Goal: Task Accomplishment & Management: Complete application form

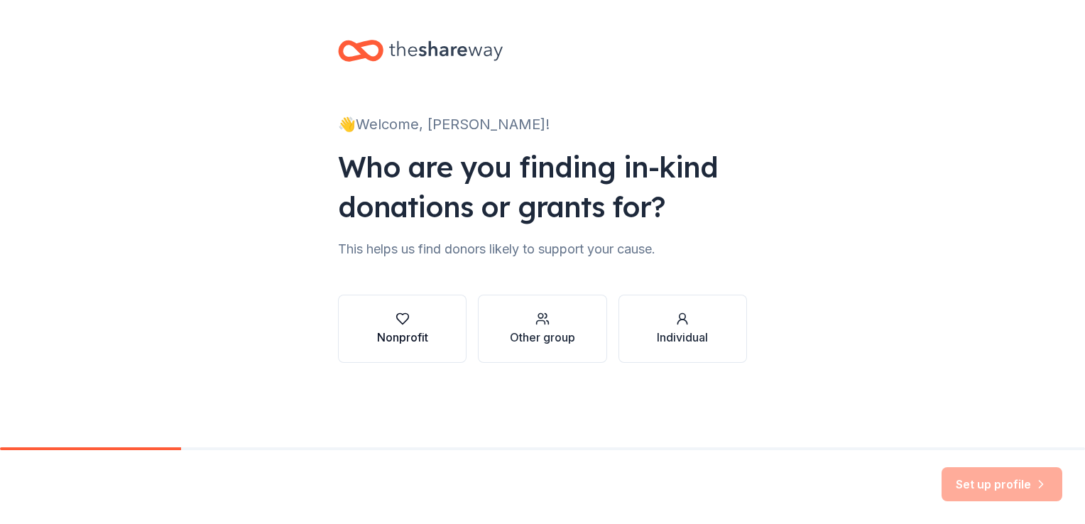
click at [403, 325] on icon "button" at bounding box center [403, 319] width 14 height 14
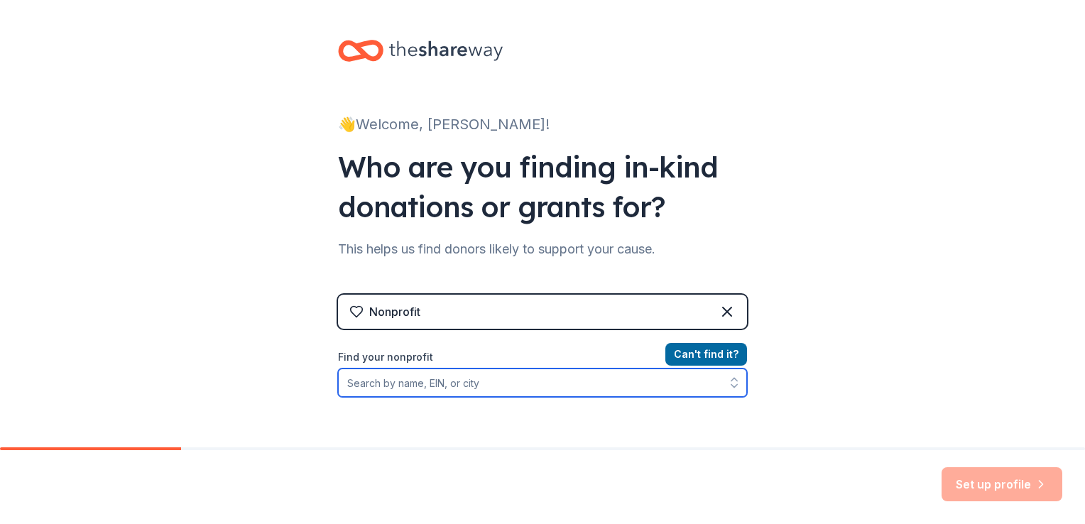
click at [405, 383] on input "Find your nonprofit" at bounding box center [542, 383] width 409 height 28
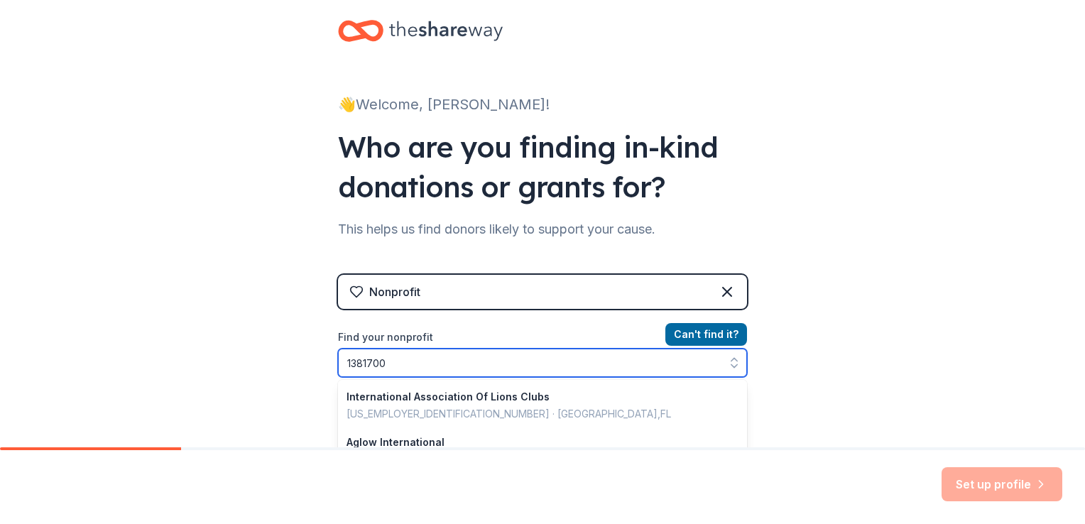
click at [343, 363] on input "1381700" at bounding box center [542, 363] width 409 height 28
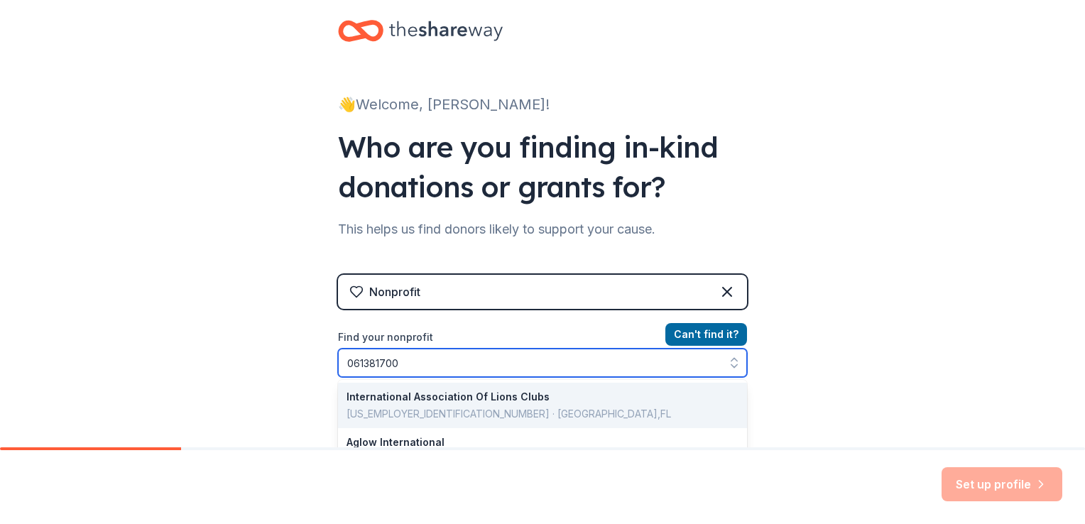
type input "[US_EMPLOYER_IDENTIFICATION_NUMBER]"
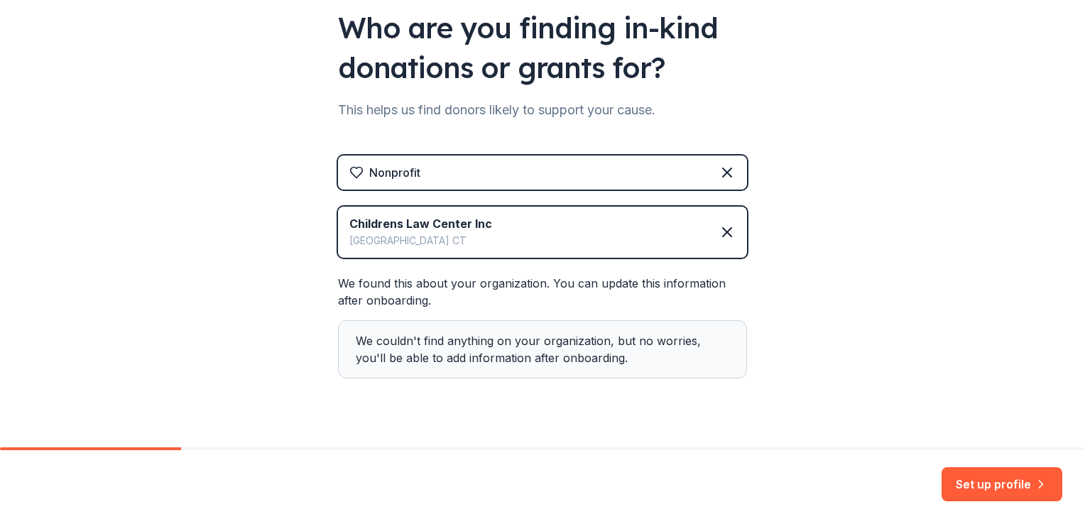
scroll to position [162, 0]
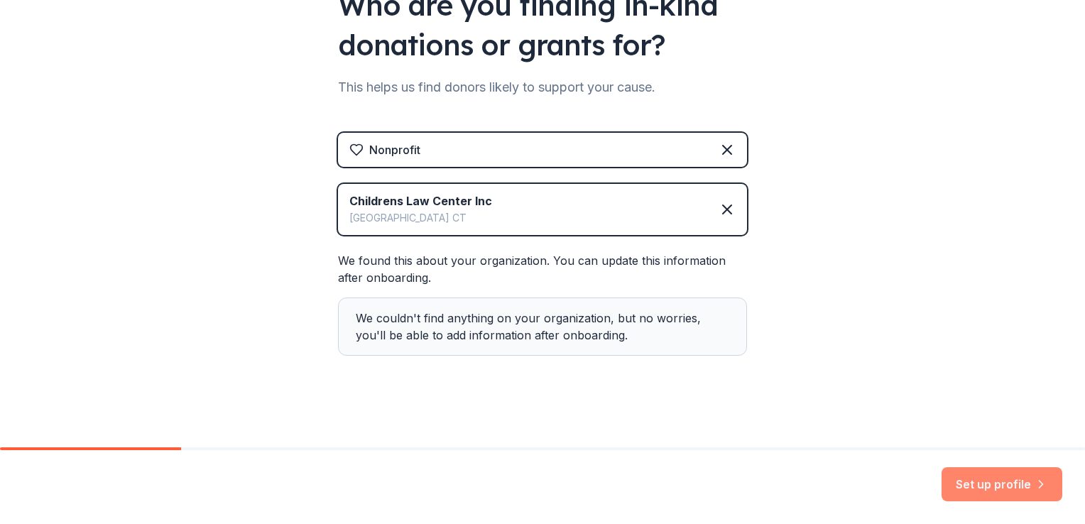
click at [1003, 483] on button "Set up profile" at bounding box center [1002, 484] width 121 height 34
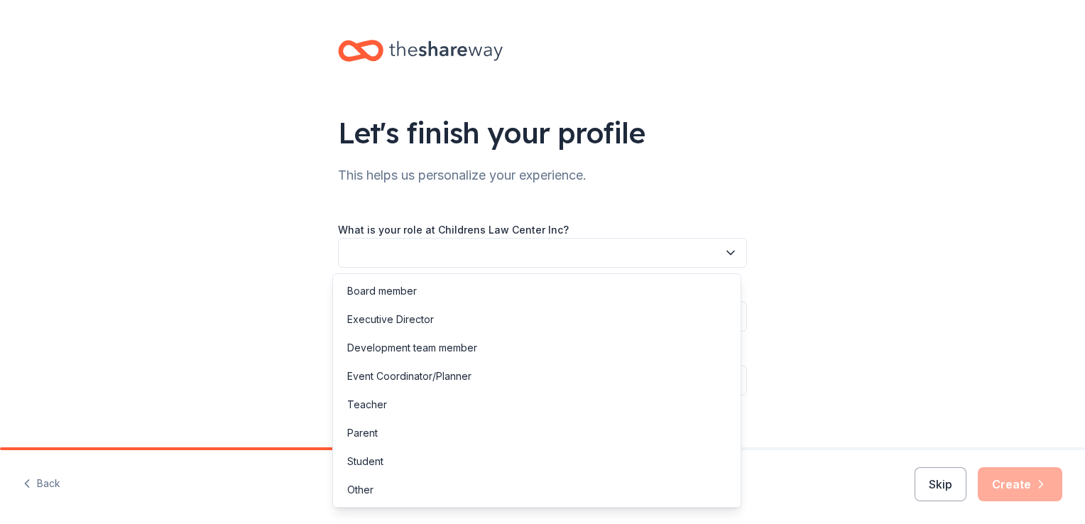
click at [359, 251] on button "button" at bounding box center [542, 253] width 409 height 30
click at [354, 249] on button "button" at bounding box center [542, 253] width 409 height 30
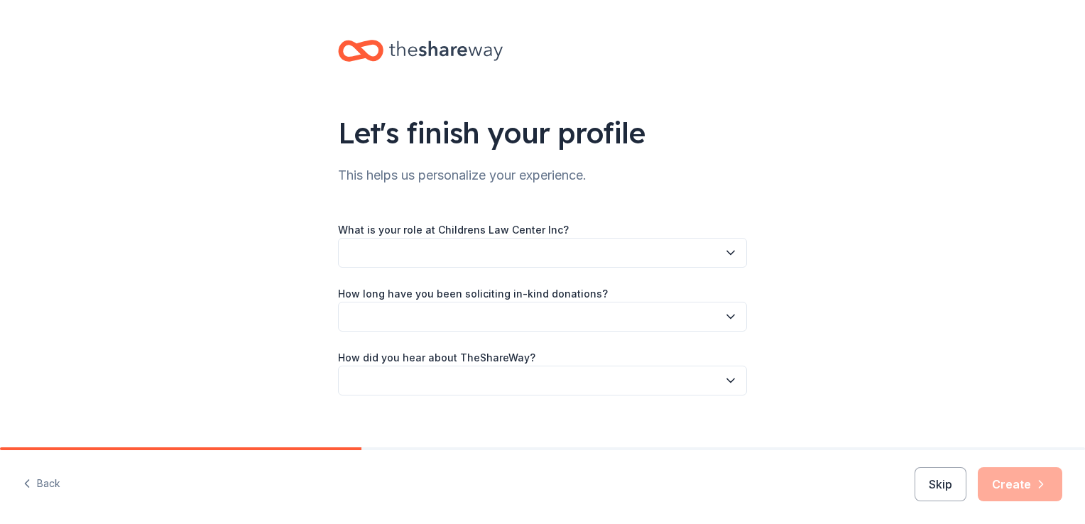
click at [362, 268] on div "What is your role at Childrens Law Center Inc? How long have you been solicitin…" at bounding box center [542, 308] width 409 height 175
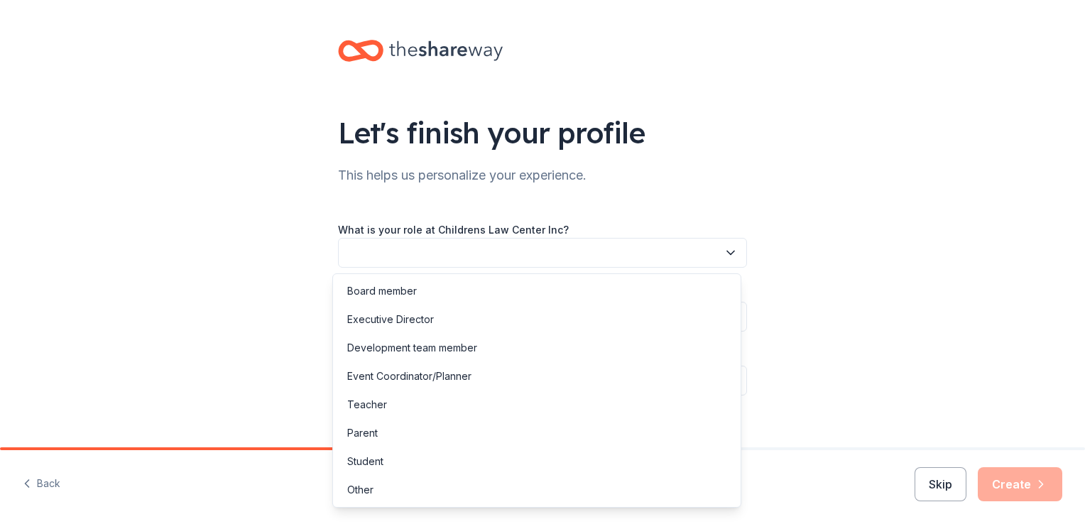
drag, startPoint x: 365, startPoint y: 249, endPoint x: 372, endPoint y: 251, distance: 7.6
click at [371, 251] on button "button" at bounding box center [542, 253] width 409 height 30
click at [376, 346] on div "Development team member" at bounding box center [412, 347] width 130 height 17
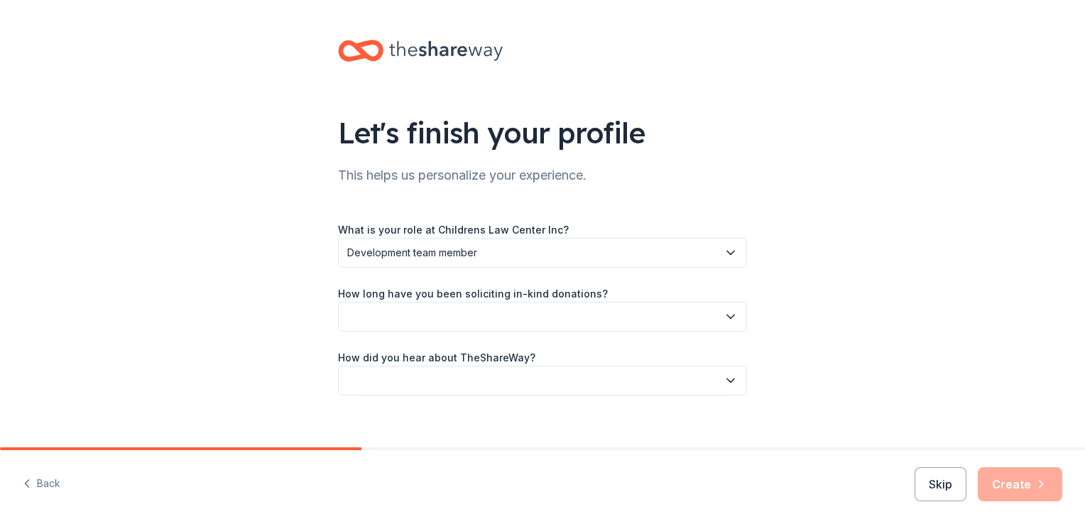
click at [387, 314] on button "button" at bounding box center [542, 317] width 409 height 30
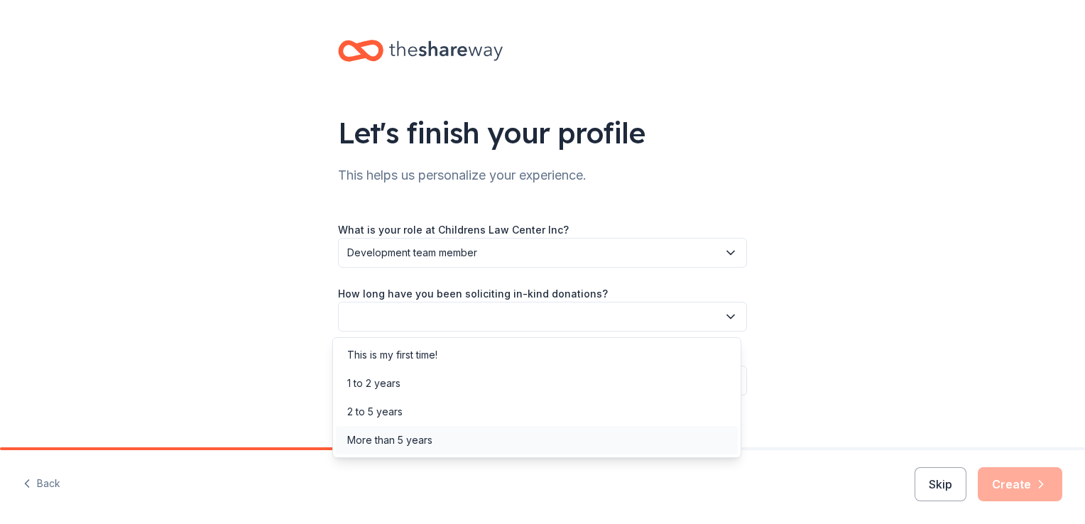
click at [386, 444] on div "More than 5 years" at bounding box center [389, 440] width 85 height 17
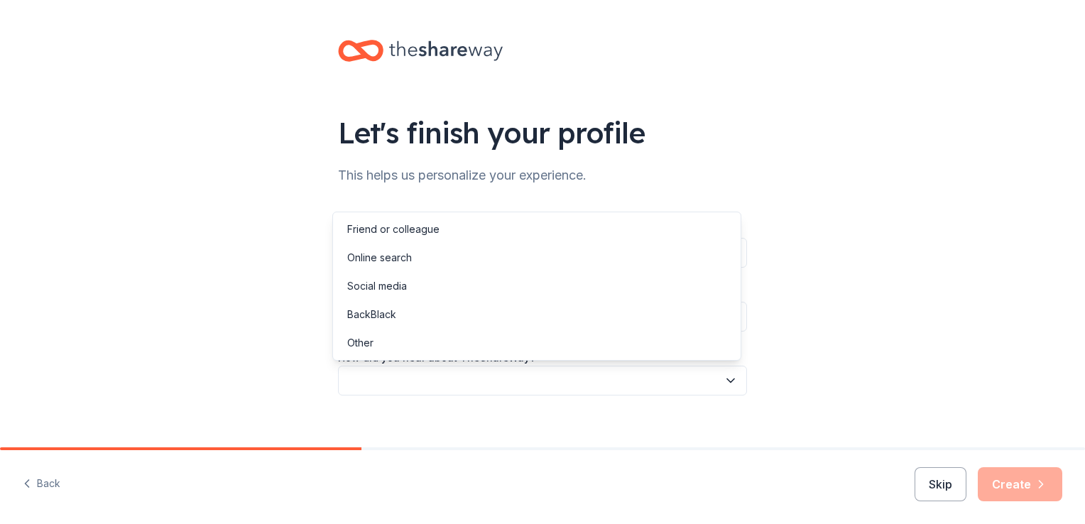
click at [361, 377] on button "button" at bounding box center [542, 381] width 409 height 30
click at [387, 225] on div "Friend or colleague" at bounding box center [393, 229] width 92 height 17
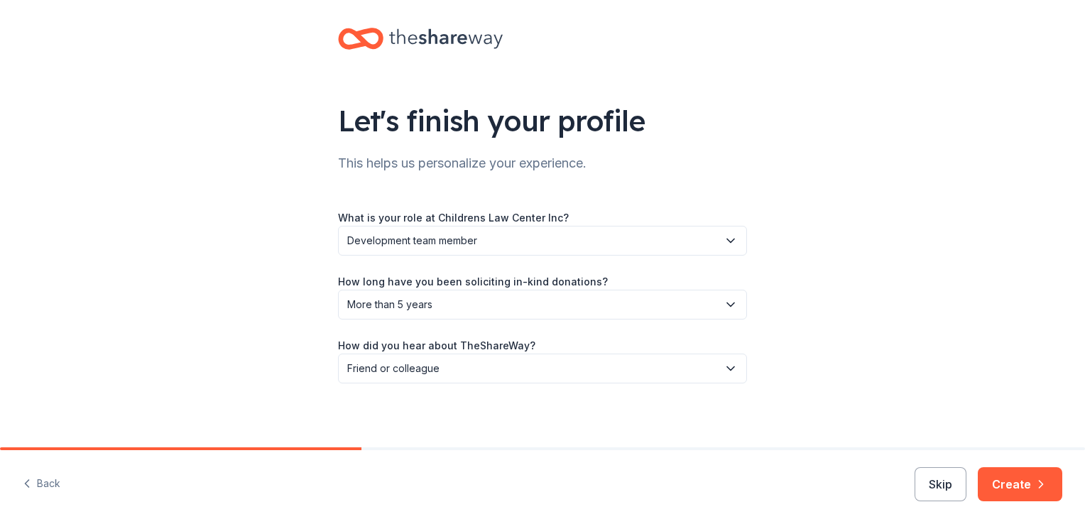
scroll to position [16, 0]
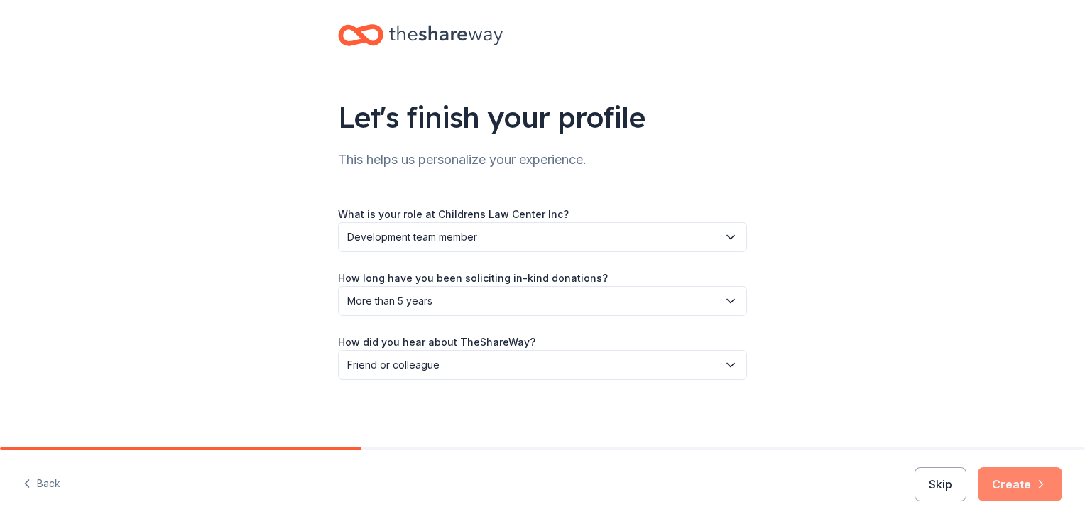
click at [1025, 481] on button "Create" at bounding box center [1020, 484] width 85 height 34
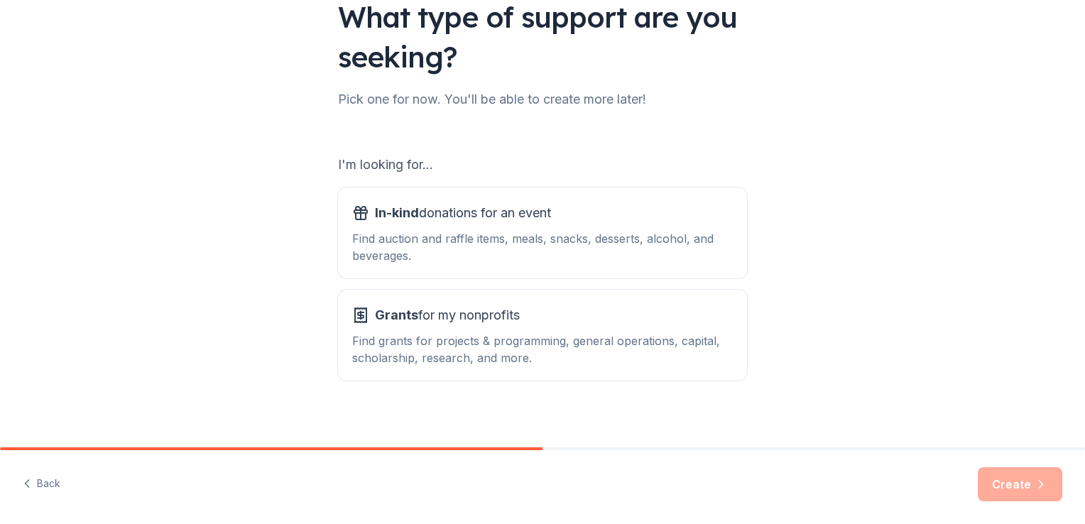
scroll to position [125, 0]
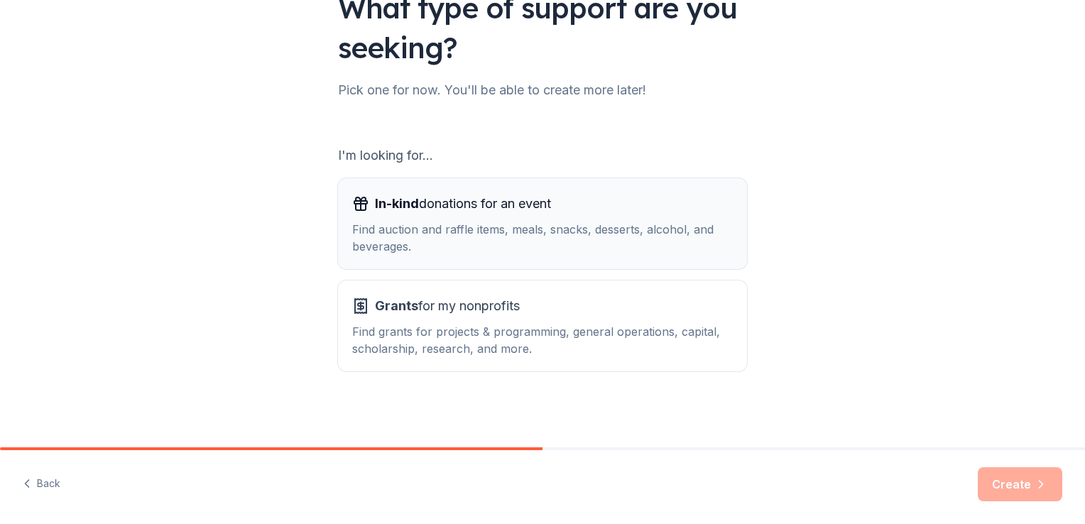
click at [386, 203] on span "In-kind" at bounding box center [397, 203] width 44 height 15
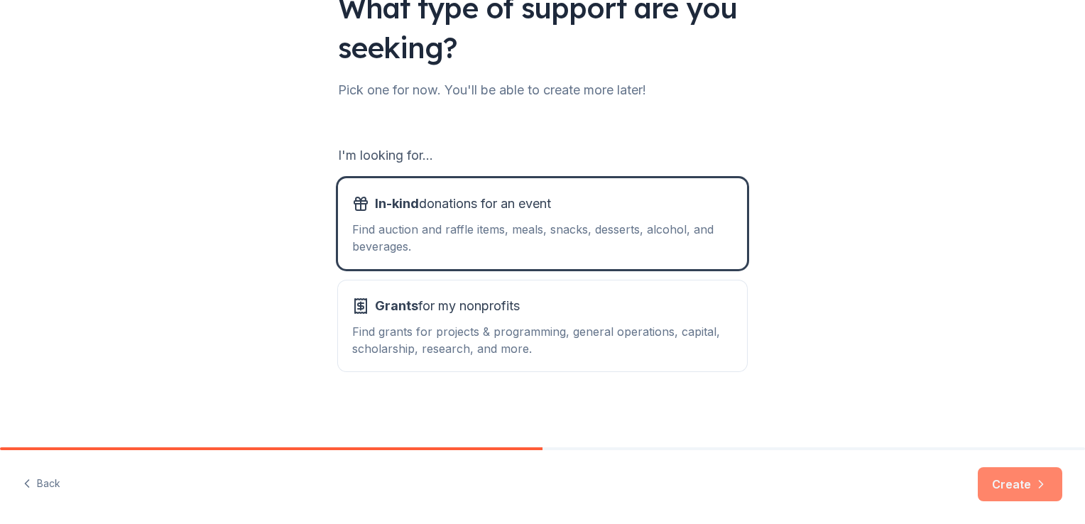
click at [1011, 483] on button "Create" at bounding box center [1020, 484] width 85 height 34
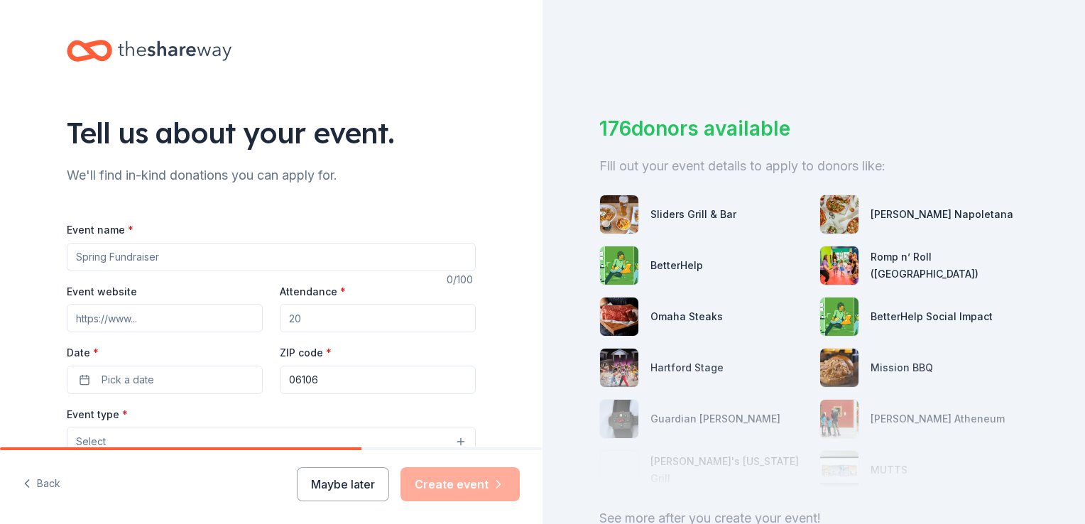
drag, startPoint x: 185, startPoint y: 256, endPoint x: 56, endPoint y: 251, distance: 128.6
click at [56, 251] on div "Tell us about your event. We'll find in-kind donations you can apply for. Event…" at bounding box center [271, 472] width 454 height 945
click at [68, 257] on input "Empowering Families, Inspiring Change" at bounding box center [271, 257] width 409 height 28
click at [264, 254] on input "Empowering Families, Inspiring Change" at bounding box center [271, 257] width 409 height 28
type input "Empowering Families, Inspiring Change Gala"
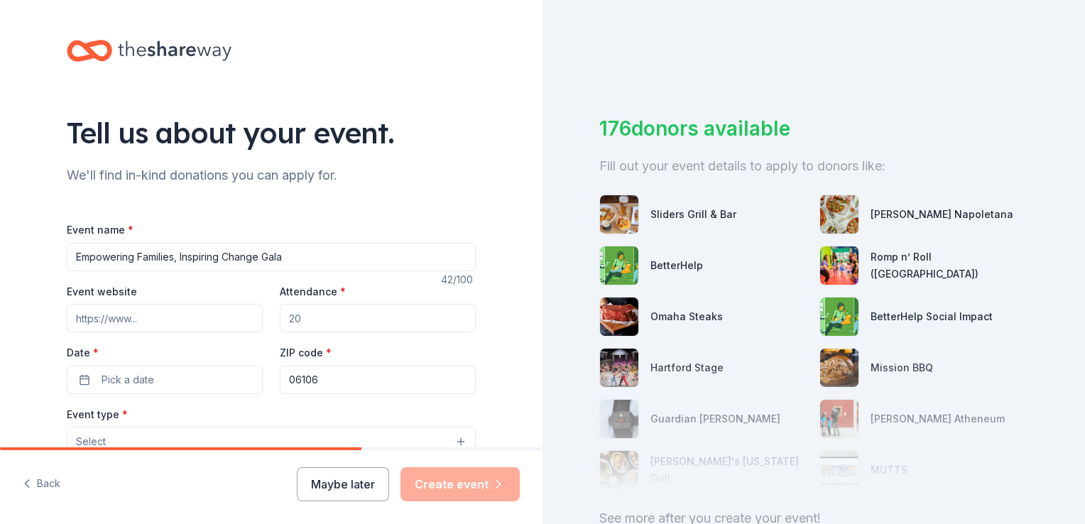
click at [134, 322] on input "Event website" at bounding box center [165, 318] width 196 height 28
click at [68, 317] on input "Event website" at bounding box center [165, 318] width 196 height 28
paste input "[URL][DOMAIN_NAME]"
type input "[URL][DOMAIN_NAME]"
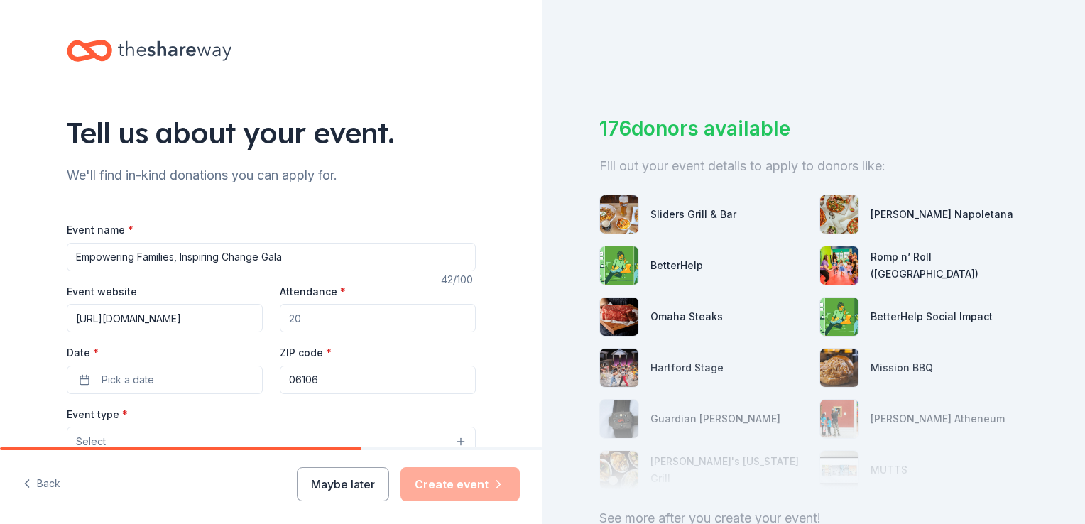
scroll to position [0, 0]
click at [299, 316] on input "Attendance *" at bounding box center [378, 318] width 196 height 28
drag, startPoint x: 299, startPoint y: 316, endPoint x: 287, endPoint y: 317, distance: 12.2
click at [287, 317] on input "Attendance *" at bounding box center [378, 318] width 196 height 28
click at [293, 317] on input "Attendance *" at bounding box center [378, 318] width 196 height 28
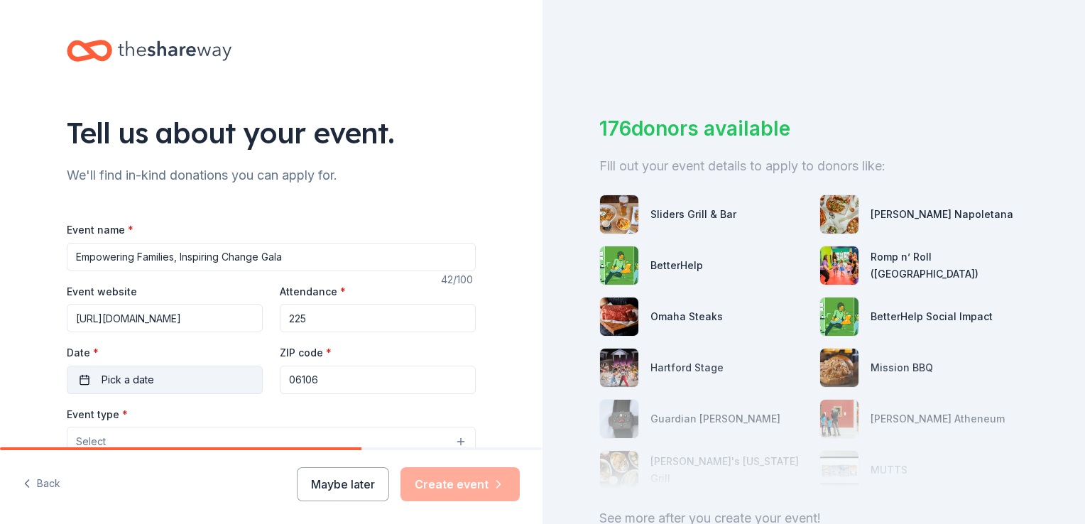
type input "225"
click at [117, 380] on span "Pick a date" at bounding box center [128, 379] width 53 height 17
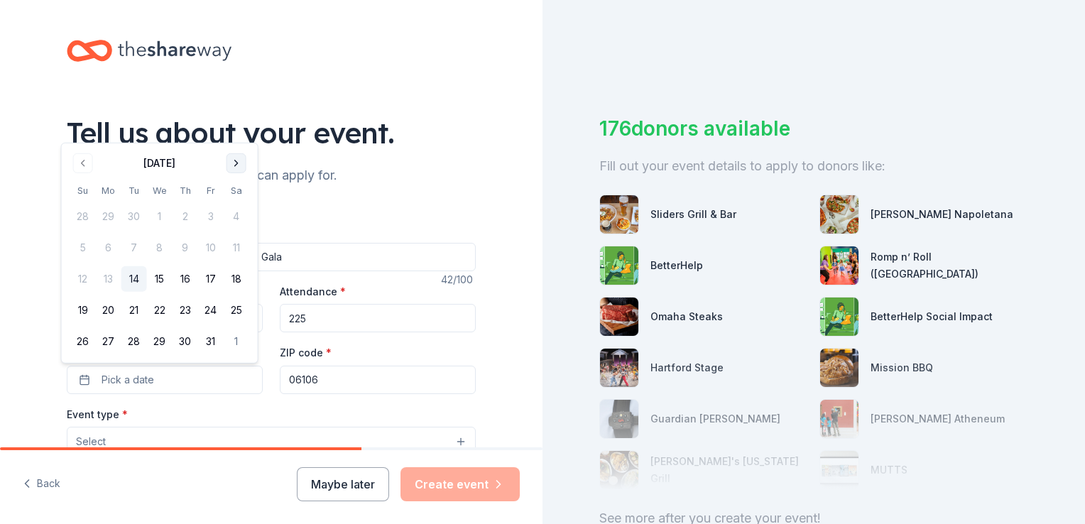
click at [238, 160] on button "Go to next month" at bounding box center [237, 163] width 20 height 20
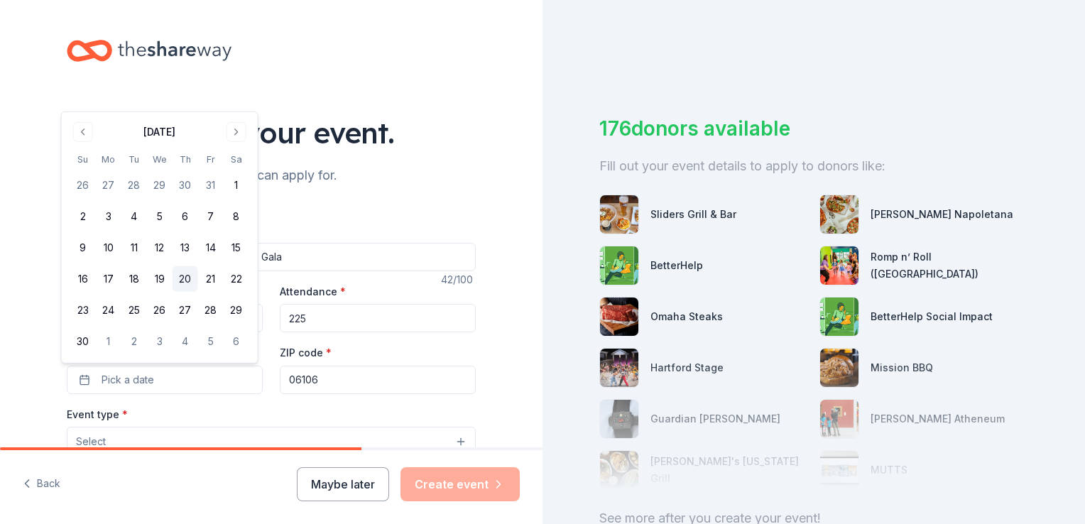
click at [185, 280] on button "20" at bounding box center [186, 279] width 26 height 26
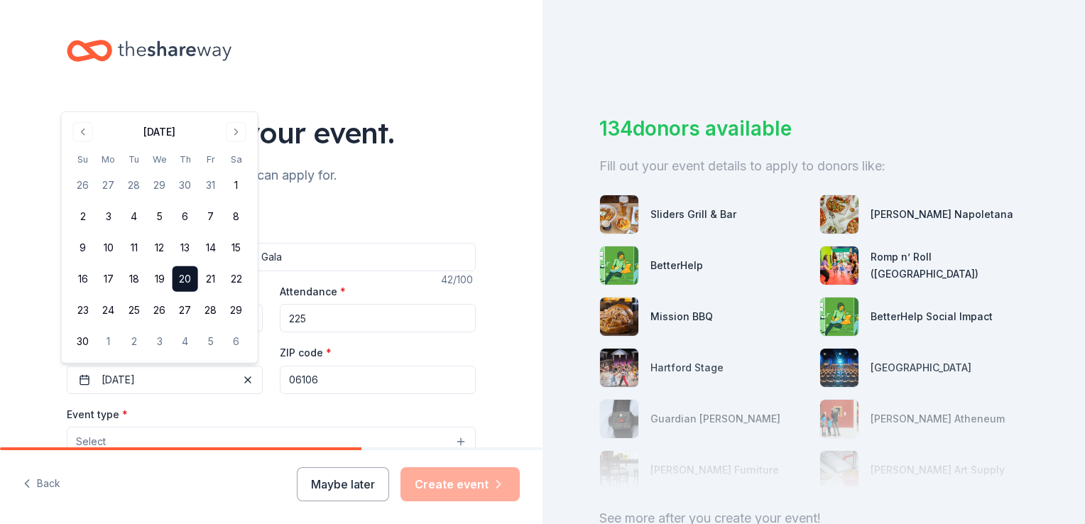
click at [347, 370] on input "06106" at bounding box center [378, 380] width 196 height 28
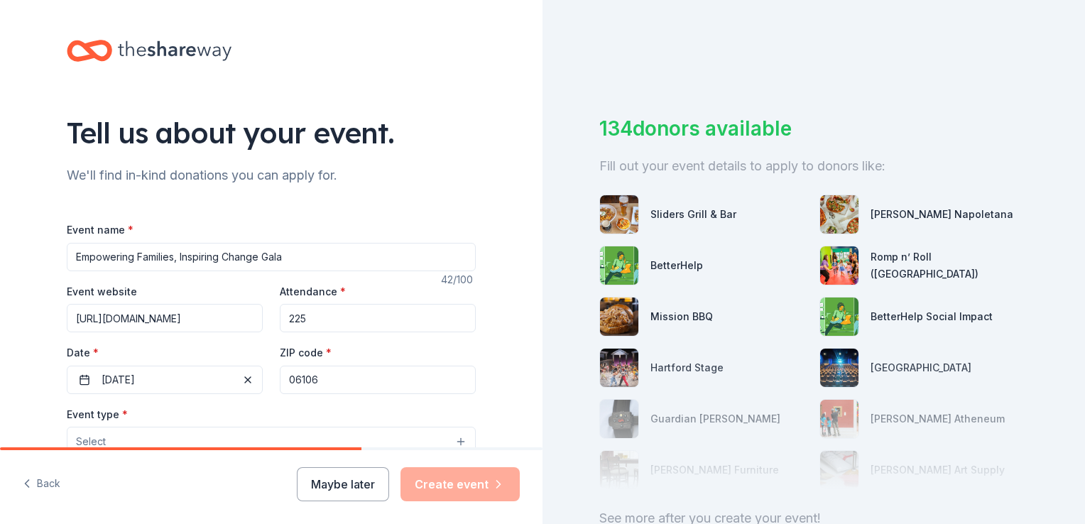
click at [348, 375] on input "06106" at bounding box center [378, 380] width 196 height 28
click at [327, 379] on input "06106" at bounding box center [378, 380] width 196 height 28
click at [143, 411] on div "Event type * Select" at bounding box center [271, 431] width 409 height 52
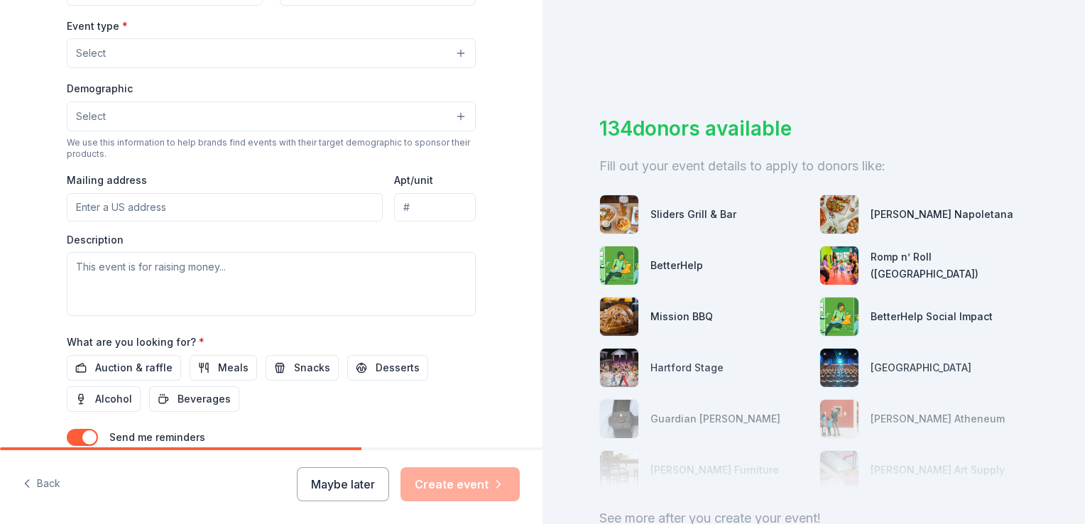
scroll to position [361, 0]
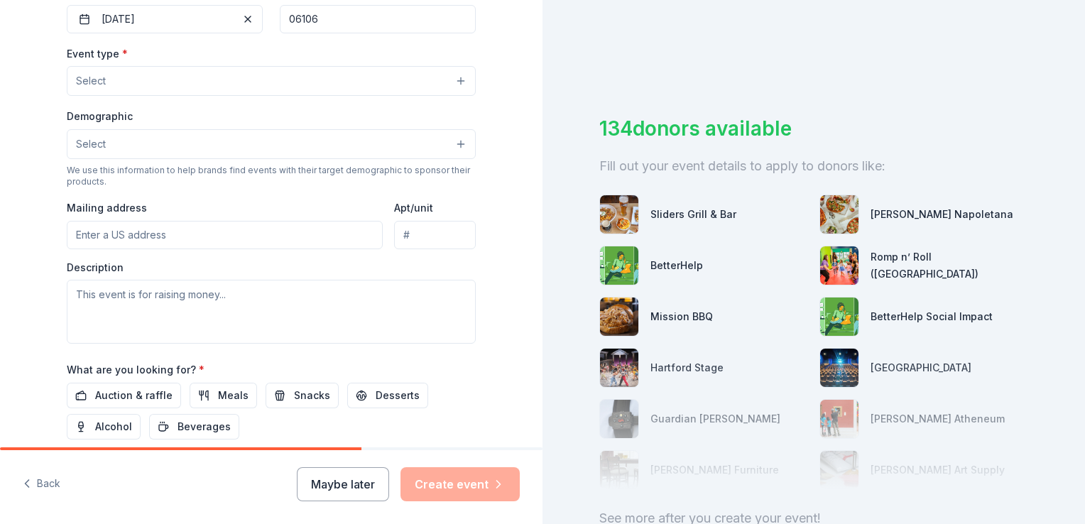
click at [459, 82] on button "Select" at bounding box center [271, 81] width 409 height 30
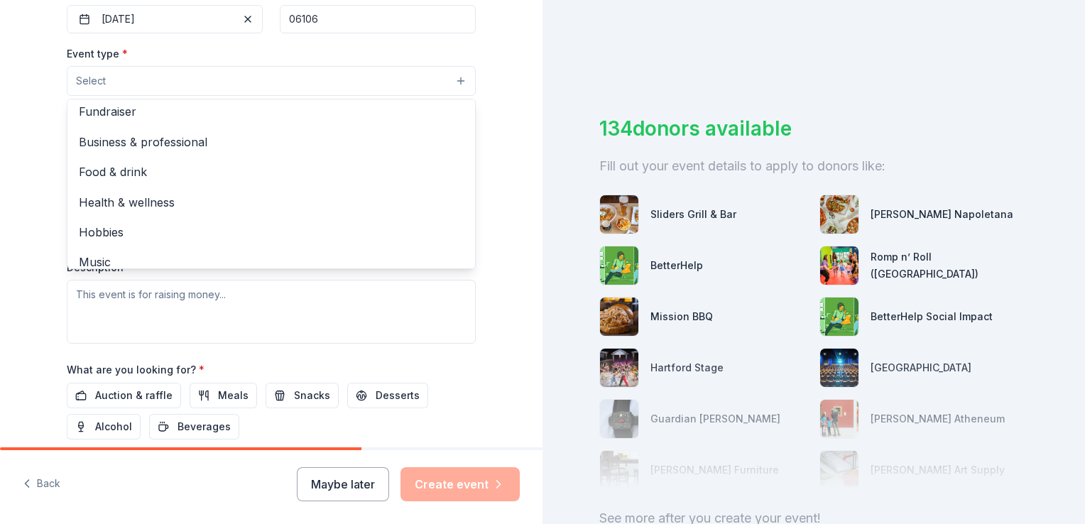
scroll to position [0, 0]
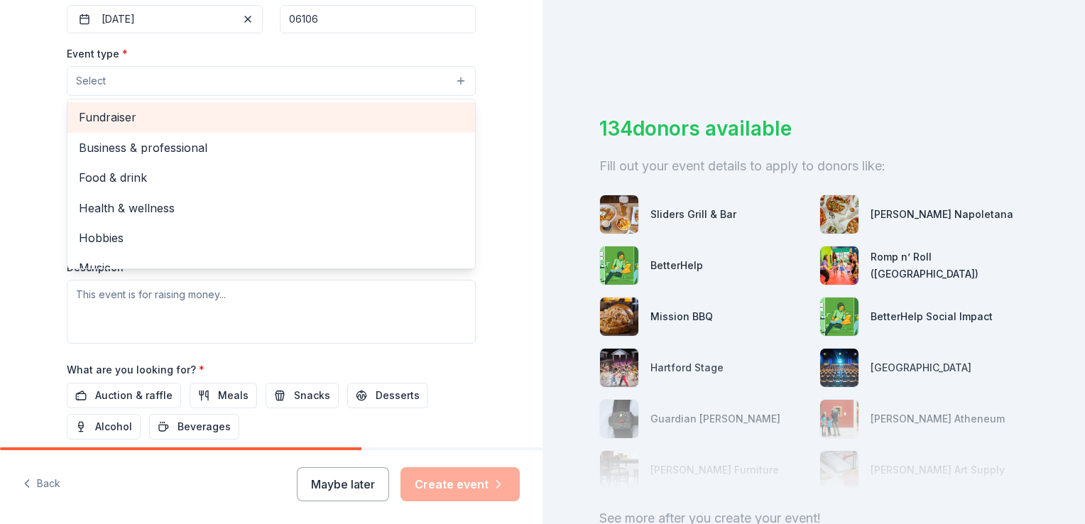
click at [102, 119] on span "Fundraiser" at bounding box center [271, 117] width 385 height 18
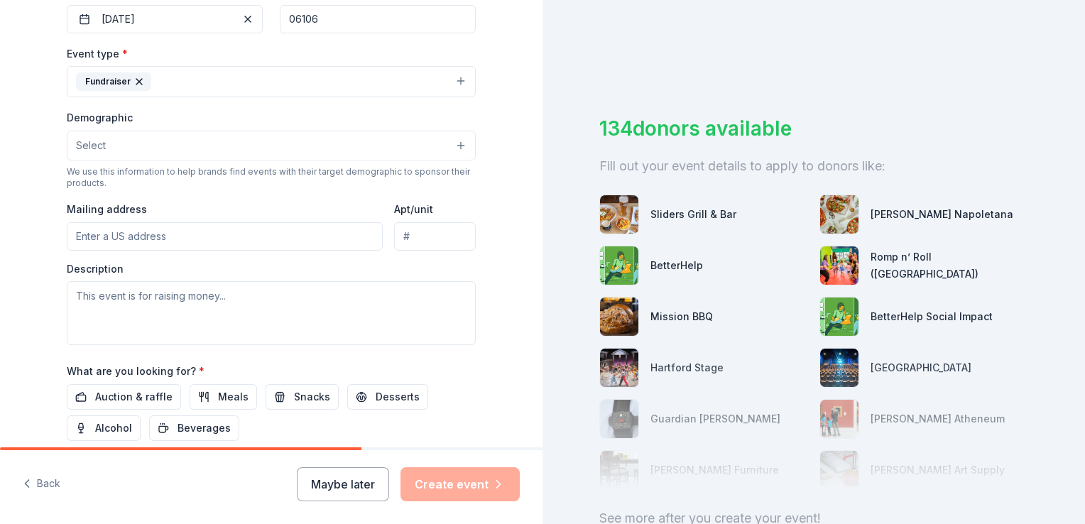
click at [318, 78] on button "Fundraiser" at bounding box center [271, 81] width 409 height 31
click at [134, 144] on button "Select" at bounding box center [271, 146] width 409 height 30
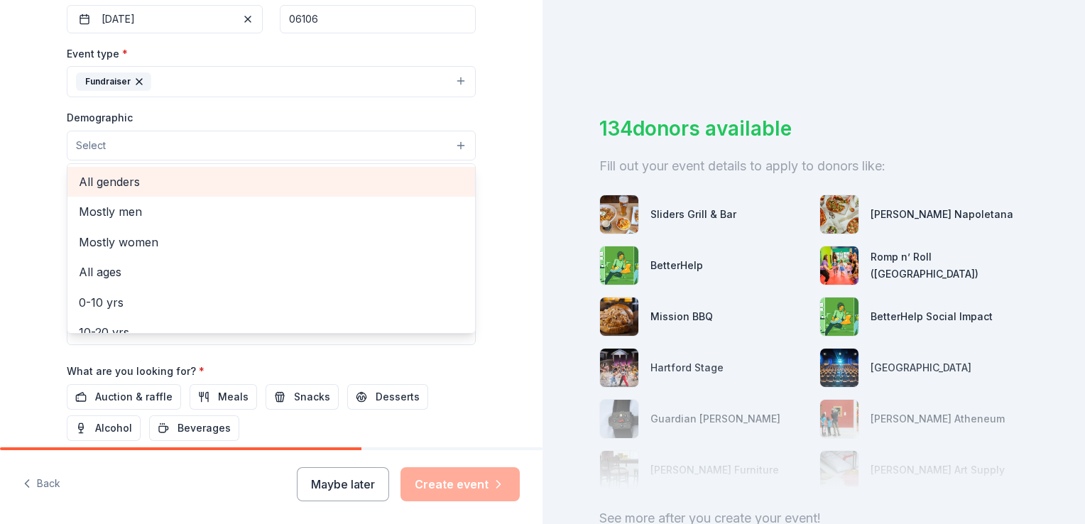
click at [121, 183] on span "All genders" at bounding box center [271, 182] width 385 height 18
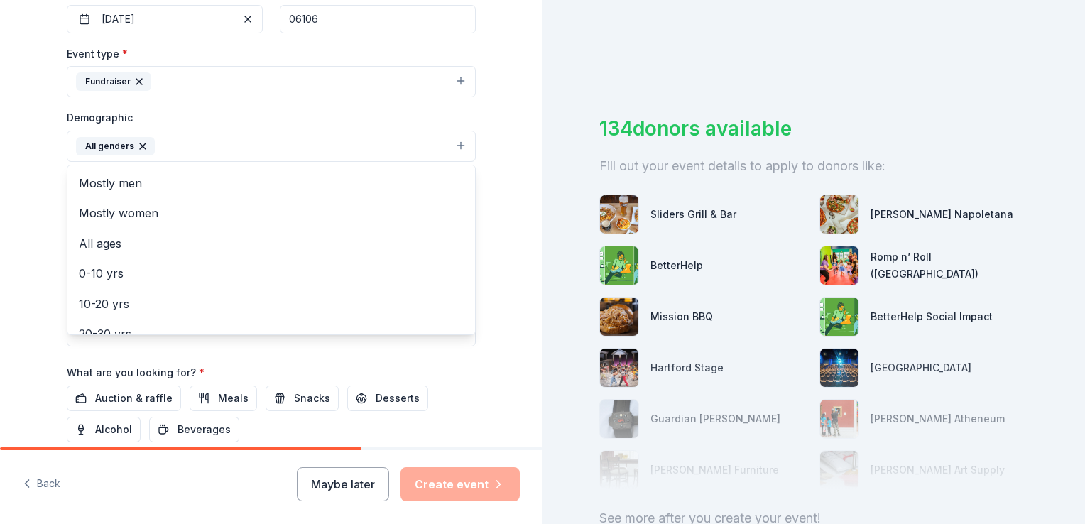
click at [388, 138] on button "All genders" at bounding box center [271, 146] width 409 height 31
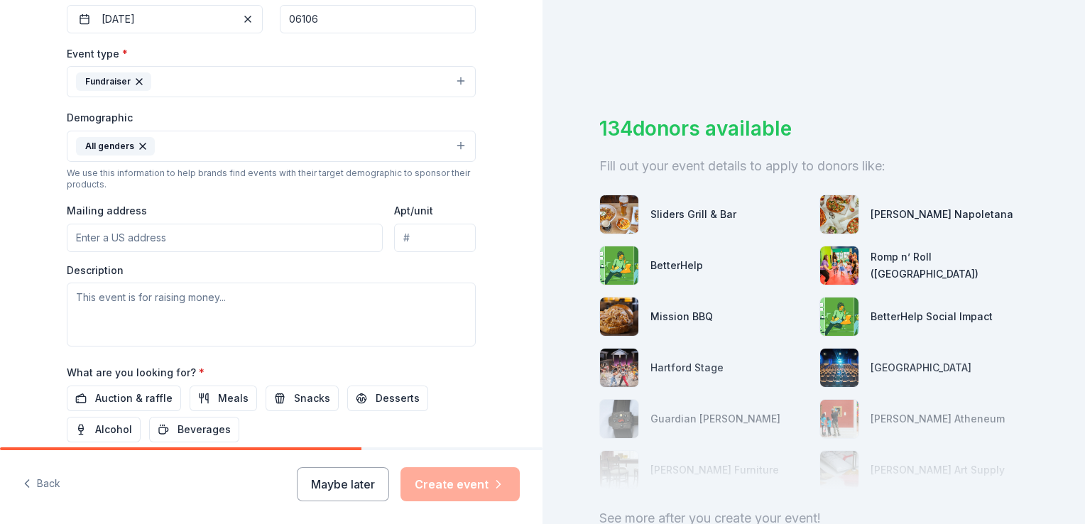
click at [180, 244] on input "Mailing address" at bounding box center [225, 238] width 316 height 28
type input "[GEOGRAPHIC_DATA], [STREET_ADDRESS]"
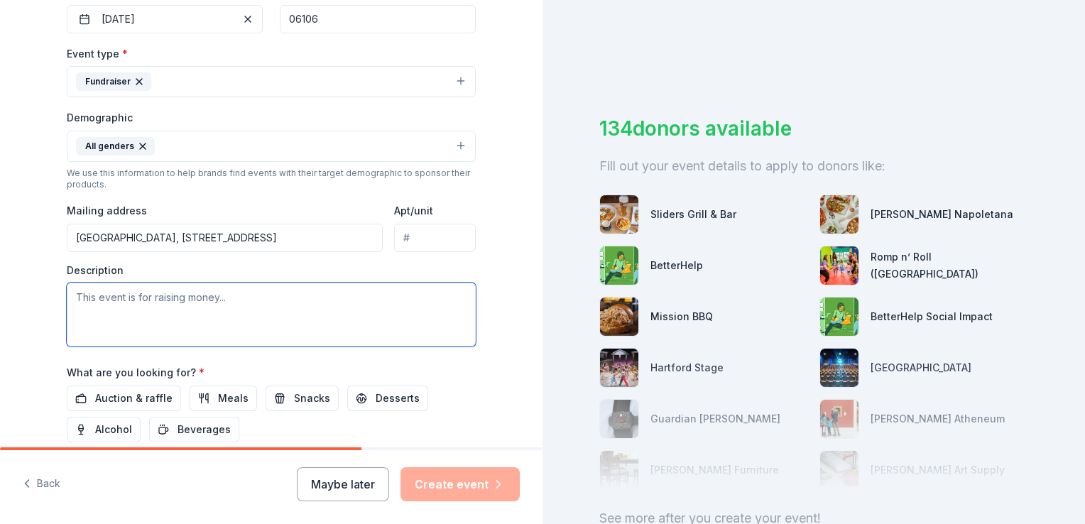
click at [94, 294] on textarea at bounding box center [271, 315] width 409 height 64
click at [92, 300] on textarea at bounding box center [271, 315] width 409 height 64
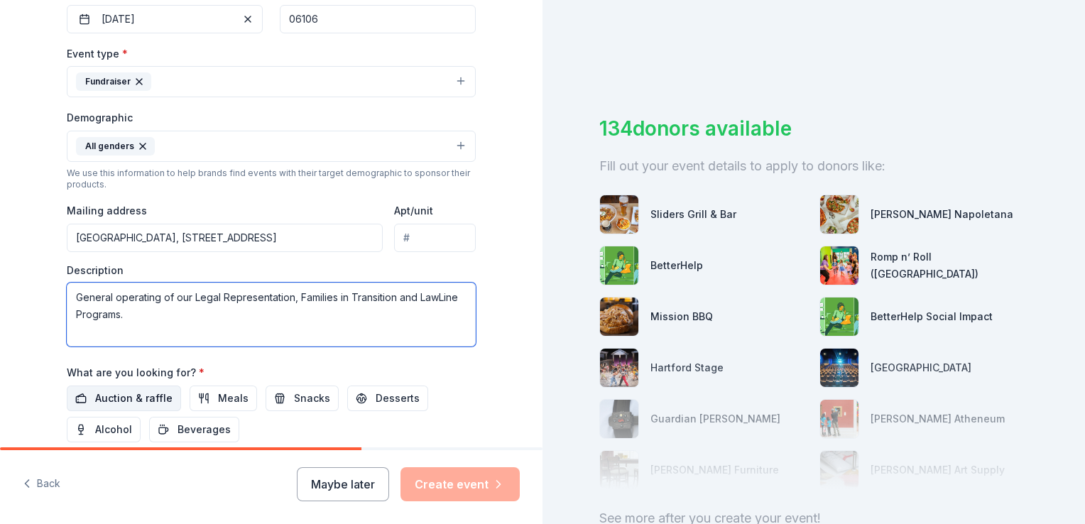
type textarea "General operating of our Legal Representation, Families in Transition and LawLi…"
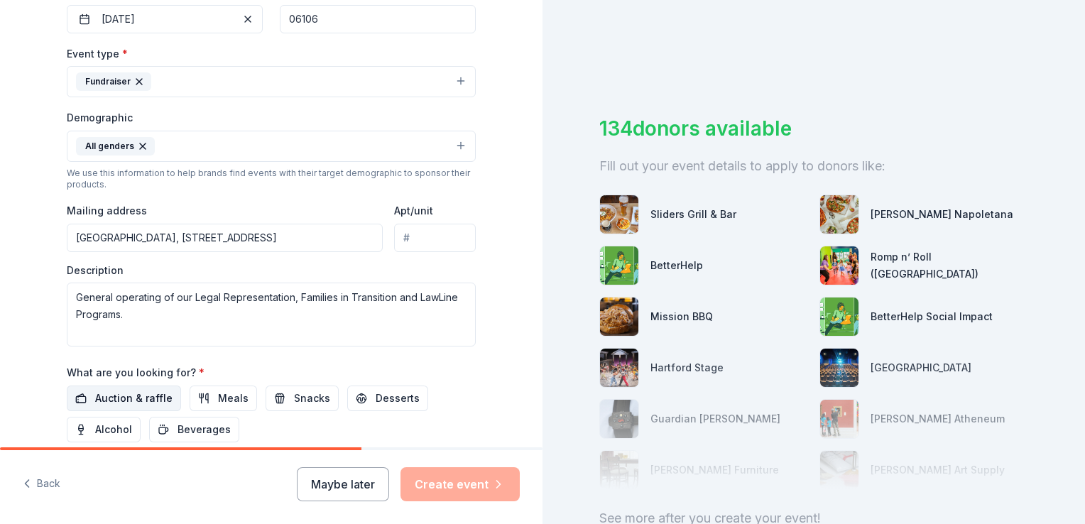
click at [111, 400] on span "Auction & raffle" at bounding box center [133, 398] width 77 height 17
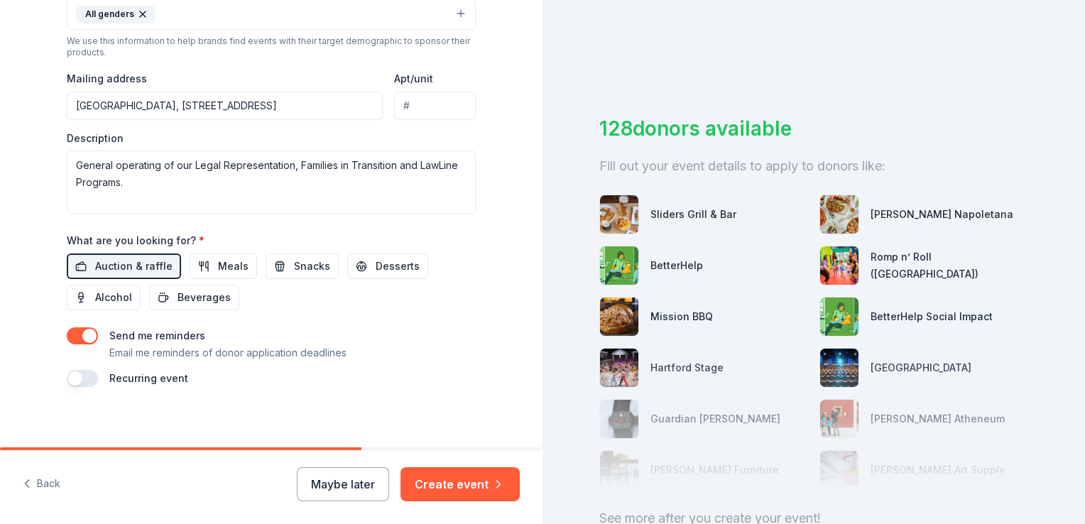
scroll to position [500, 0]
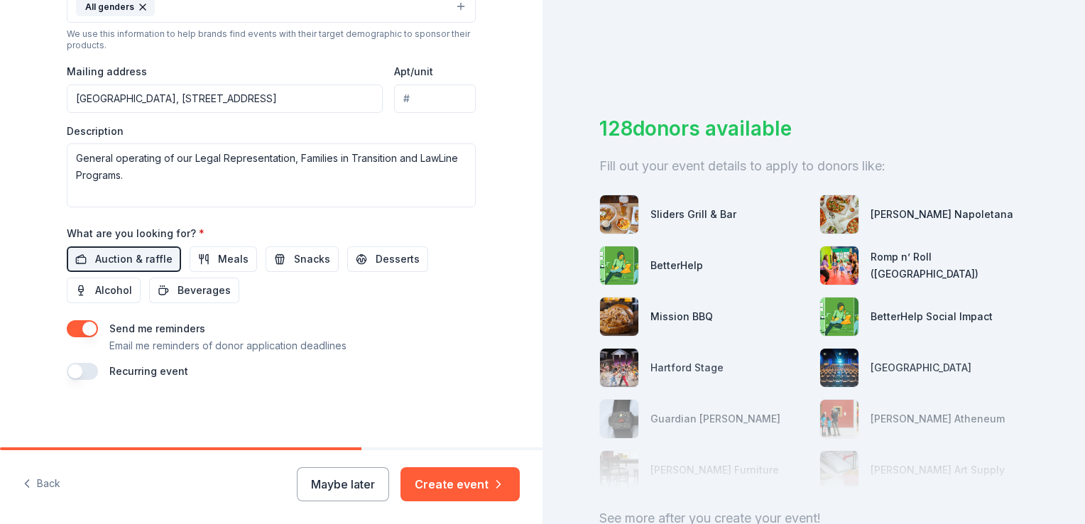
click at [72, 369] on button "button" at bounding box center [82, 371] width 31 height 17
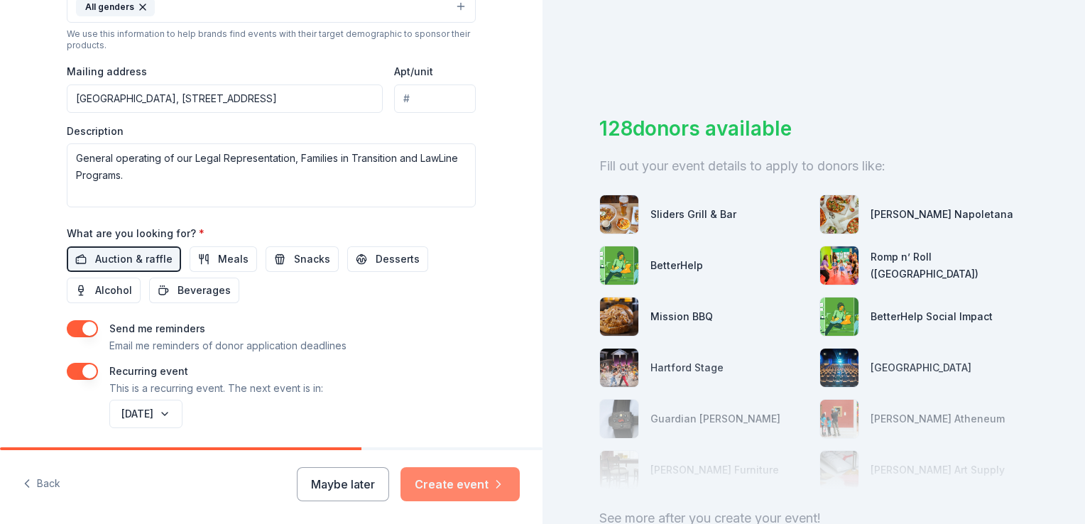
click at [446, 487] on button "Create event" at bounding box center [459, 484] width 119 height 34
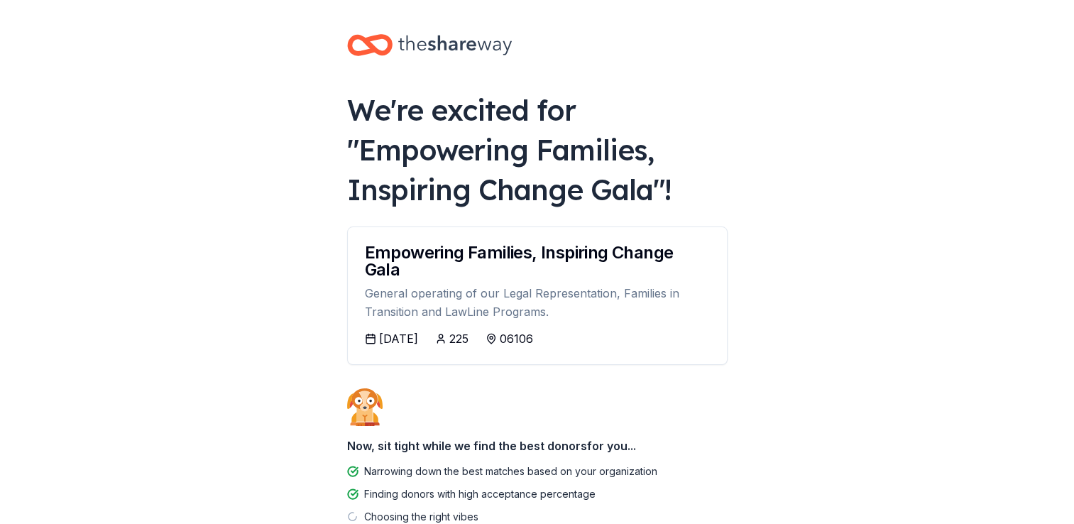
click at [411, 339] on div "[DATE]" at bounding box center [398, 338] width 39 height 17
click at [398, 339] on div "[DATE]" at bounding box center [398, 338] width 39 height 17
click at [398, 337] on div "[DATE]" at bounding box center [398, 338] width 39 height 17
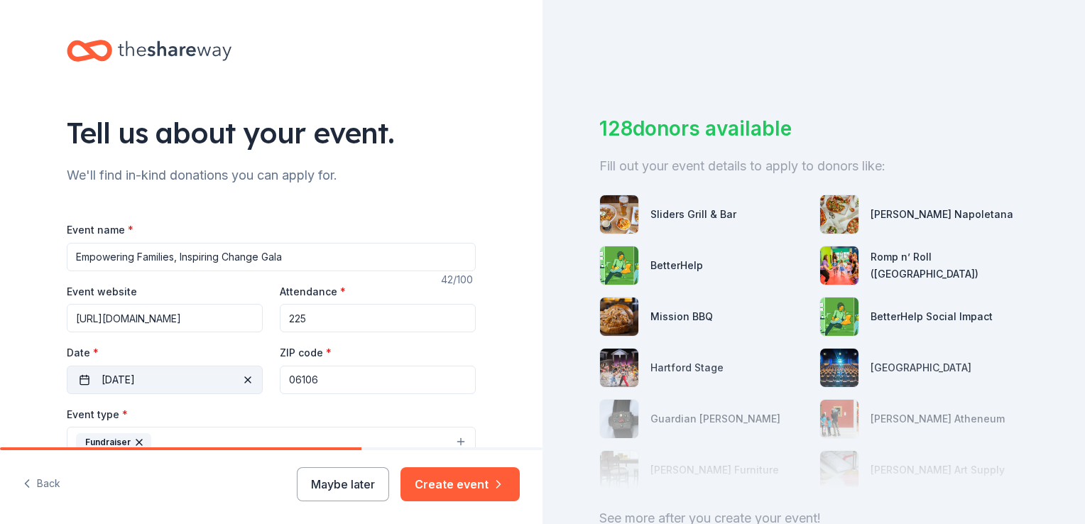
click at [164, 381] on button "[DATE]" at bounding box center [165, 380] width 196 height 28
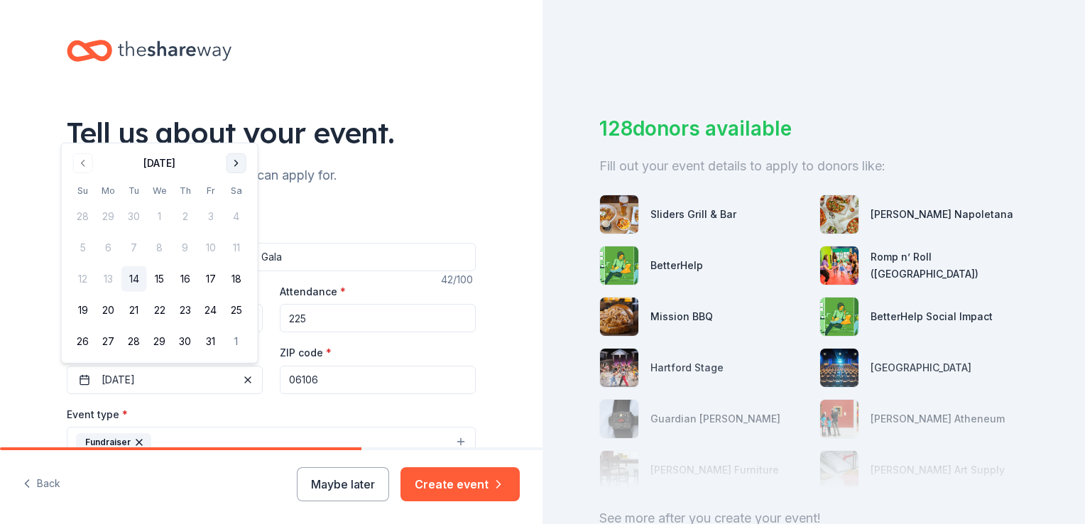
click at [235, 166] on button "Go to next month" at bounding box center [237, 163] width 20 height 20
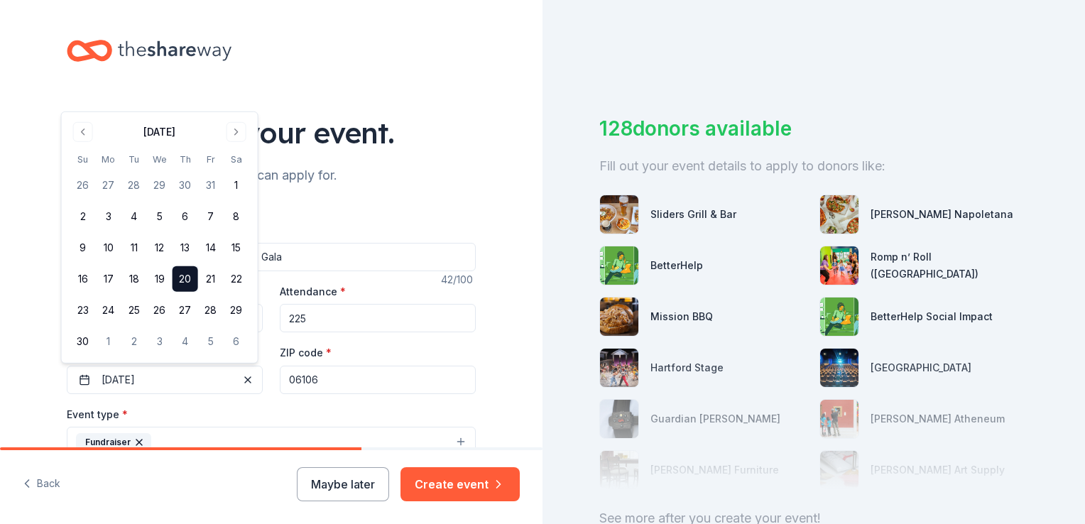
click at [183, 276] on button "20" at bounding box center [186, 279] width 26 height 26
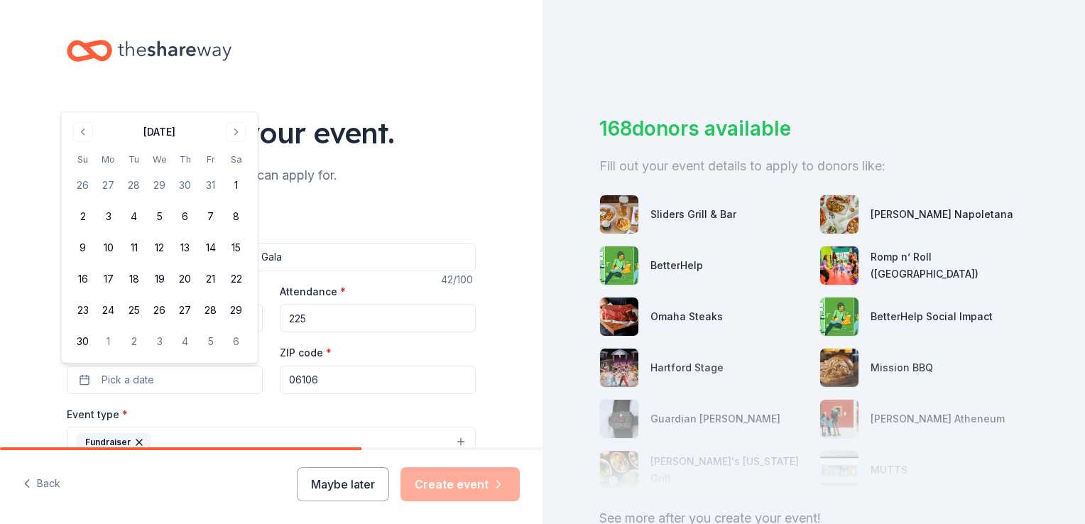
click at [486, 387] on div "Tell us about your event. We'll find in-kind donations you can apply for. Event…" at bounding box center [271, 499] width 454 height 999
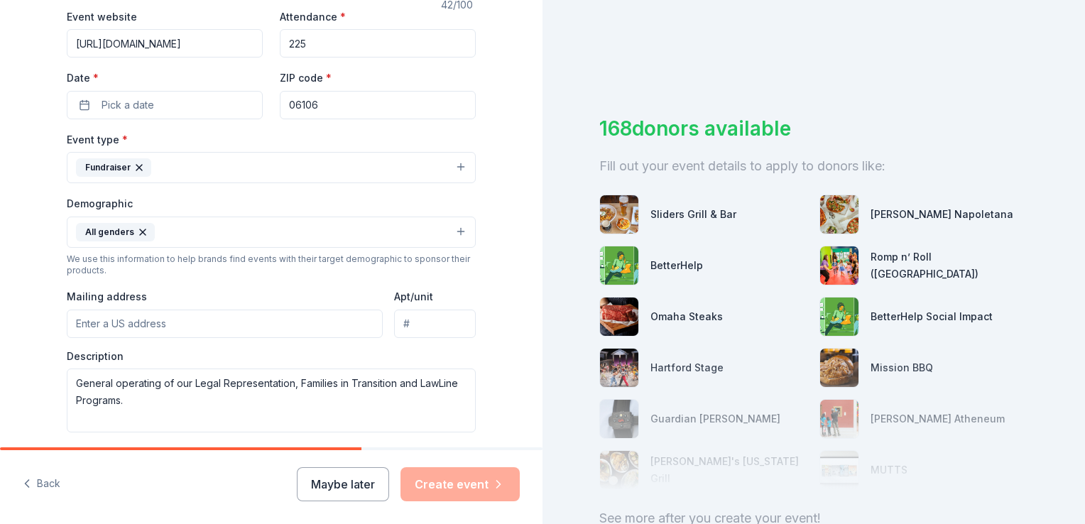
scroll to position [119, 0]
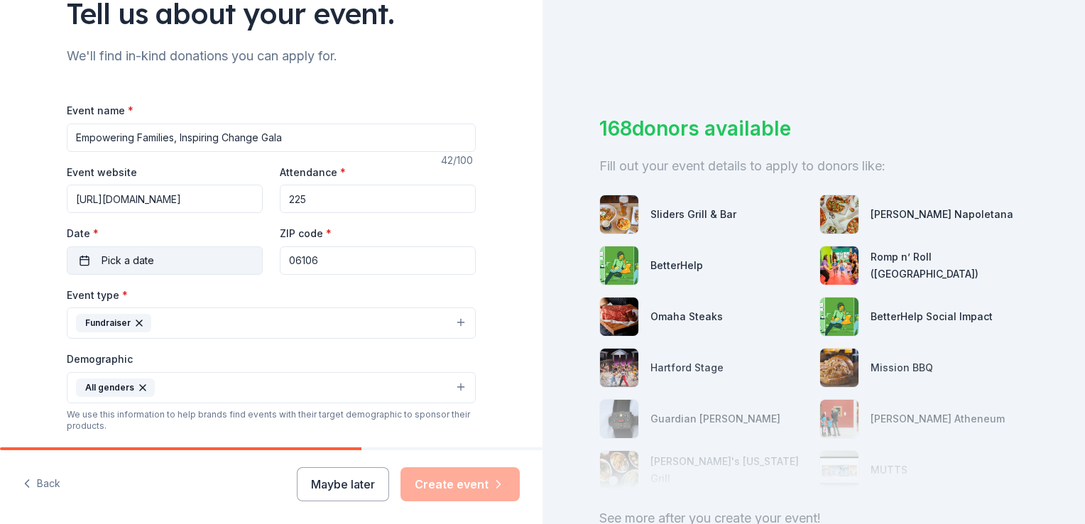
click at [188, 268] on button "Pick a date" at bounding box center [165, 260] width 196 height 28
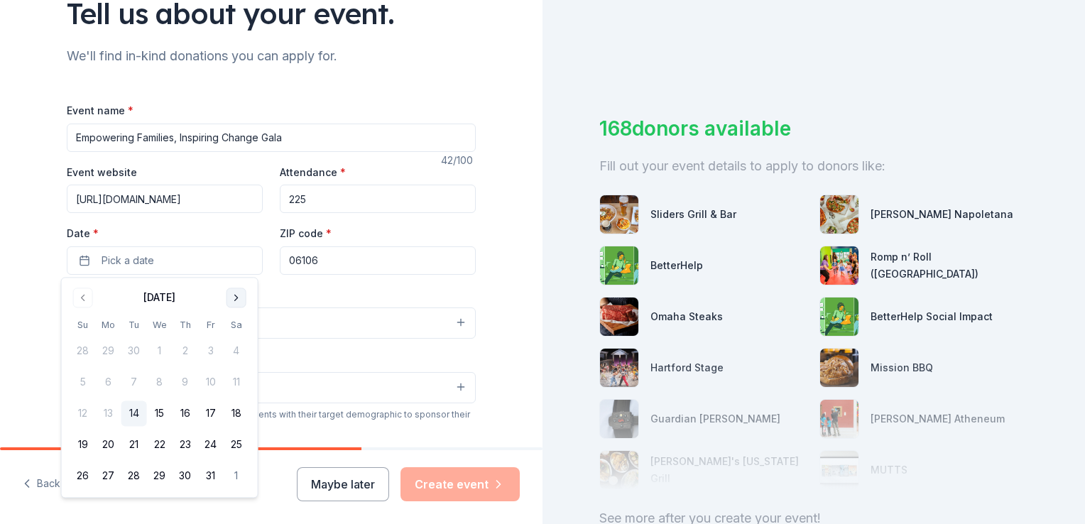
click at [233, 296] on button "Go to next month" at bounding box center [237, 298] width 20 height 20
click at [187, 442] on button "20" at bounding box center [186, 445] width 26 height 26
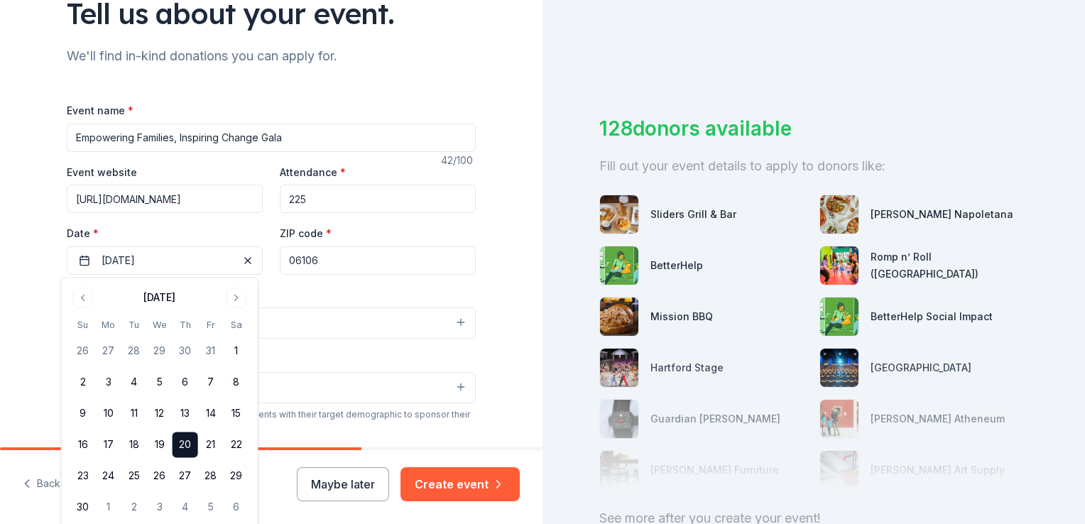
click at [490, 291] on div "Tell us about your event. We'll find in-kind donations you can apply for. Event…" at bounding box center [271, 380] width 454 height 999
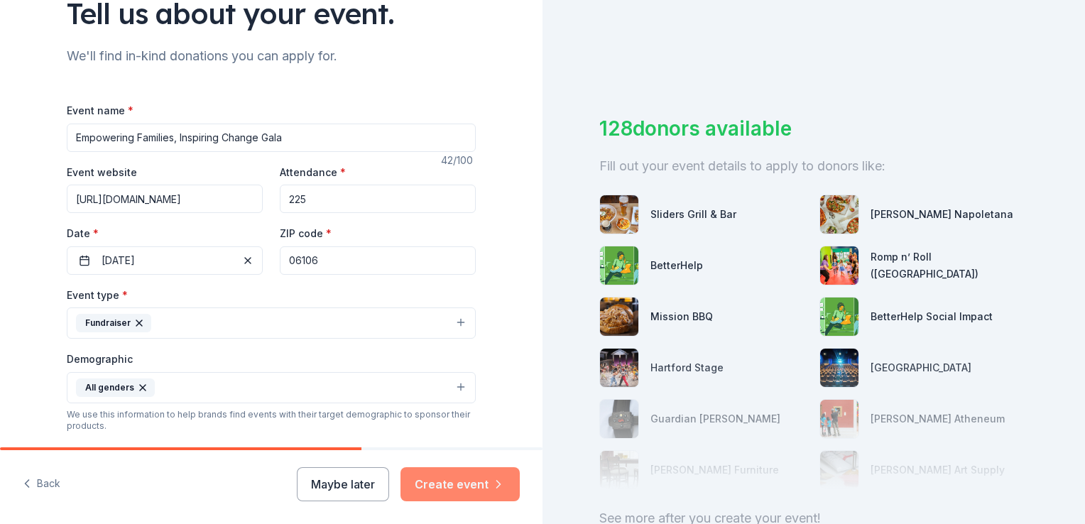
click at [452, 484] on button "Create event" at bounding box center [459, 484] width 119 height 34
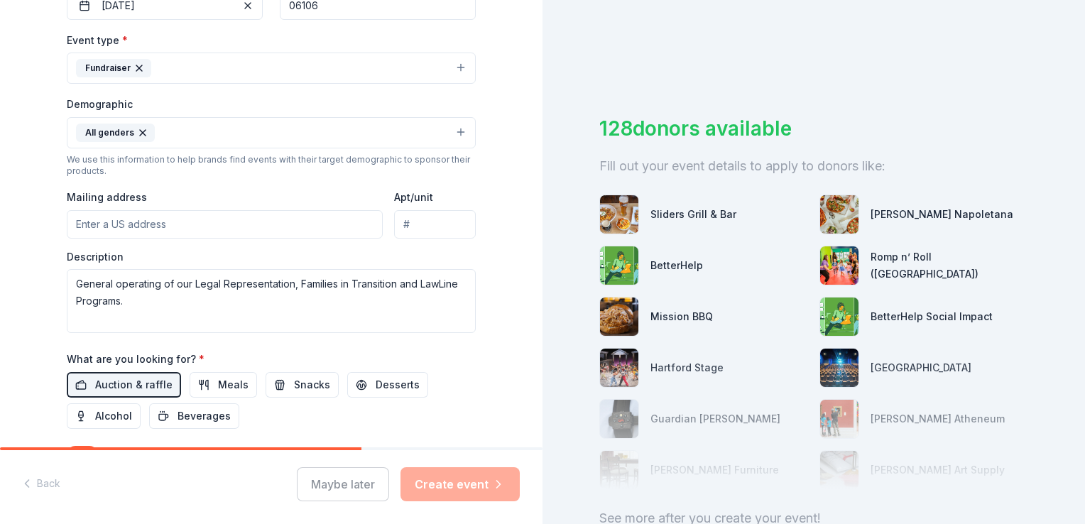
scroll to position [376, 0]
click at [100, 215] on input "Mailing address" at bounding box center [225, 223] width 316 height 28
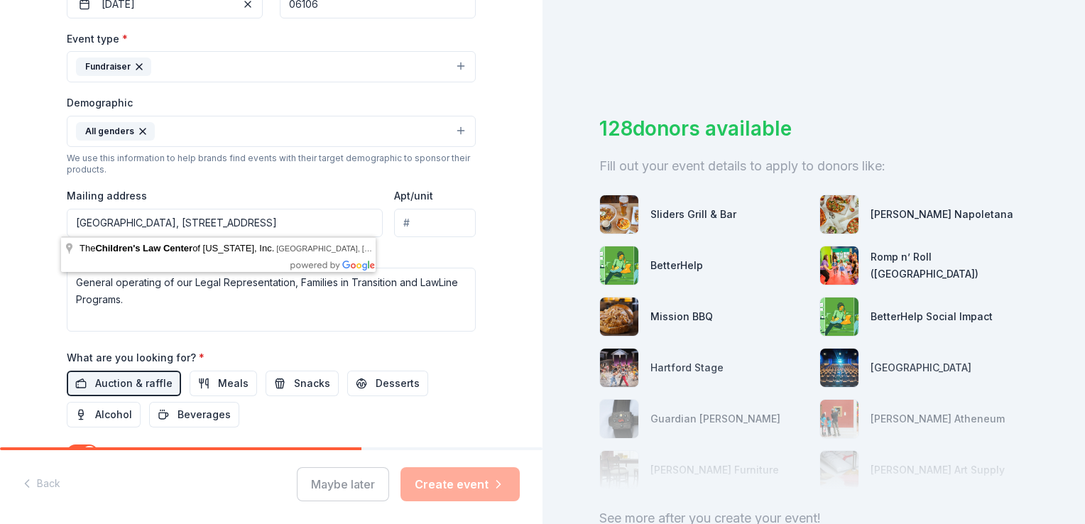
type input "[GEOGRAPHIC_DATA], [STREET_ADDRESS]"
click at [270, 303] on textarea "General operating of our Legal Representation, Families in Transition and LawLi…" at bounding box center [271, 300] width 409 height 64
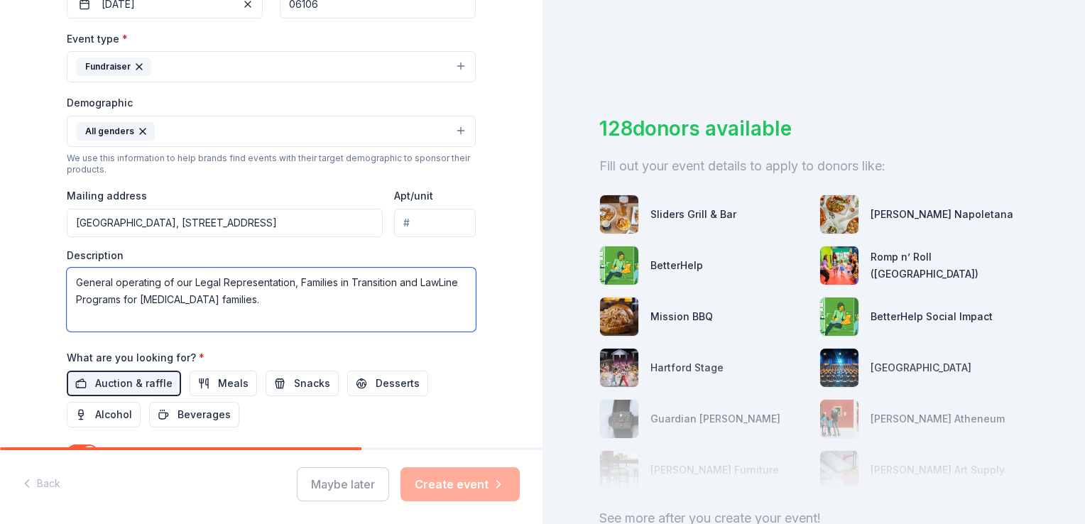
click at [266, 297] on textarea "General operating of our Legal Representation, Families in Transition and LawLi…" at bounding box center [271, 300] width 409 height 64
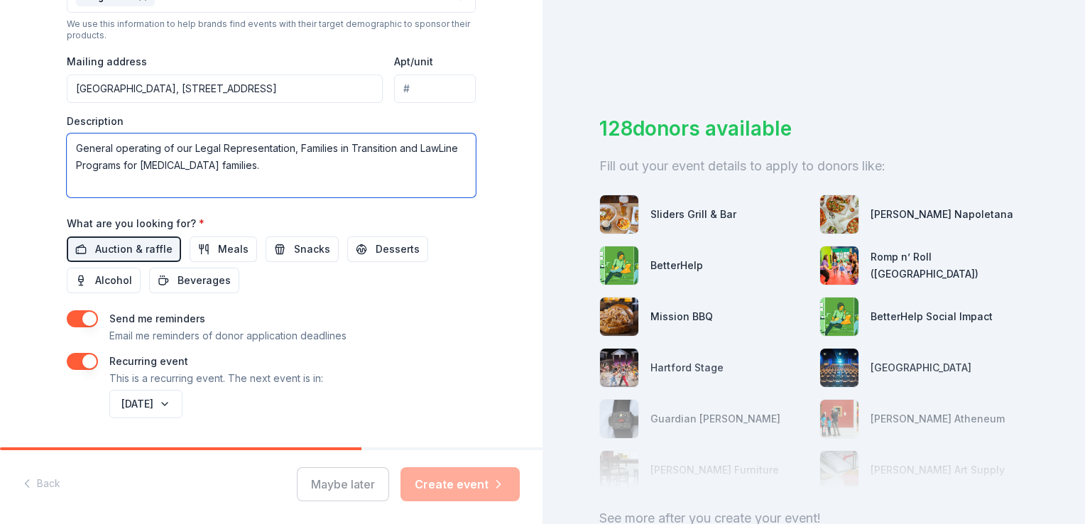
scroll to position [551, 0]
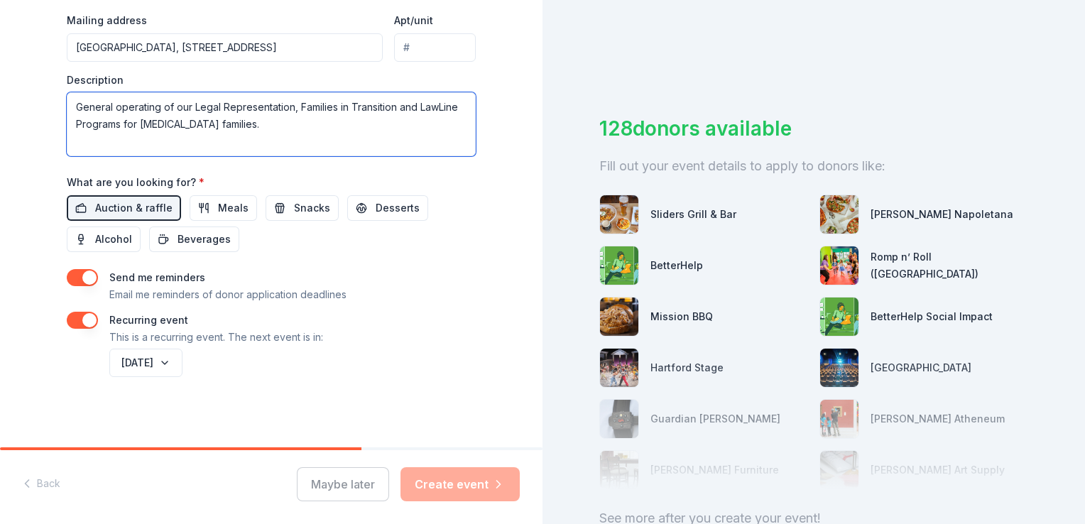
type textarea "General operating of our Legal Representation, Families in Transition and LawLi…"
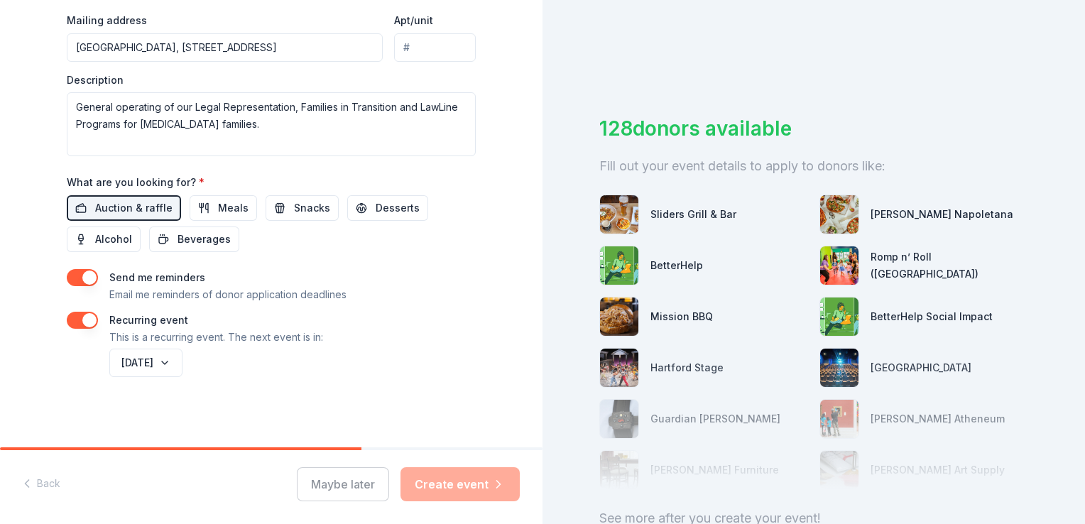
click at [449, 484] on div "Maybe later Create event" at bounding box center [408, 484] width 223 height 34
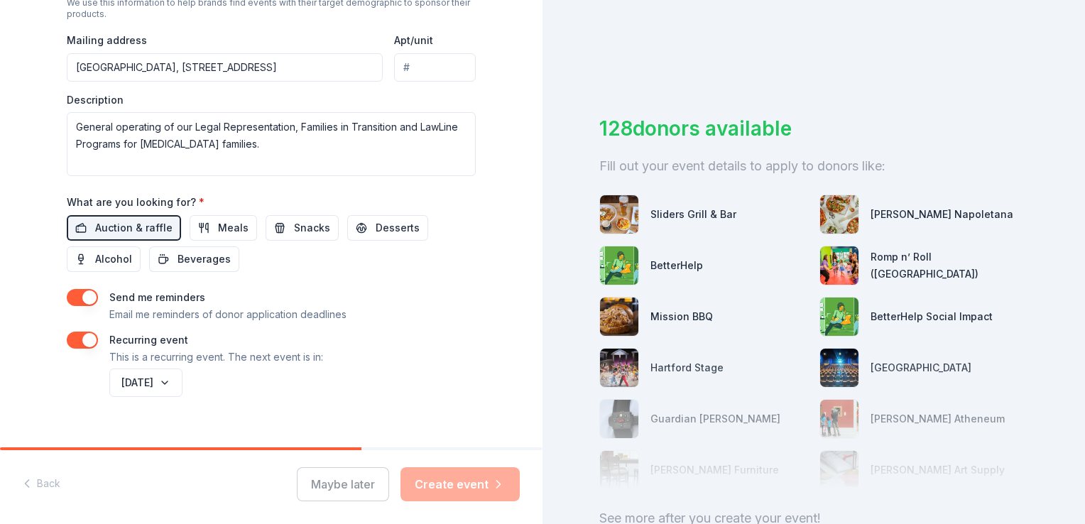
scroll to position [538, 0]
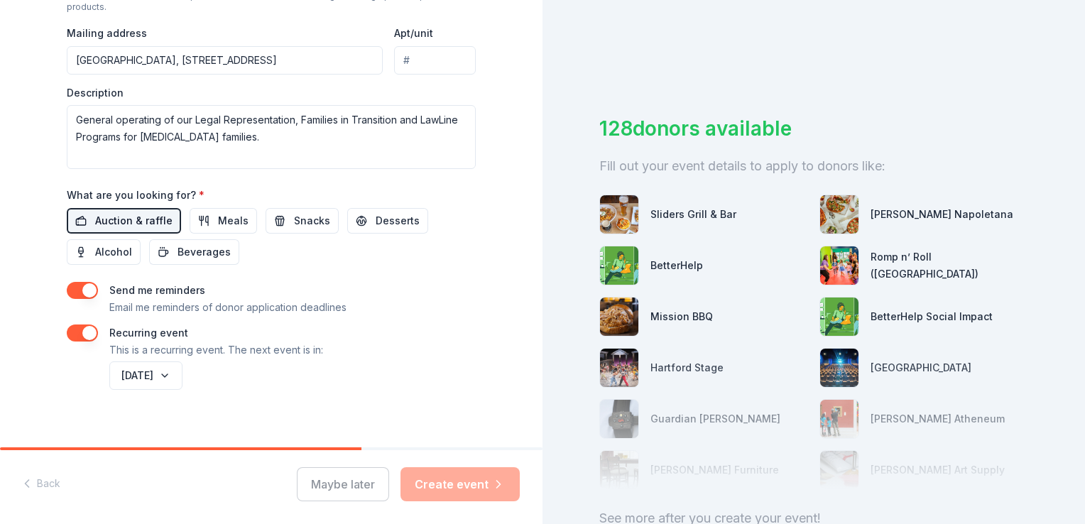
click at [116, 219] on span "Auction & raffle" at bounding box center [133, 220] width 77 height 17
click at [451, 484] on div "Maybe later Create event" at bounding box center [408, 484] width 223 height 34
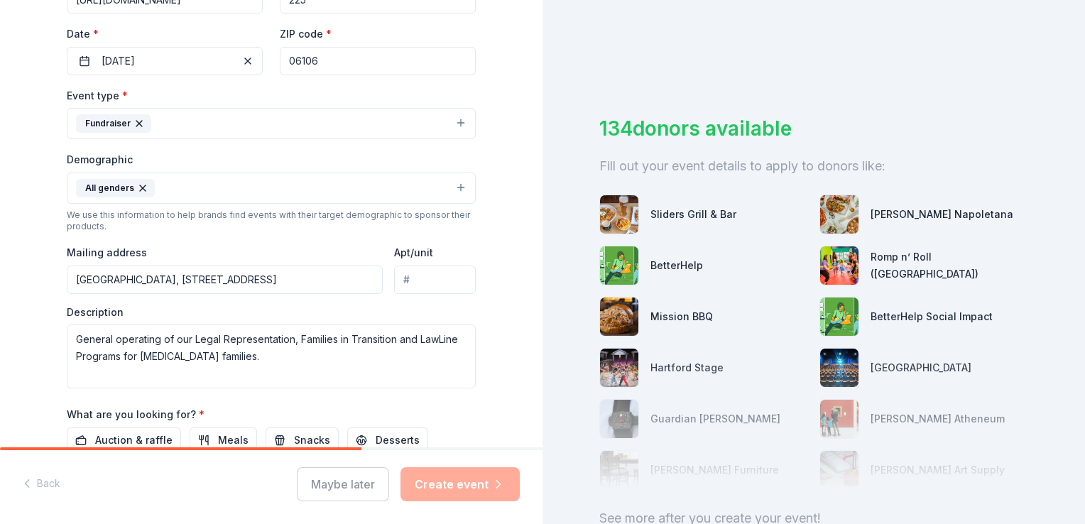
scroll to position [0, 0]
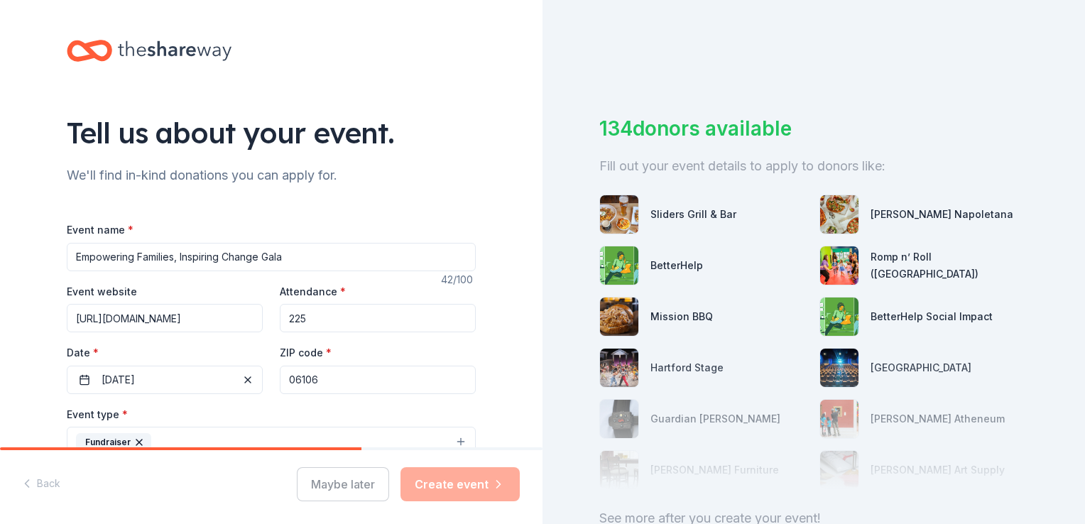
click at [363, 73] on div "Tell us about your event. We'll find in-kind donations you can apply for. Event…" at bounding box center [271, 499] width 454 height 999
click at [366, 419] on div "Event type * Fundraiser" at bounding box center [271, 431] width 409 height 53
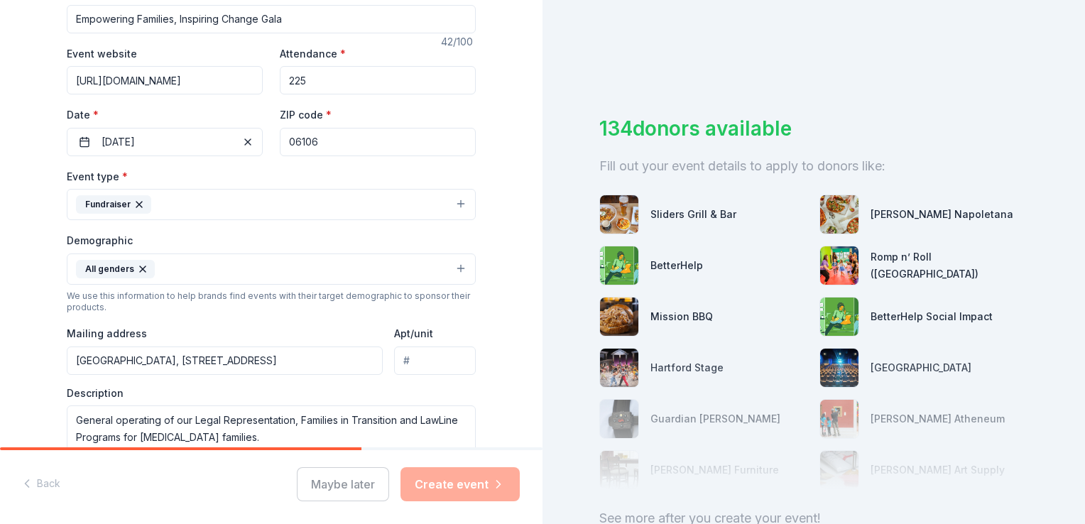
scroll to position [256, 0]
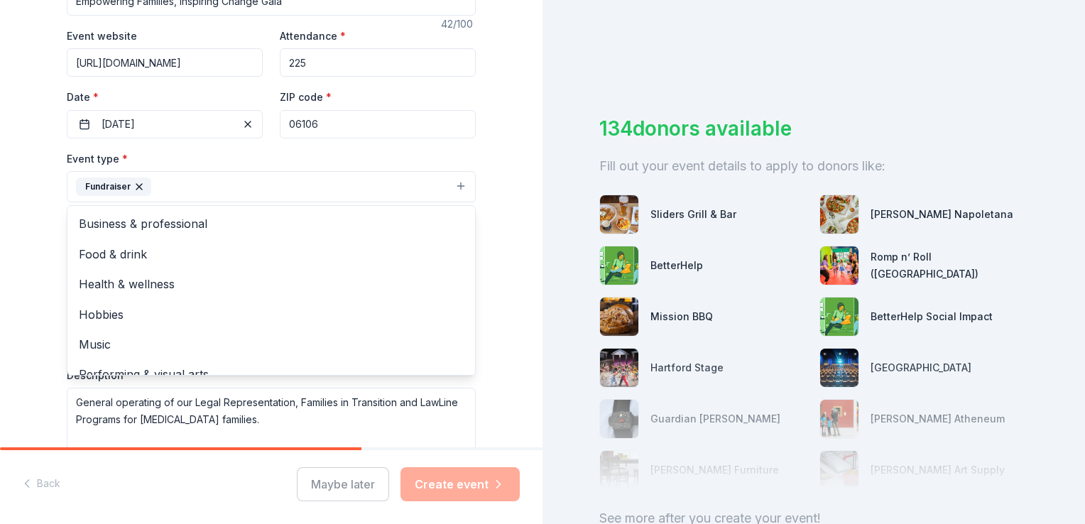
click at [253, 181] on button "Fundraiser" at bounding box center [271, 186] width 409 height 31
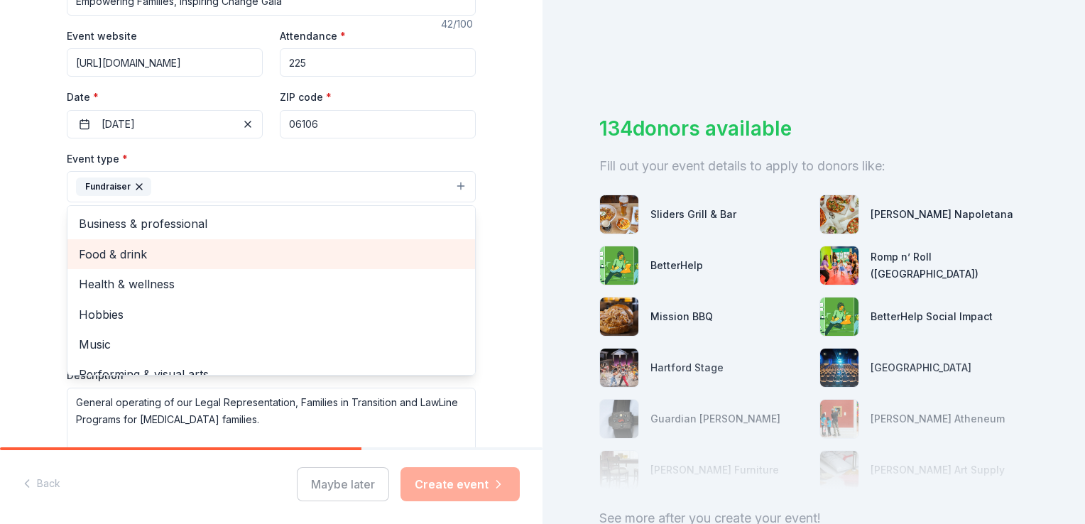
click at [122, 254] on span "Food & drink" at bounding box center [271, 254] width 385 height 18
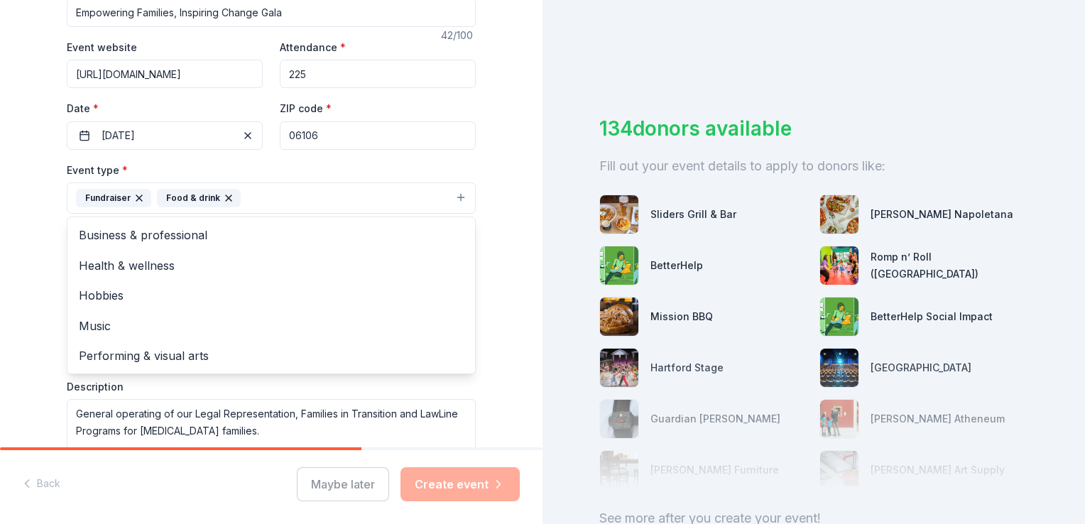
scroll to position [243, 0]
click at [226, 200] on icon "button" at bounding box center [229, 200] width 6 height 6
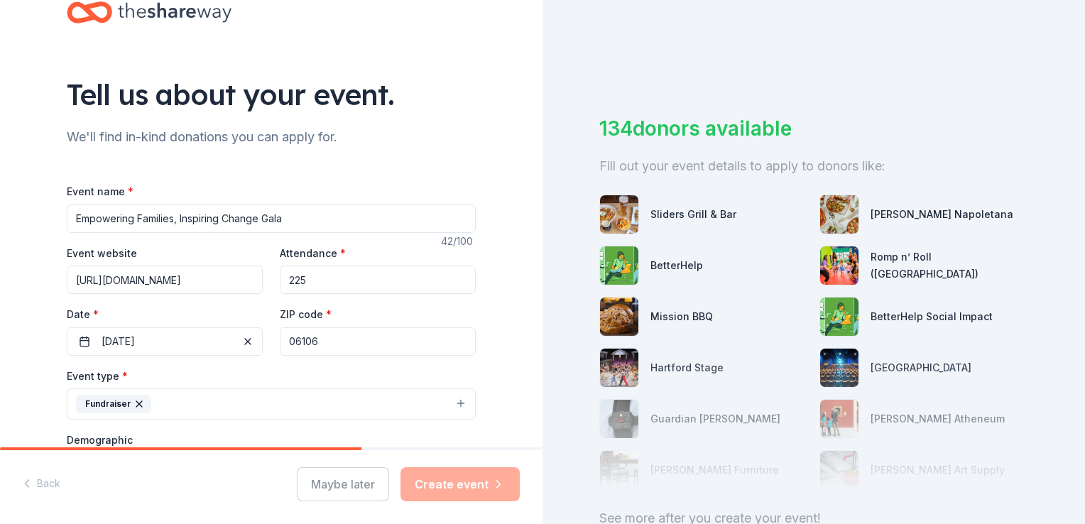
scroll to position [30, 0]
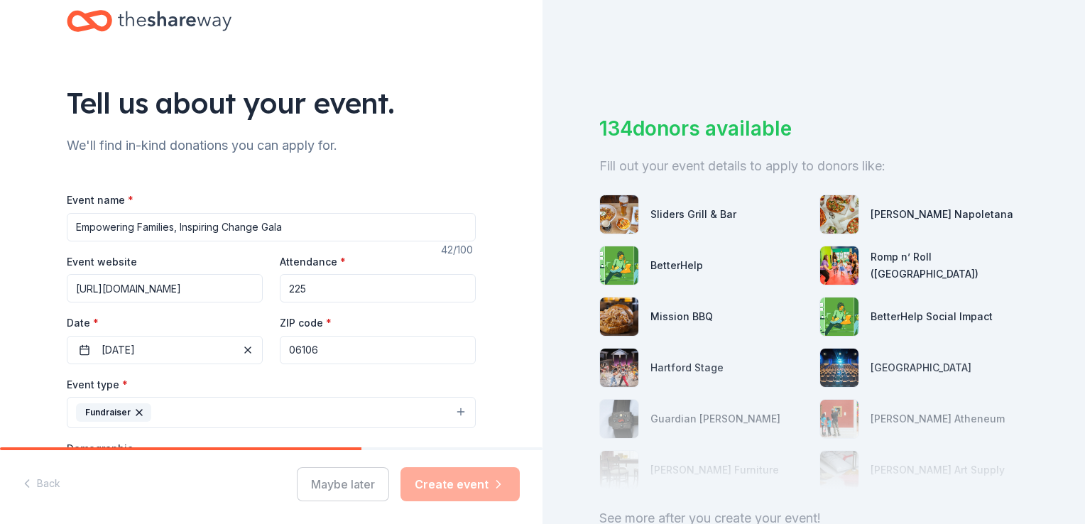
click at [300, 223] on input "Empowering Families, Inspiring Change Gala" at bounding box center [271, 227] width 409 height 28
click at [327, 290] on input "225" at bounding box center [378, 288] width 196 height 28
click at [325, 354] on input "06106" at bounding box center [378, 350] width 196 height 28
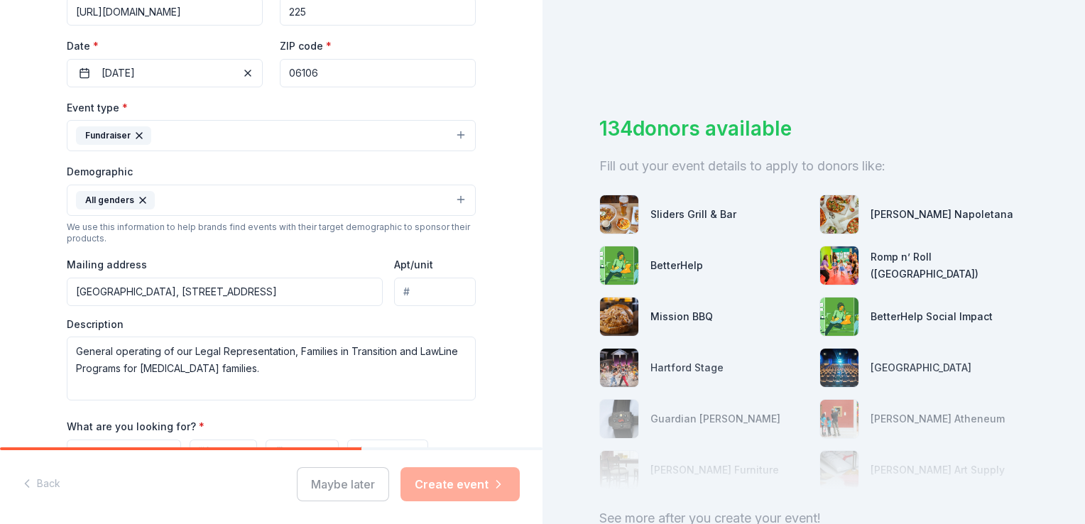
scroll to position [314, 0]
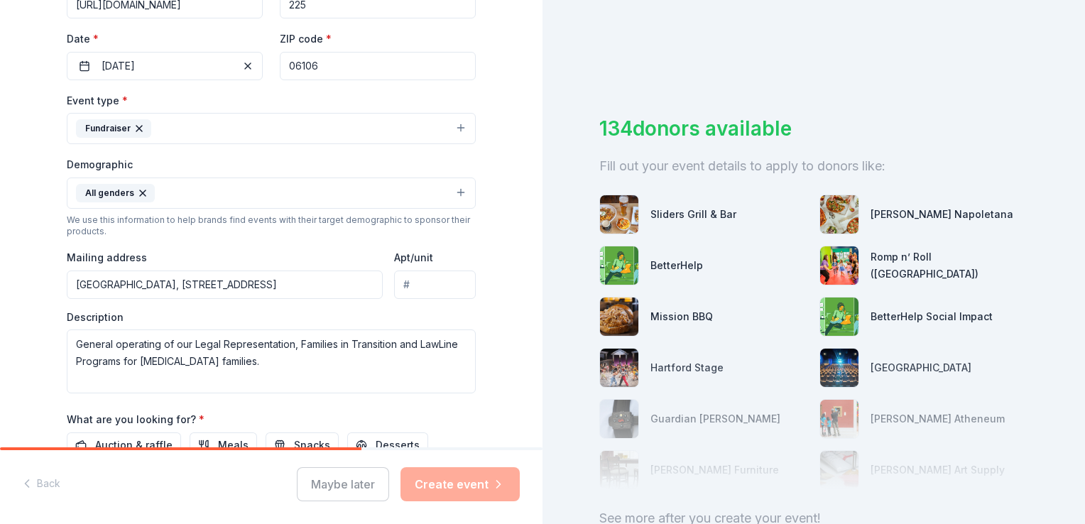
click at [234, 283] on input "[GEOGRAPHIC_DATA], [STREET_ADDRESS]" at bounding box center [225, 285] width 316 height 28
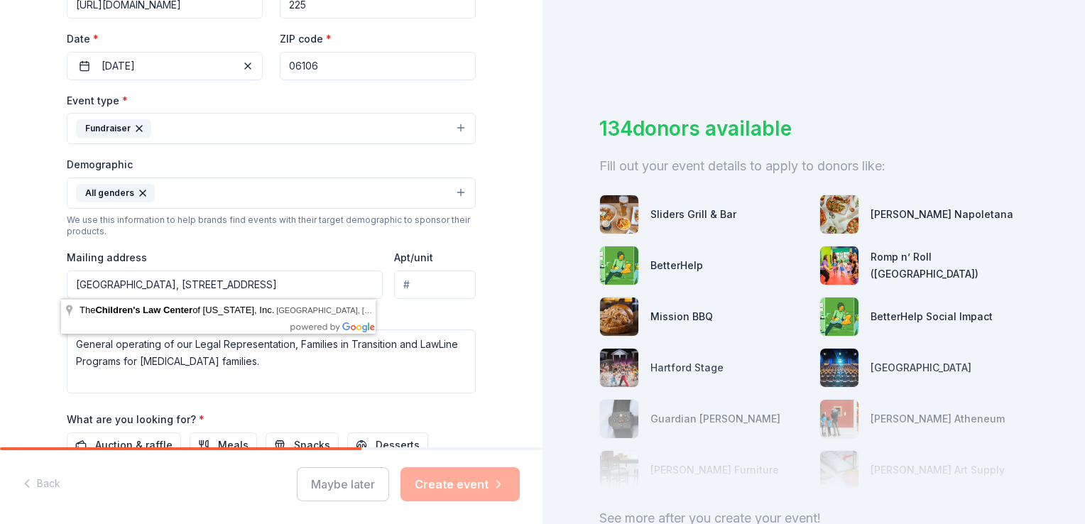
click at [437, 317] on div "Description General operating of our Legal Representation, Families in Transiti…" at bounding box center [271, 352] width 409 height 84
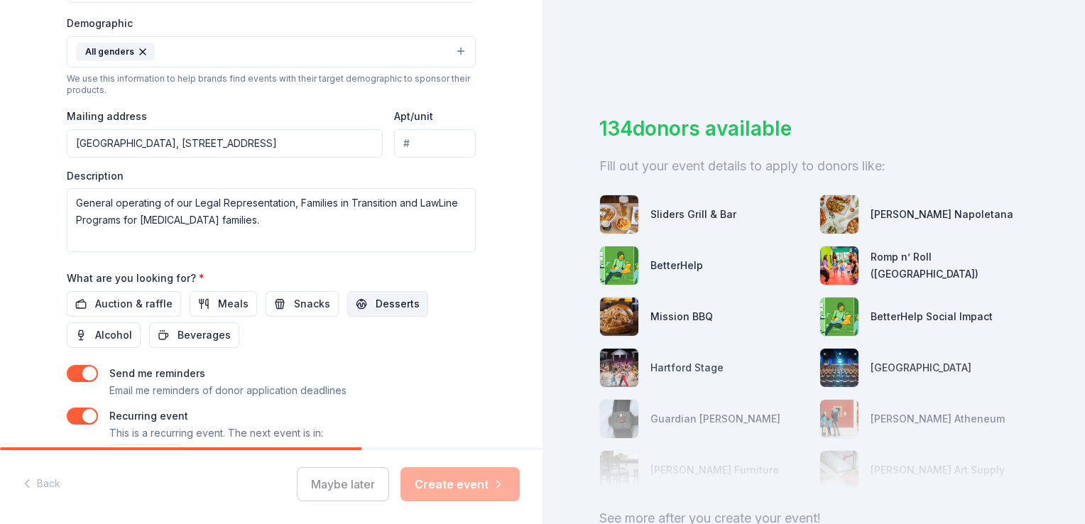
scroll to position [456, 0]
click at [412, 141] on input "Apt/unit" at bounding box center [435, 143] width 82 height 28
type input "Suite 208"
click at [383, 258] on div "Event name * Empowering Families, Inspiring Change Gala 42 /100 Event website […" at bounding box center [271, 120] width 409 height 710
click at [118, 303] on span "Auction & raffle" at bounding box center [133, 303] width 77 height 17
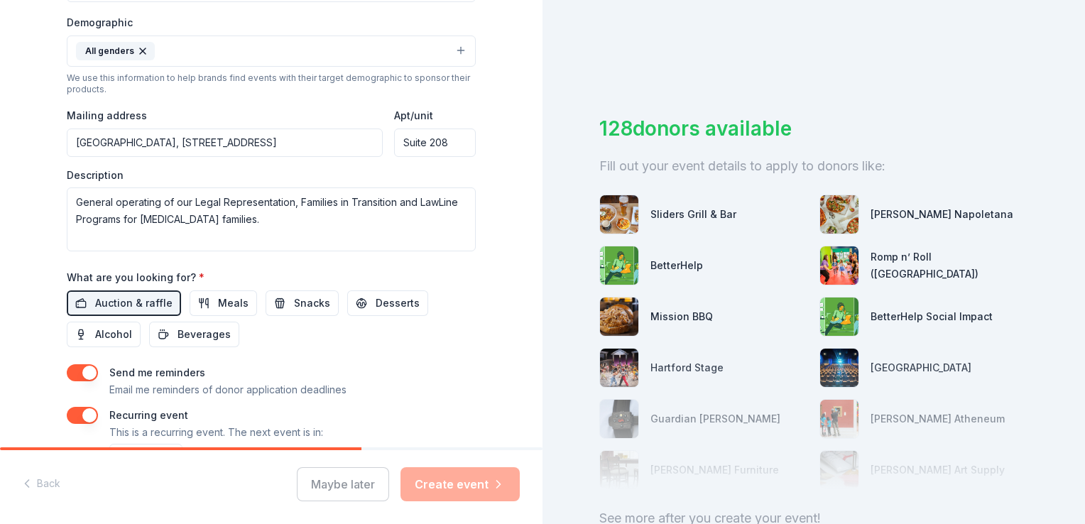
click at [145, 371] on label "Send me reminders" at bounding box center [157, 372] width 96 height 12
click at [81, 371] on button "button" at bounding box center [82, 372] width 31 height 17
click at [78, 368] on button "button" at bounding box center [82, 372] width 31 height 17
click at [89, 414] on button "button" at bounding box center [82, 415] width 31 height 17
click at [87, 413] on button "button" at bounding box center [82, 415] width 31 height 17
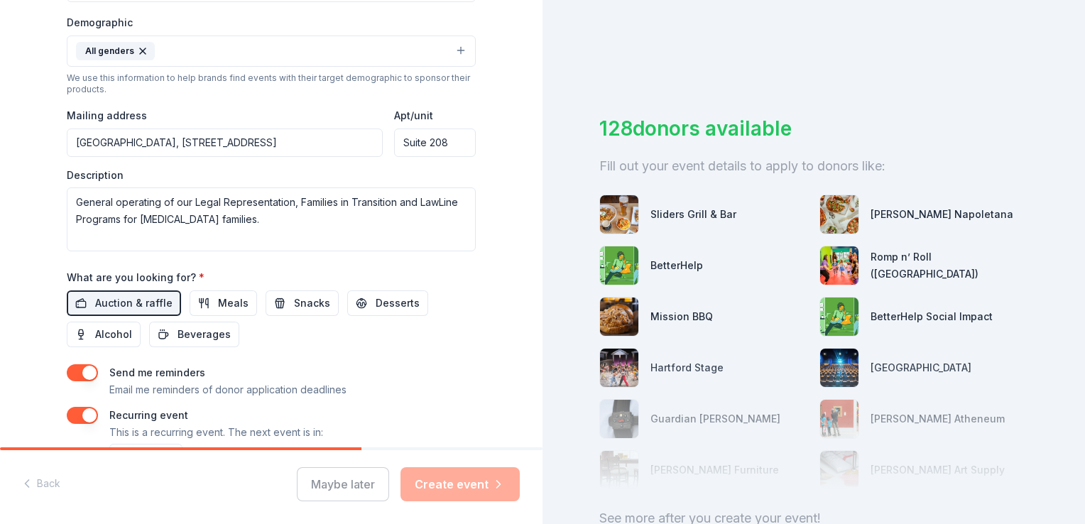
click at [449, 487] on div "Maybe later Create event" at bounding box center [408, 484] width 223 height 34
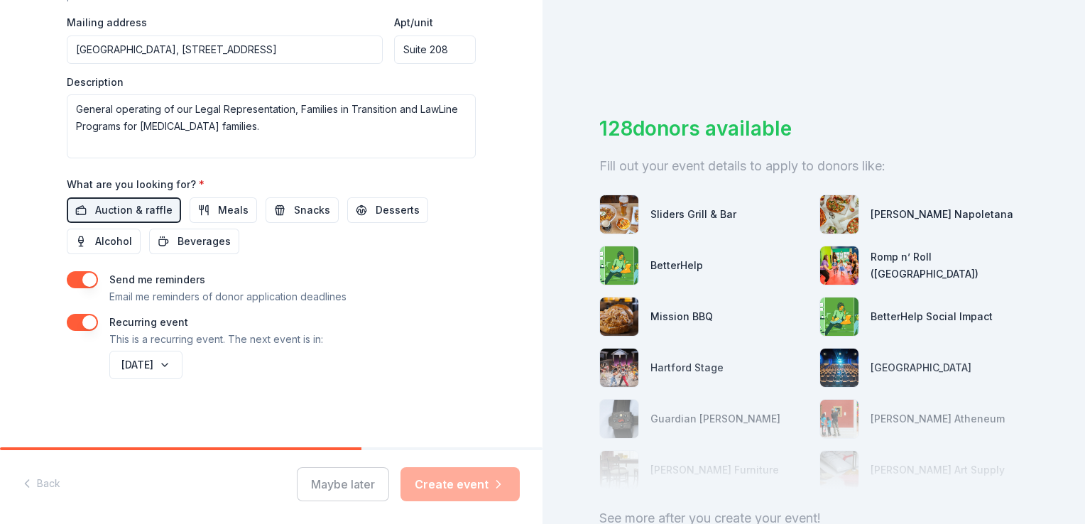
scroll to position [551, 0]
click at [440, 489] on div "Maybe later Create event" at bounding box center [408, 484] width 223 height 34
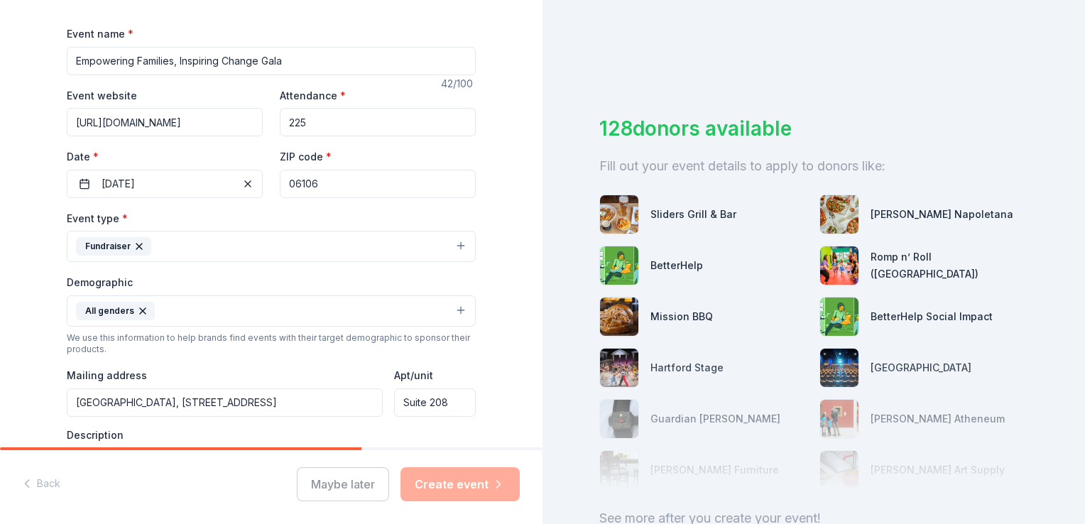
scroll to position [0, 0]
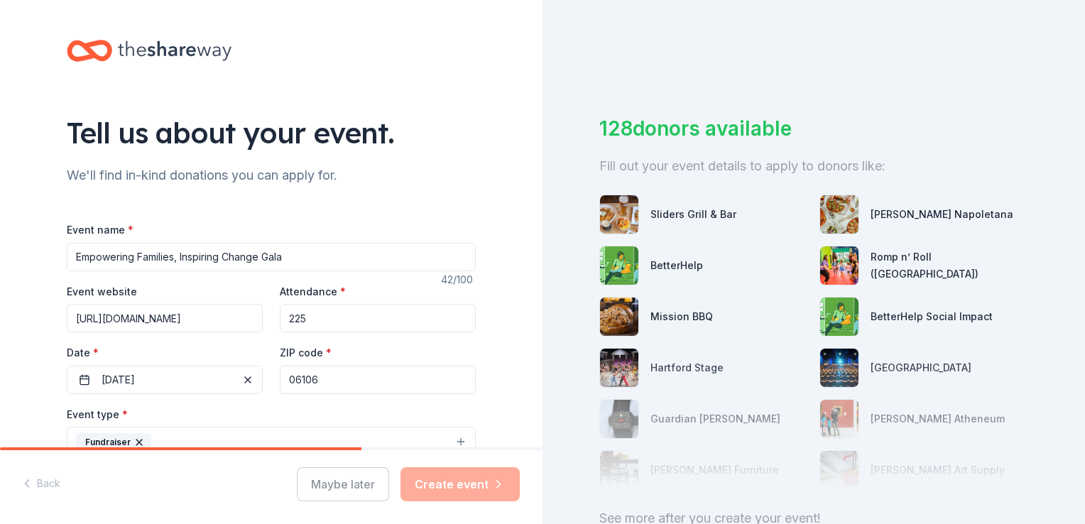
click at [229, 143] on div "Tell us about your event." at bounding box center [271, 133] width 409 height 40
drag, startPoint x: 183, startPoint y: 53, endPoint x: 197, endPoint y: 65, distance: 18.6
click at [185, 57] on icon at bounding box center [175, 50] width 114 height 29
click at [486, 490] on div "Maybe later Create event" at bounding box center [408, 484] width 223 height 34
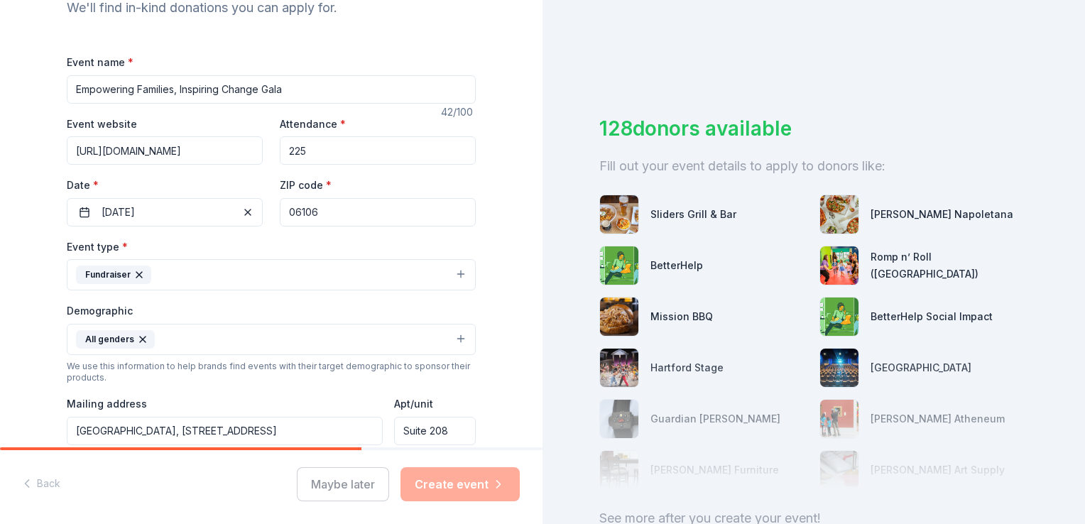
scroll to position [176, 0]
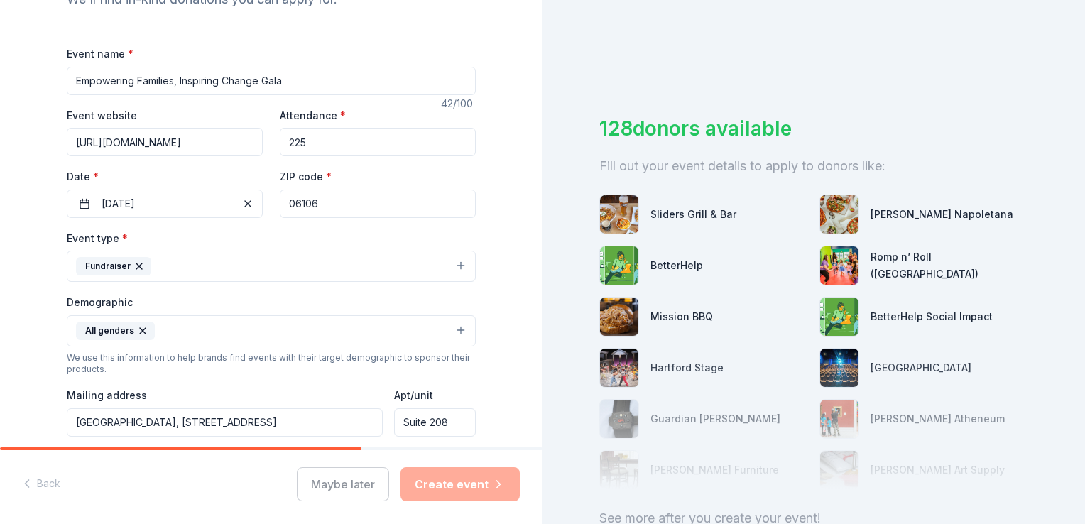
click at [295, 84] on input "Empowering Families, Inspiring Change Gala" at bounding box center [271, 81] width 409 height 28
type input "Empowering Families, Inspiring Change Gala"
click at [190, 140] on input "[URL][DOMAIN_NAME]" at bounding box center [165, 142] width 196 height 28
click at [314, 143] on input "225" at bounding box center [378, 142] width 196 height 28
click at [196, 176] on label "Date *" at bounding box center [165, 177] width 196 height 14
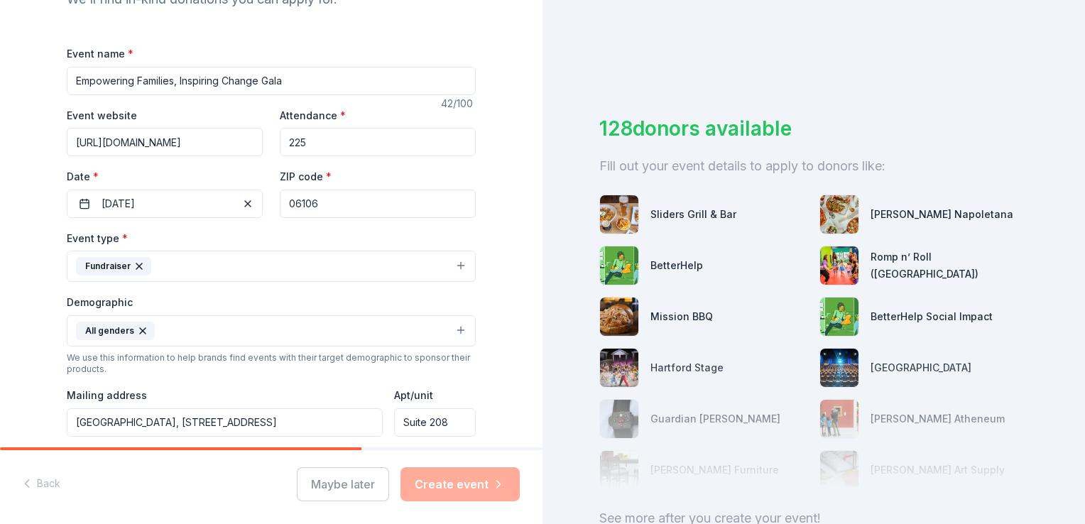
click at [196, 190] on button "[DATE]" at bounding box center [165, 204] width 196 height 28
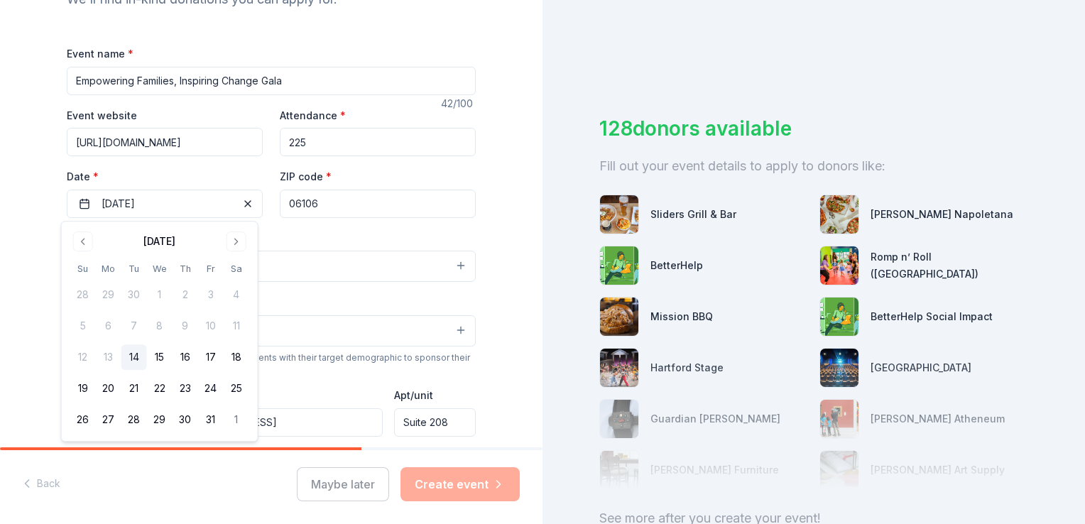
click at [370, 206] on input "06106" at bounding box center [378, 204] width 196 height 28
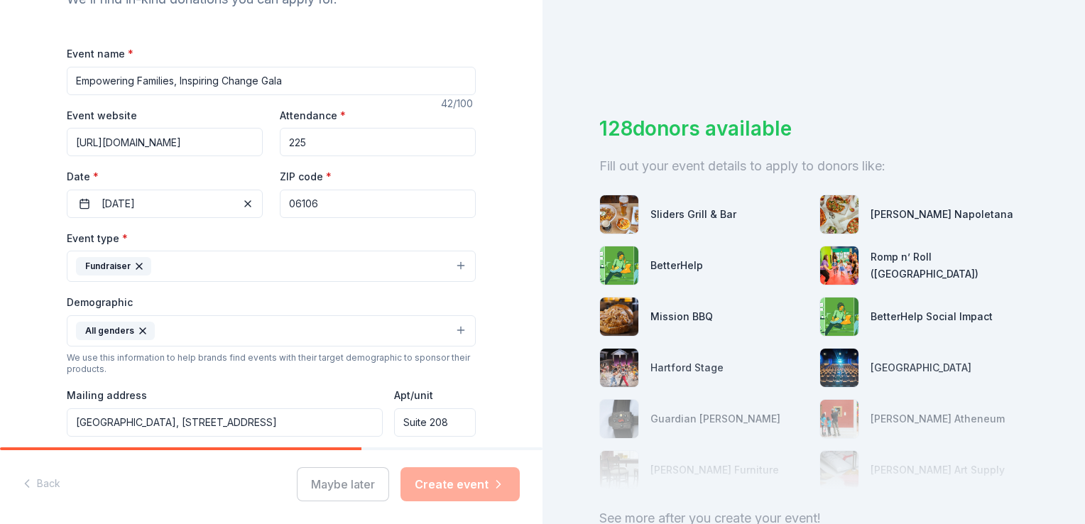
click at [189, 244] on div "Event type * Fundraiser" at bounding box center [271, 255] width 409 height 53
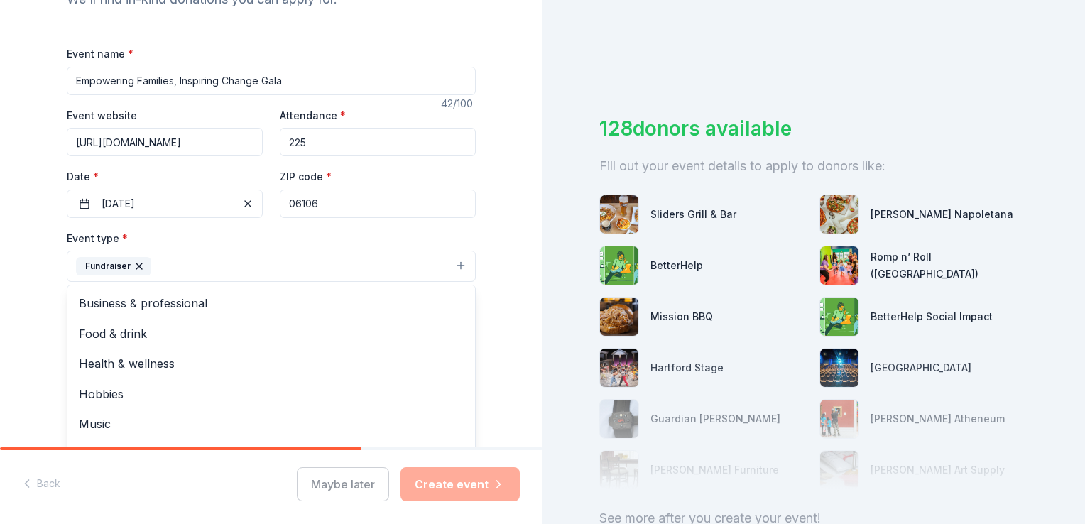
click at [187, 267] on button "Fundraiser" at bounding box center [271, 266] width 409 height 31
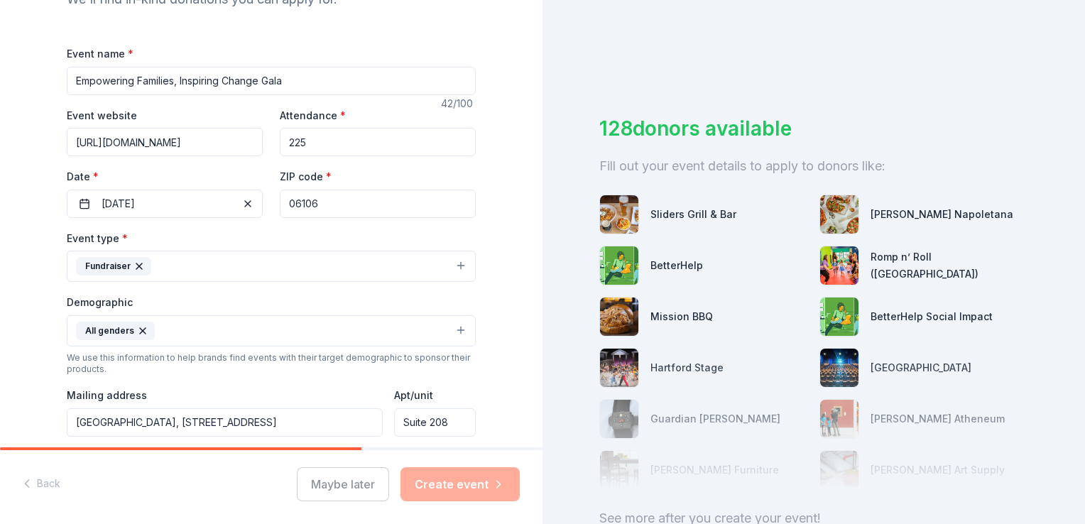
click at [183, 271] on button "Fundraiser" at bounding box center [271, 266] width 409 height 31
click at [179, 329] on button "All genders" at bounding box center [271, 330] width 409 height 31
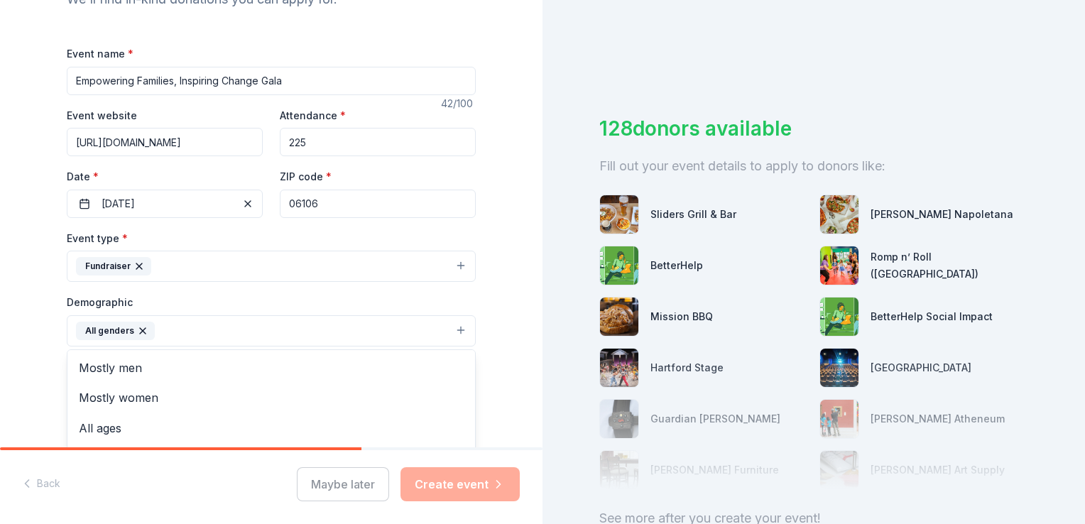
click at [179, 329] on button "All genders" at bounding box center [271, 330] width 409 height 31
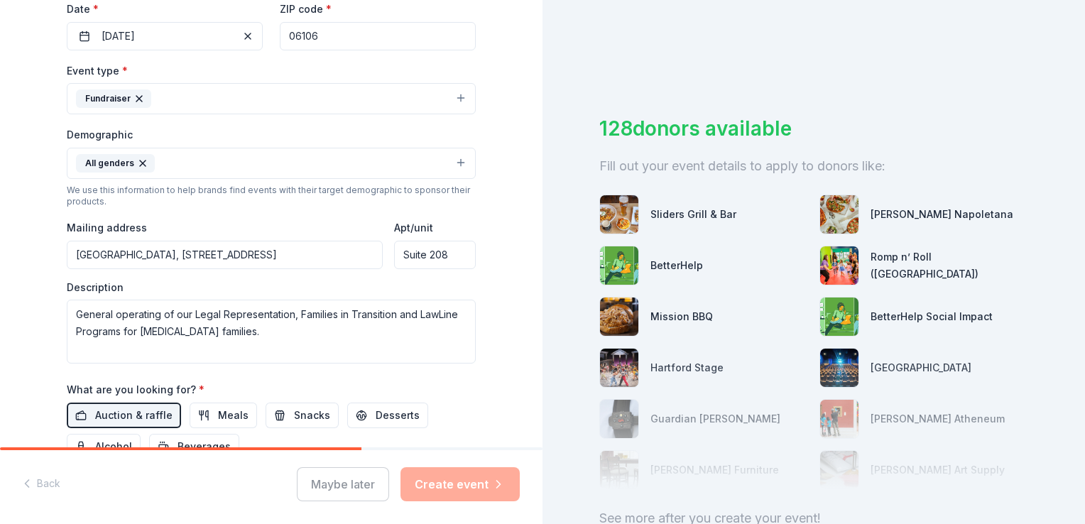
scroll to position [389, 0]
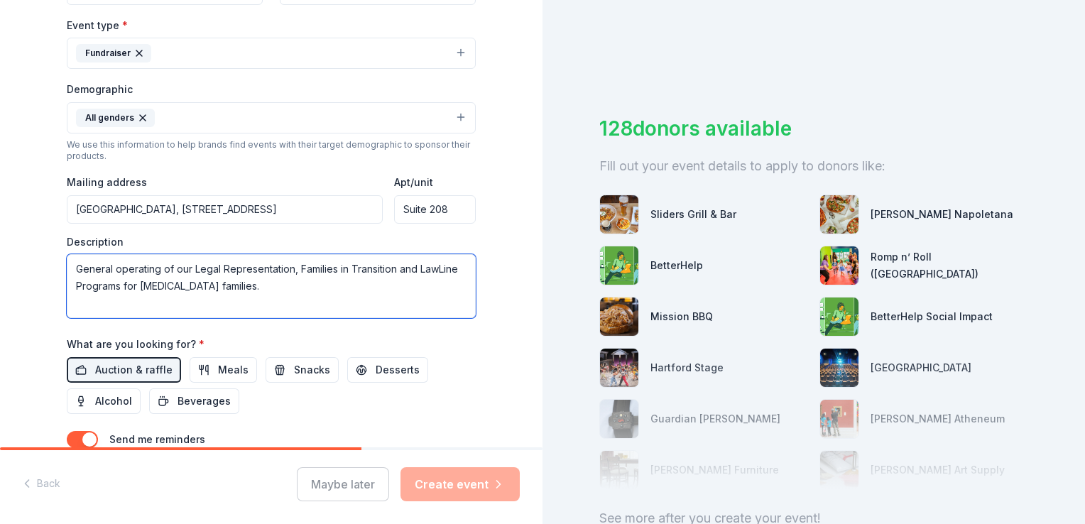
click at [196, 293] on textarea "General operating of our Legal Representation, Families in Transition and LawLi…" at bounding box center [271, 286] width 409 height 64
click at [240, 288] on textarea "General operating of our Legal Representation, Families in Transition and LawLi…" at bounding box center [271, 286] width 409 height 64
click at [240, 290] on textarea "General operating of our Legal Representation, Families in Transition and LawLi…" at bounding box center [271, 286] width 409 height 64
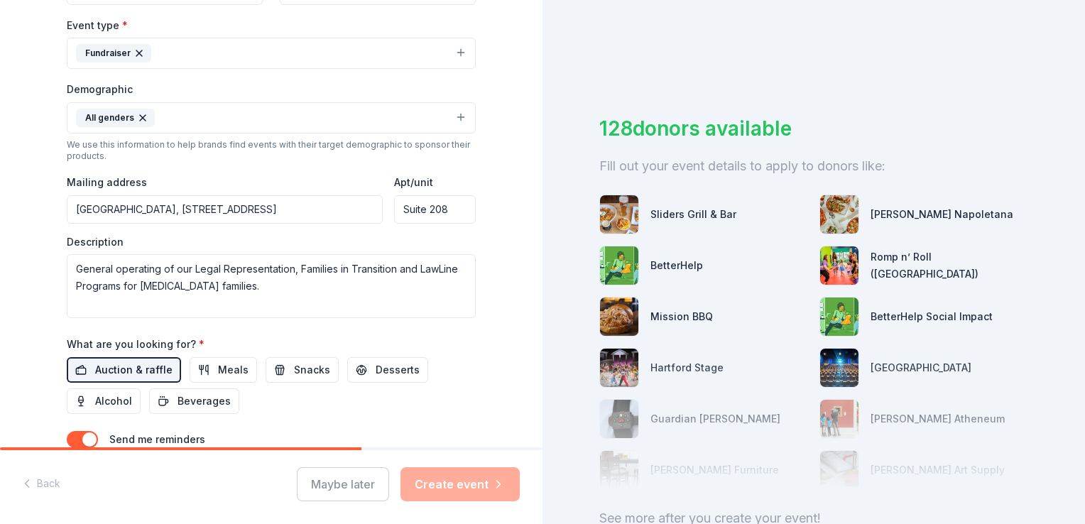
click at [148, 372] on span "Auction & raffle" at bounding box center [133, 369] width 77 height 17
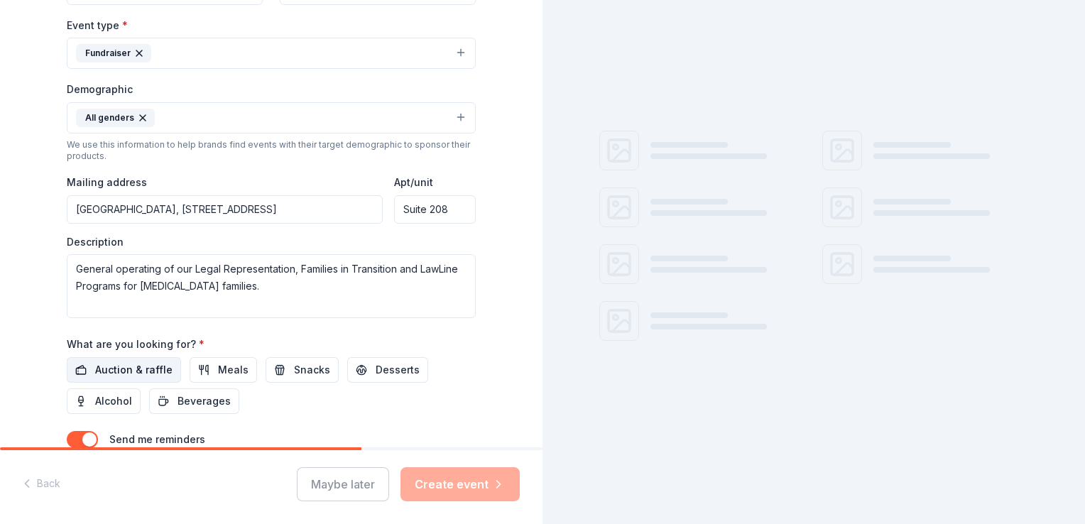
click at [141, 373] on span "Auction & raffle" at bounding box center [133, 369] width 77 height 17
click at [221, 373] on span "Meals" at bounding box center [233, 369] width 31 height 17
click at [218, 370] on span "Meals" at bounding box center [233, 369] width 31 height 17
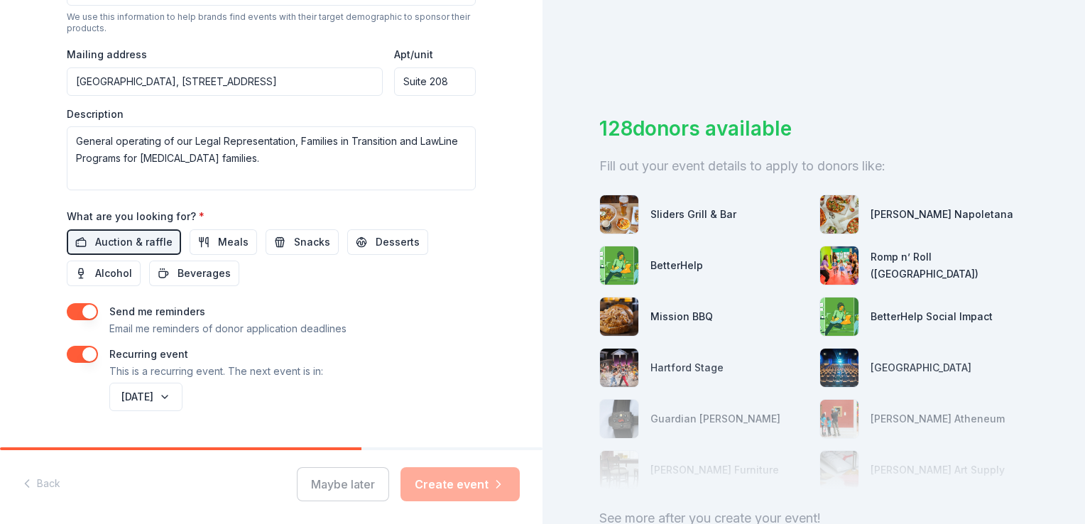
scroll to position [551, 0]
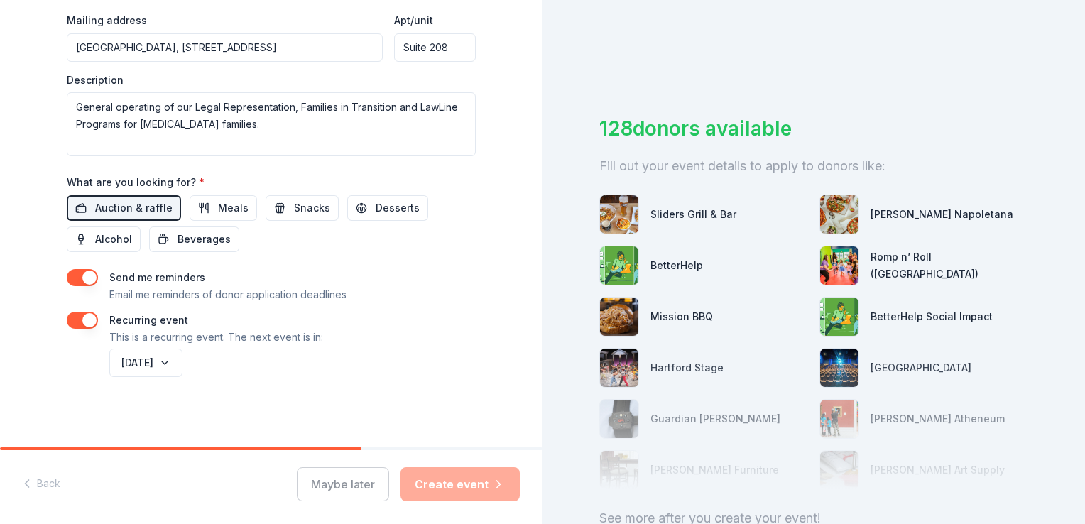
click at [88, 278] on button "button" at bounding box center [82, 277] width 31 height 17
click at [85, 317] on button "button" at bounding box center [82, 320] width 31 height 17
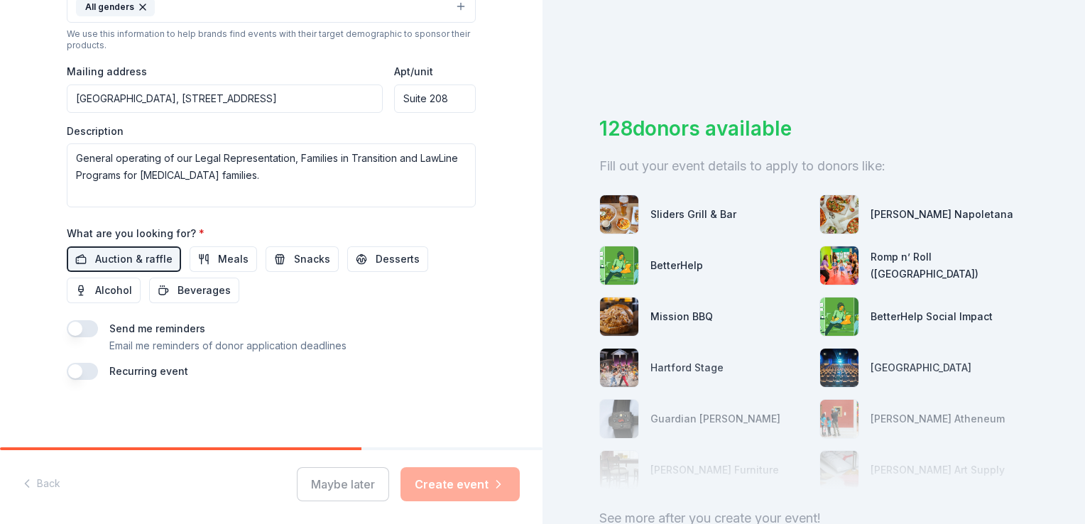
click at [68, 329] on button "button" at bounding box center [82, 328] width 31 height 17
click at [76, 376] on button "button" at bounding box center [82, 371] width 31 height 17
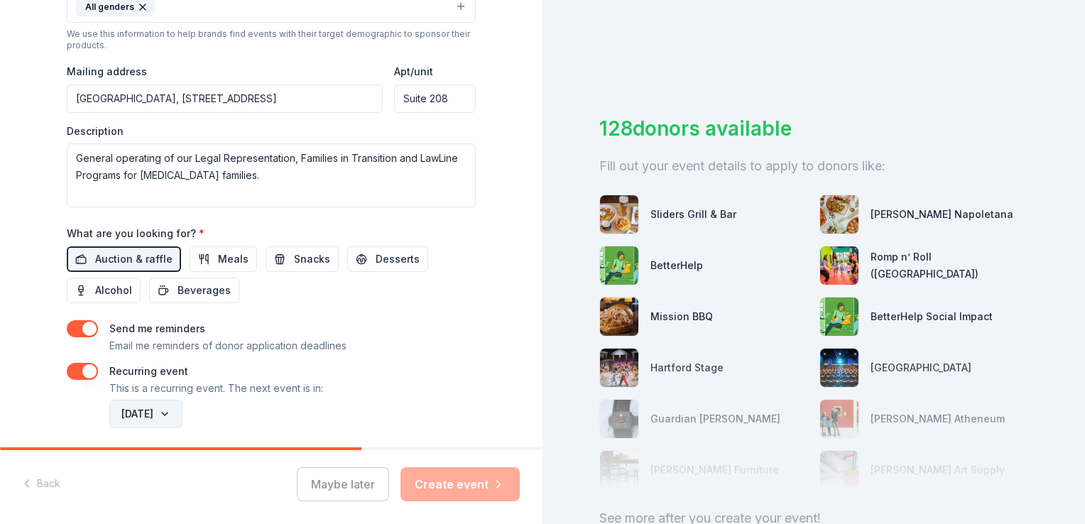
click at [182, 411] on button "[DATE]" at bounding box center [145, 414] width 73 height 28
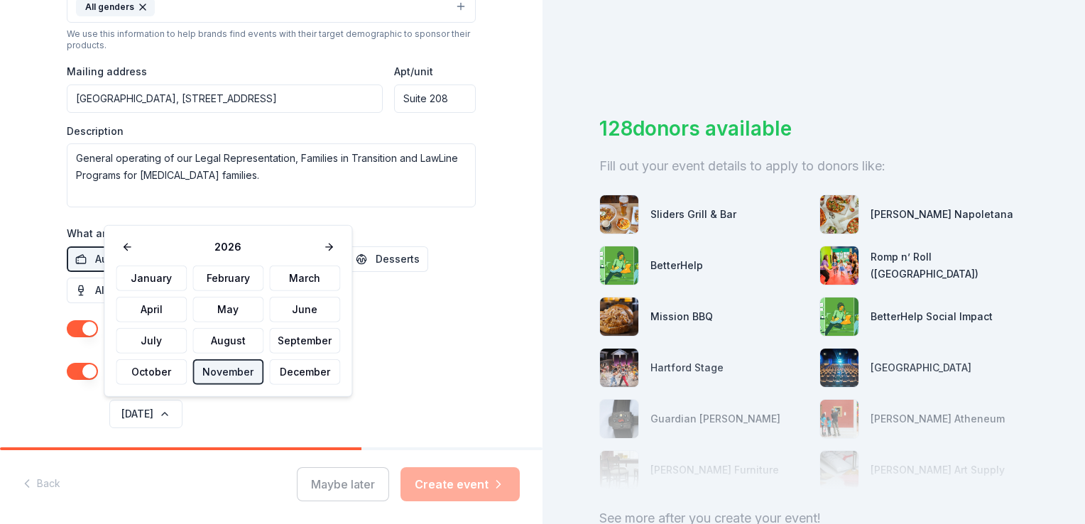
click at [236, 371] on button "November" at bounding box center [227, 372] width 71 height 26
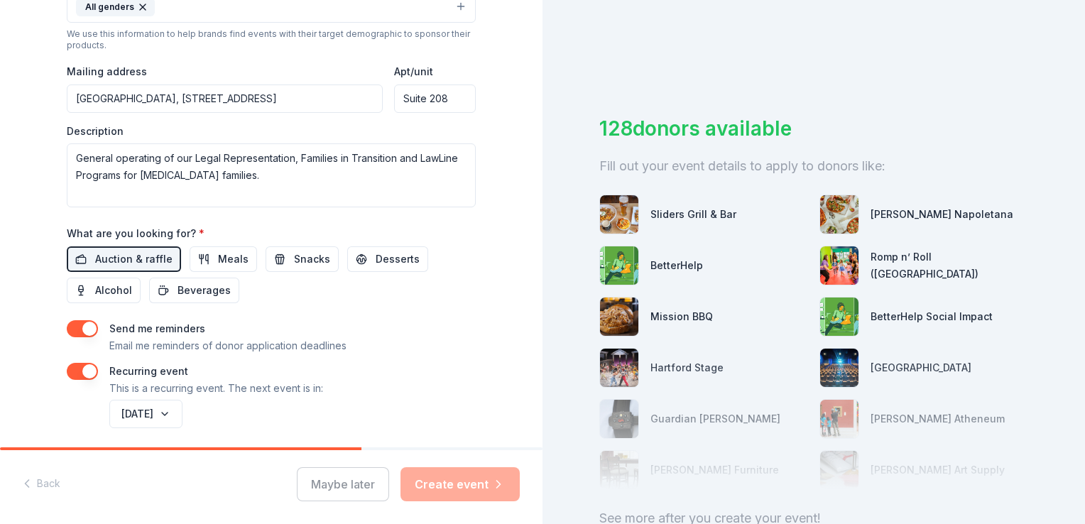
click at [440, 479] on div "Maybe later Create event" at bounding box center [408, 484] width 223 height 34
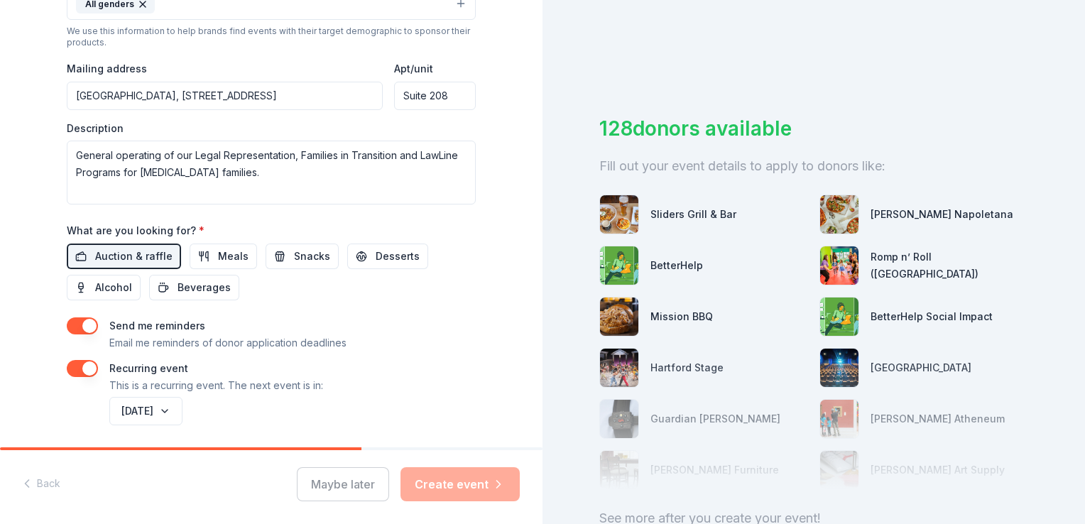
scroll to position [551, 0]
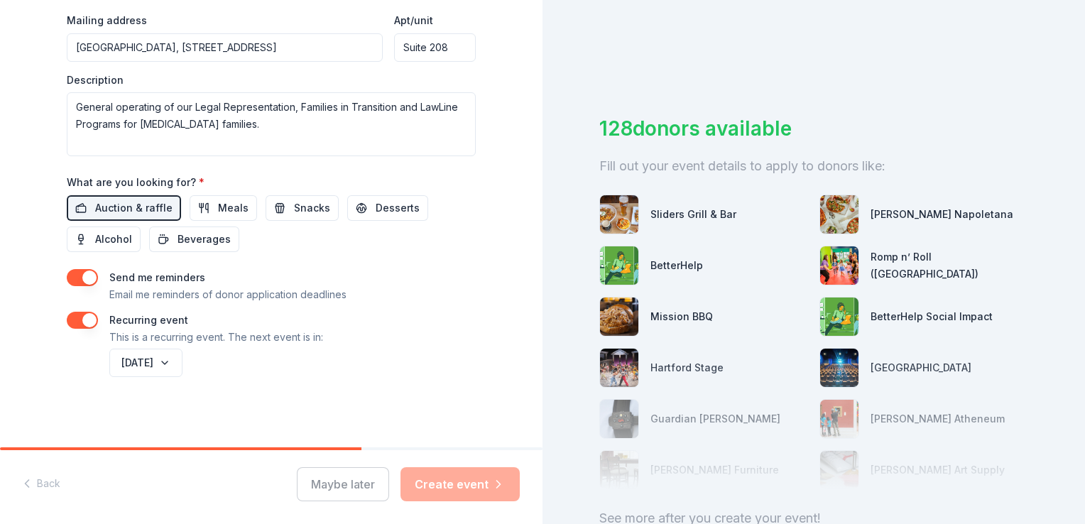
click at [50, 483] on div "Back Maybe later Create event" at bounding box center [271, 487] width 543 height 74
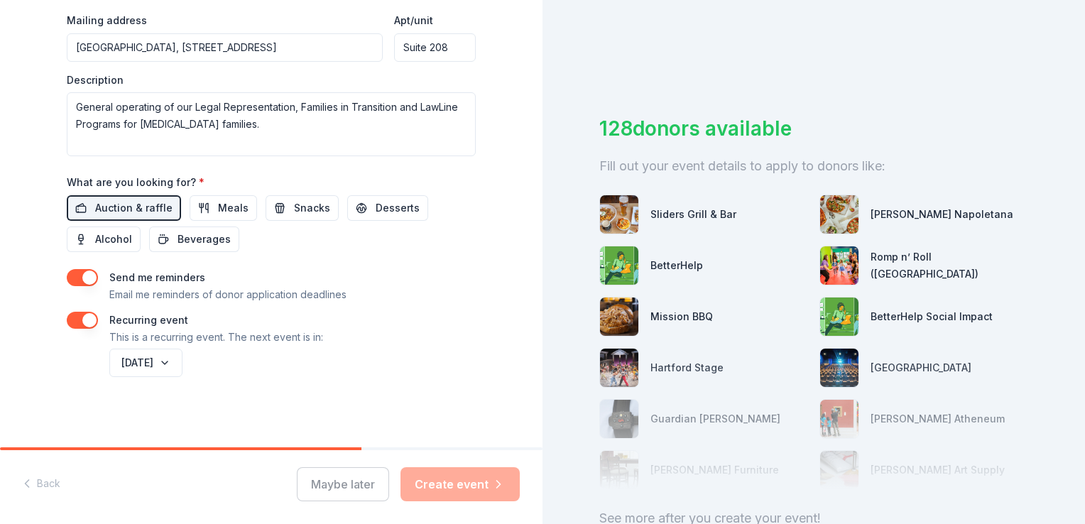
click at [1046, 258] on div "128 donors available Fill out your event details to apply to donors like: Slide…" at bounding box center [814, 262] width 543 height 524
drag, startPoint x: 423, startPoint y: 490, endPoint x: 354, endPoint y: 266, distance: 234.3
click at [354, 266] on div "Event name * Empowering Families, Inspiring Change Gala 42 /100 Event website […" at bounding box center [271, 25] width 409 height 710
click at [546, 109] on div "128 donors available Fill out your event details to apply to donors like: Slide…" at bounding box center [814, 262] width 543 height 524
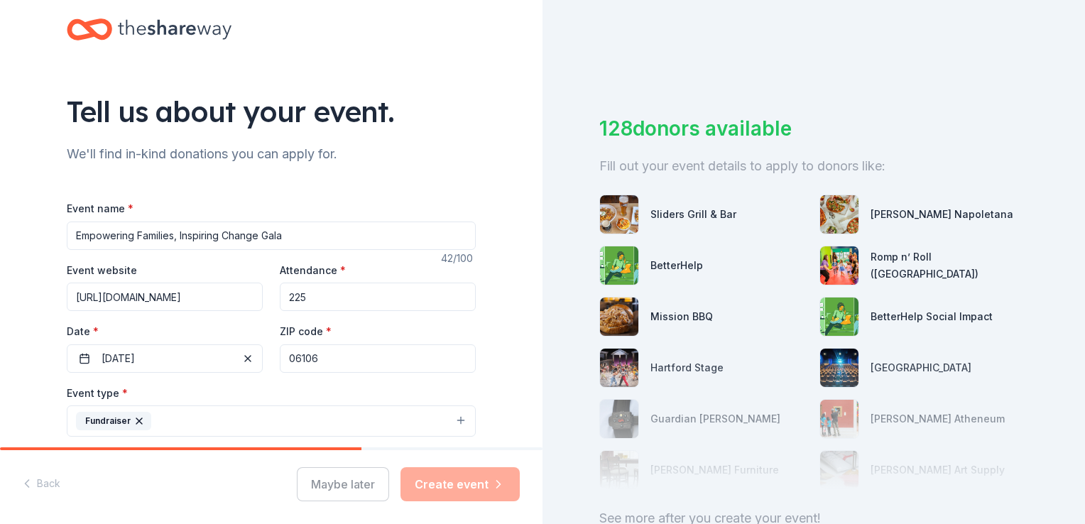
scroll to position [0, 0]
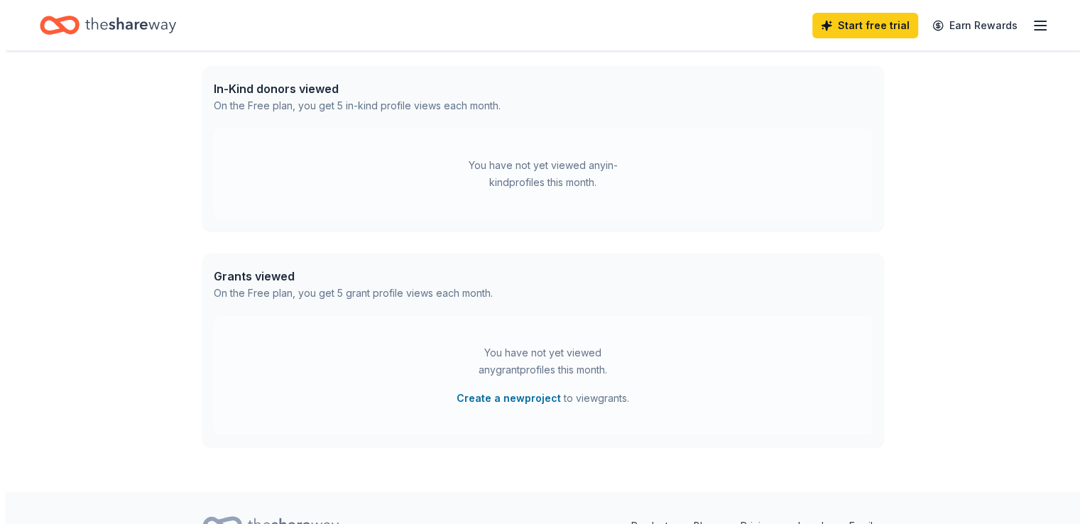
scroll to position [430, 0]
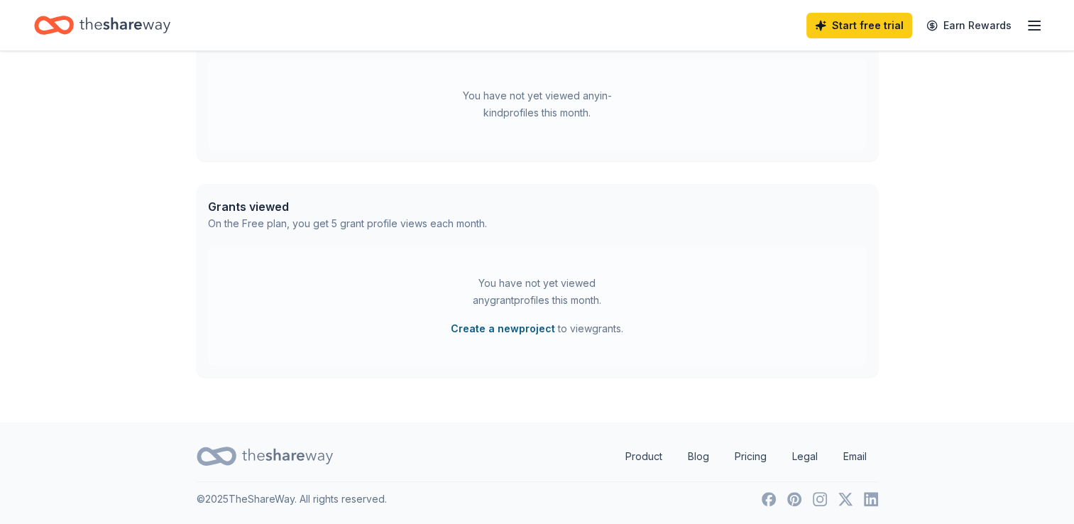
click at [482, 325] on button "Create a new project" at bounding box center [503, 328] width 104 height 17
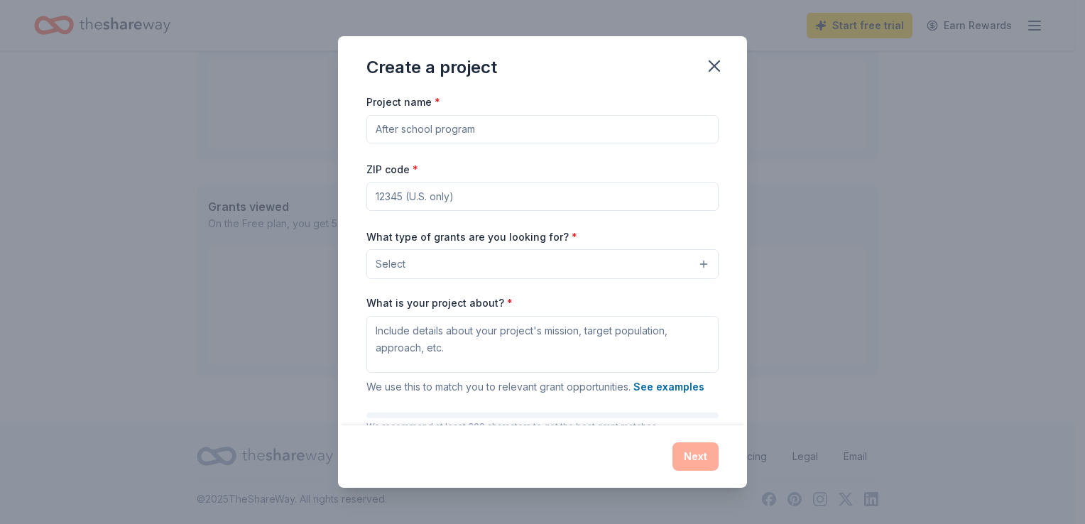
drag, startPoint x: 483, startPoint y: 131, endPoint x: 276, endPoint y: 137, distance: 207.4
click at [276, 137] on div "Create a project Project name * ZIP code * What type of grants are you looking …" at bounding box center [542, 262] width 1085 height 524
type input "Legal Representation"
click at [389, 196] on input "ZIP code *" at bounding box center [542, 196] width 352 height 28
click at [514, 192] on input "06106" at bounding box center [542, 196] width 352 height 28
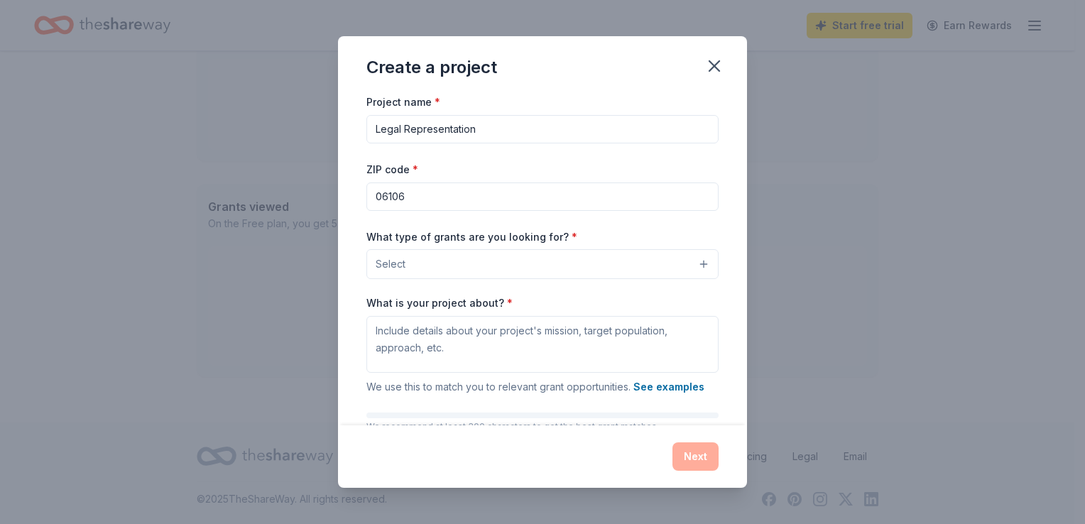
type input "06106"
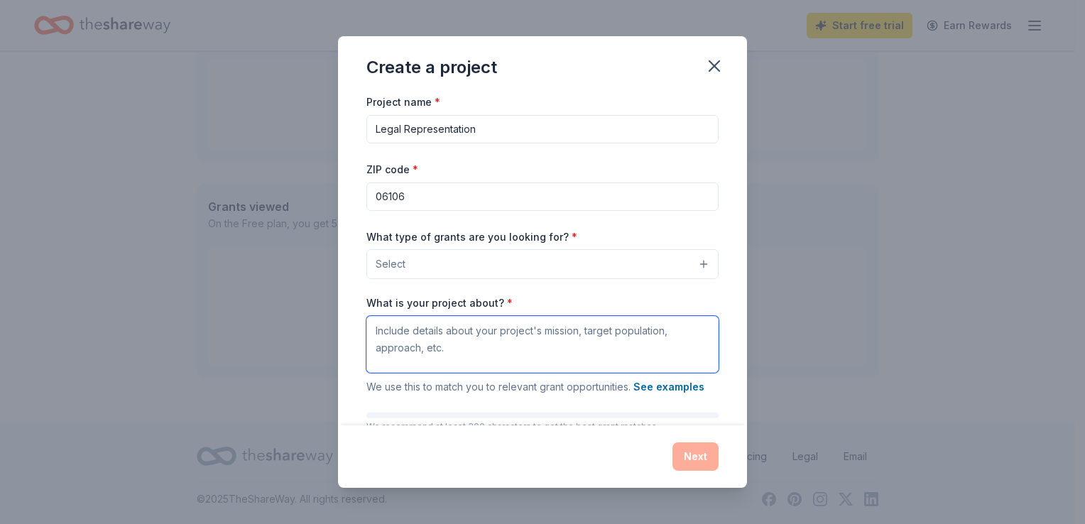
click at [415, 349] on textarea "What is your project about? *" at bounding box center [542, 344] width 352 height 57
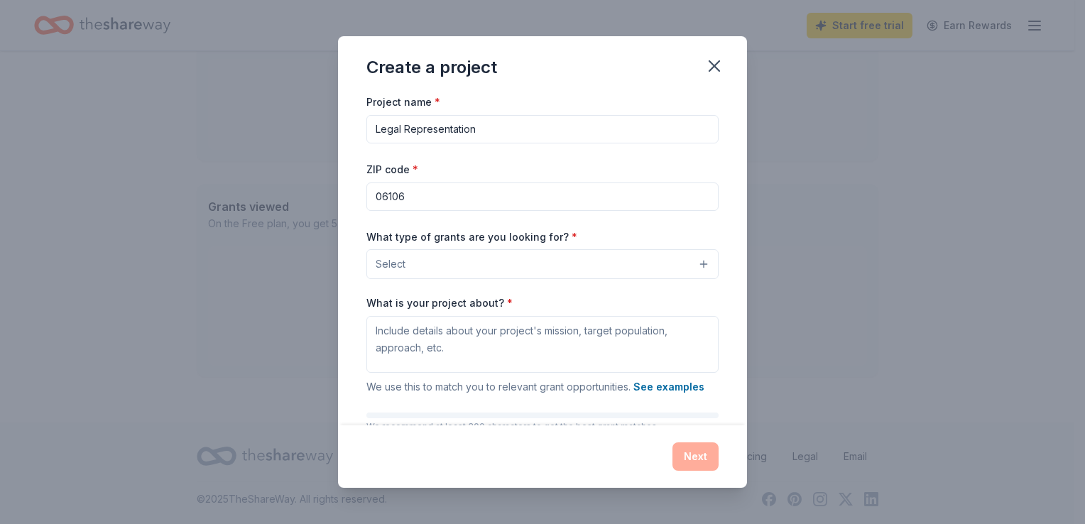
click at [536, 263] on button "Select" at bounding box center [542, 264] width 352 height 30
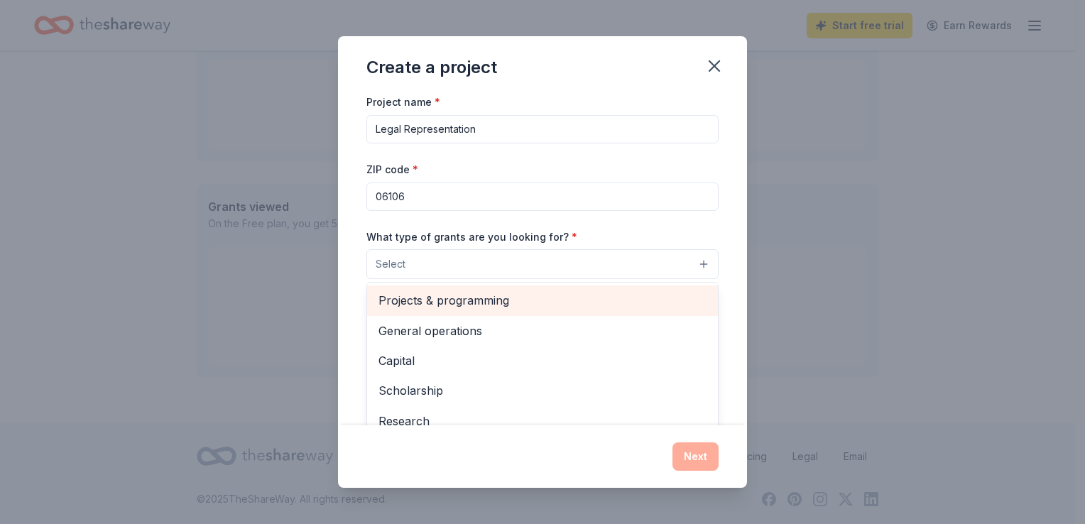
click at [496, 303] on span "Projects & programming" at bounding box center [542, 300] width 328 height 18
click at [432, 303] on span "General operations" at bounding box center [542, 302] width 328 height 18
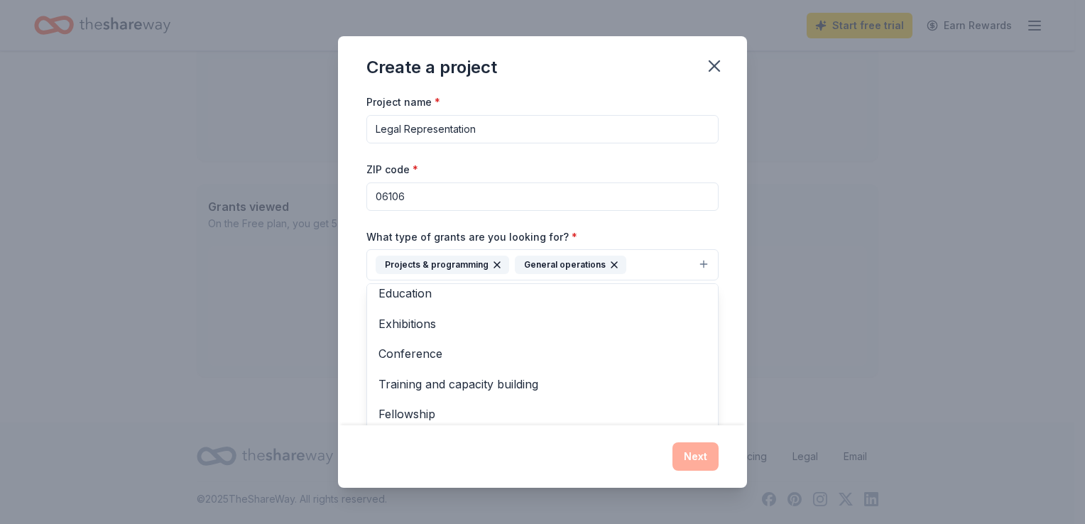
scroll to position [107, 0]
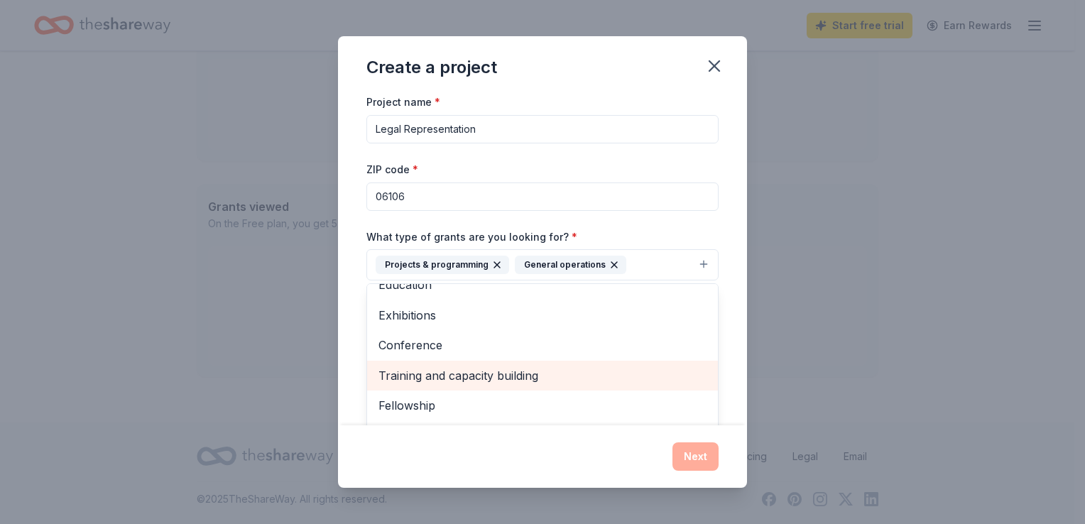
click at [453, 374] on span "Training and capacity building" at bounding box center [542, 375] width 328 height 18
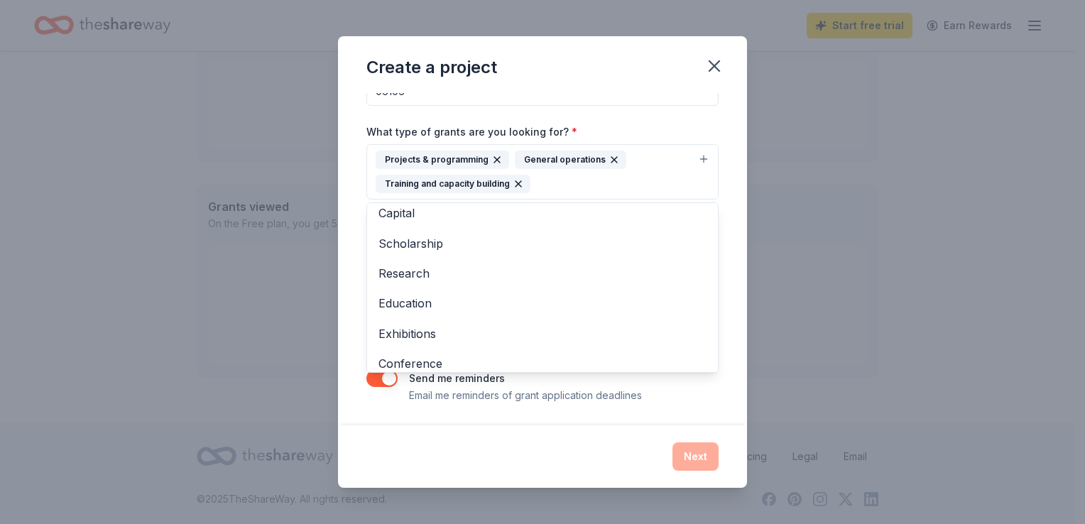
scroll to position [0, 0]
click at [722, 189] on div "Project name * Legal Representation ZIP code * 06106 What type of grants are yo…" at bounding box center [542, 259] width 409 height 332
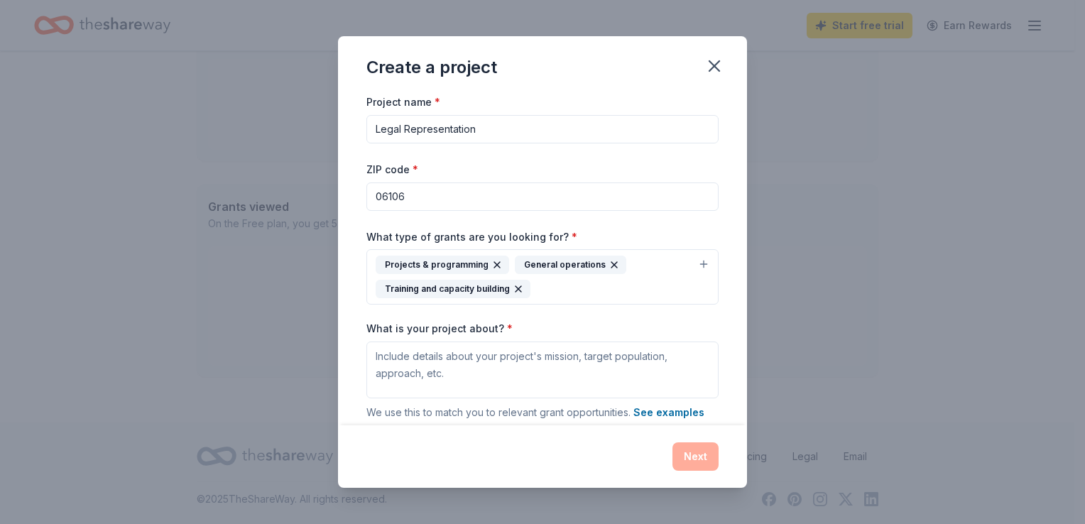
scroll to position [105, 0]
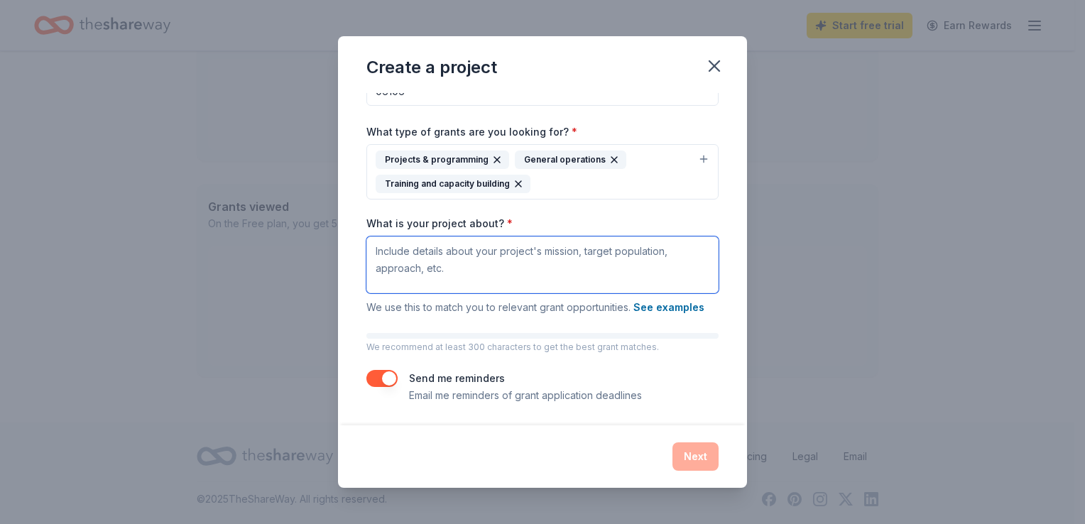
click at [377, 251] on textarea "What is your project about? *" at bounding box center [542, 264] width 352 height 57
click at [376, 248] on textarea "What is your project about? *" at bounding box center [542, 264] width 352 height 57
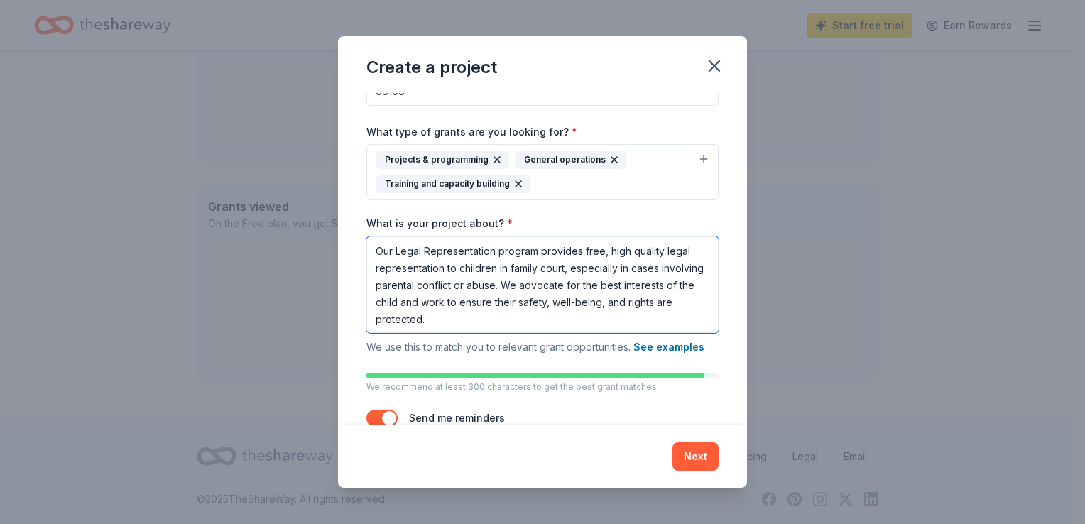
click at [458, 266] on textarea "Our Legal Representation program provides free, high quality legal representati…" at bounding box center [542, 284] width 352 height 97
drag, startPoint x: 567, startPoint y: 269, endPoint x: 551, endPoint y: 273, distance: 16.9
click at [567, 269] on textarea "Our Legal Representation program provides free, high quality legal representati…" at bounding box center [542, 284] width 352 height 97
click at [400, 284] on textarea "Our Legal Representation program provides free, high quality legal representati…" at bounding box center [542, 284] width 352 height 97
click at [625, 320] on textarea "Our Legal Representation program provides free, high quality legal representati…" at bounding box center [542, 284] width 352 height 97
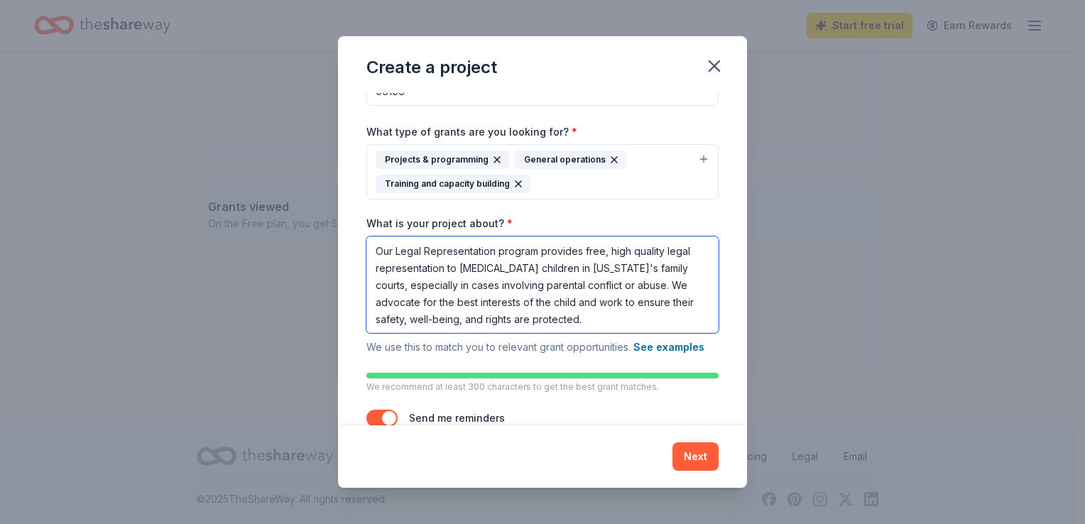
type textarea "Our Legal Representation program provides free, high quality legal representati…"
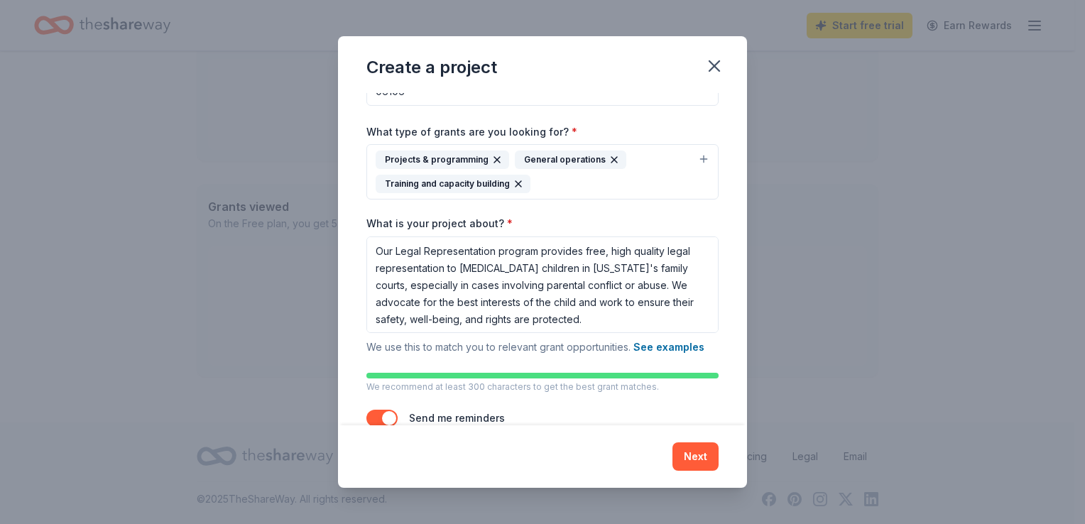
scroll to position [145, 0]
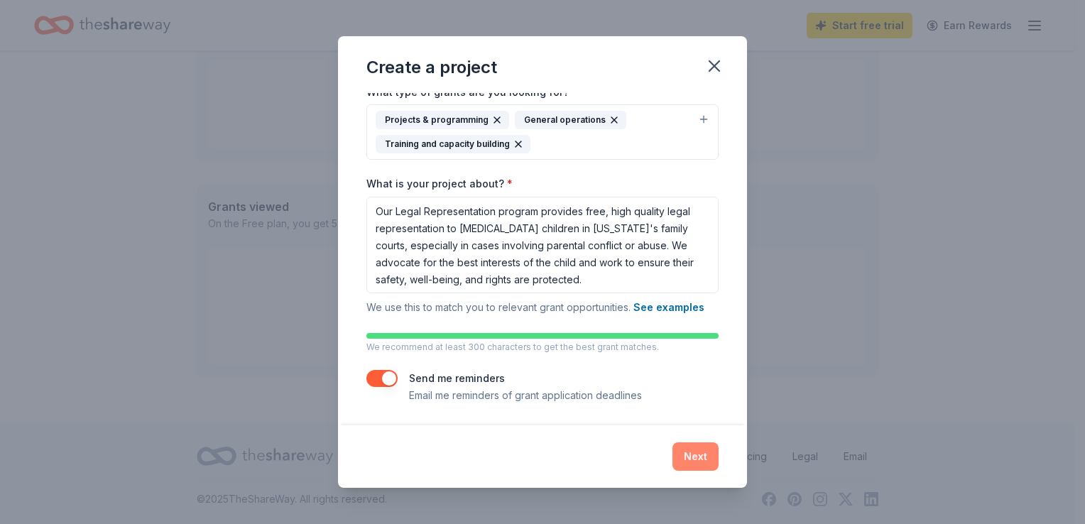
click at [695, 456] on button "Next" at bounding box center [695, 456] width 46 height 28
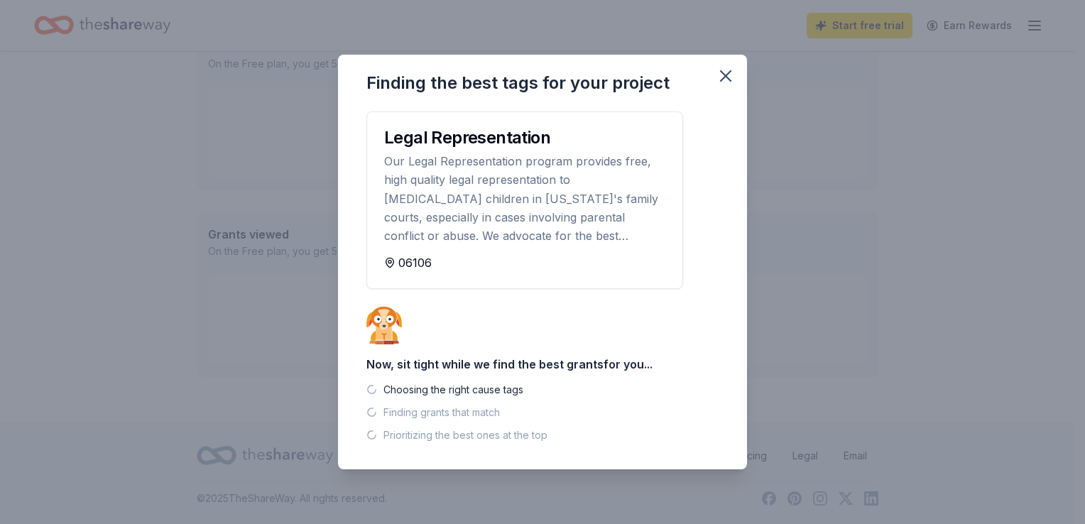
scroll to position [401, 0]
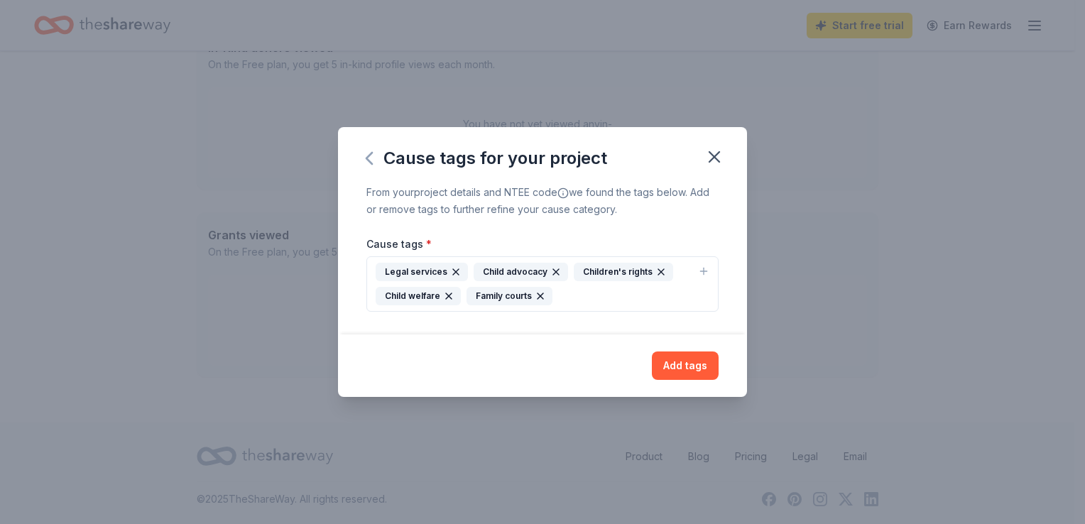
click at [374, 155] on icon "button" at bounding box center [369, 158] width 23 height 23
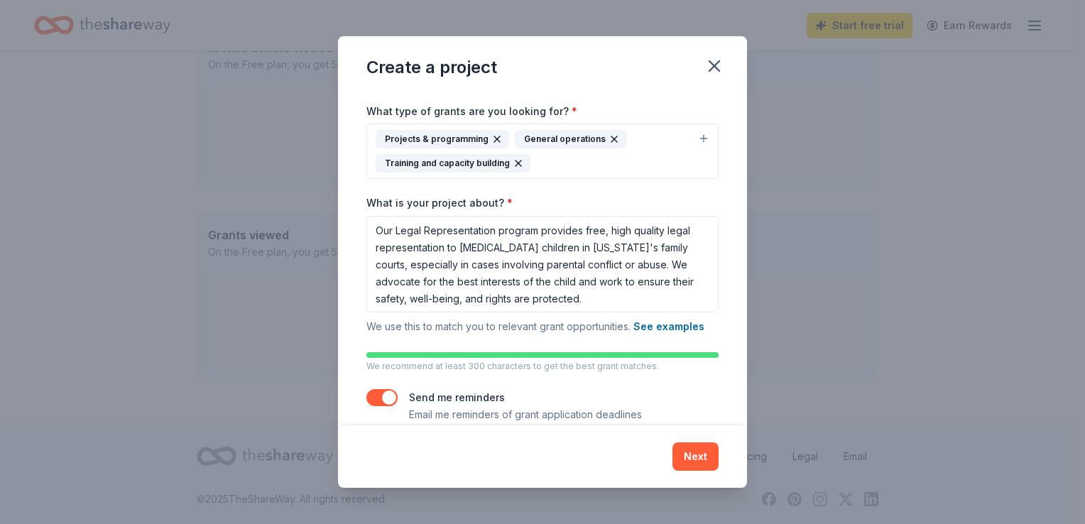
scroll to position [145, 0]
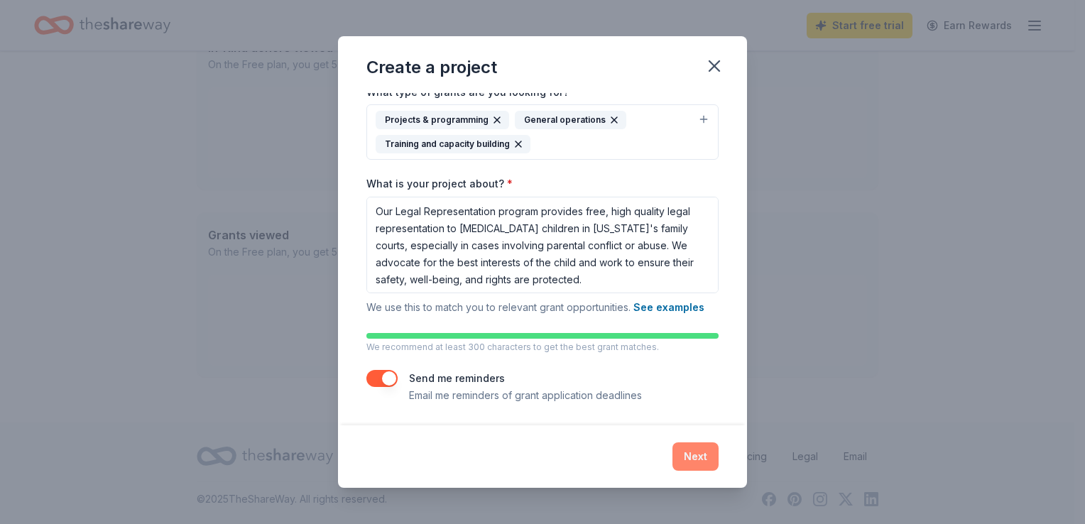
click at [694, 453] on button "Next" at bounding box center [695, 456] width 46 height 28
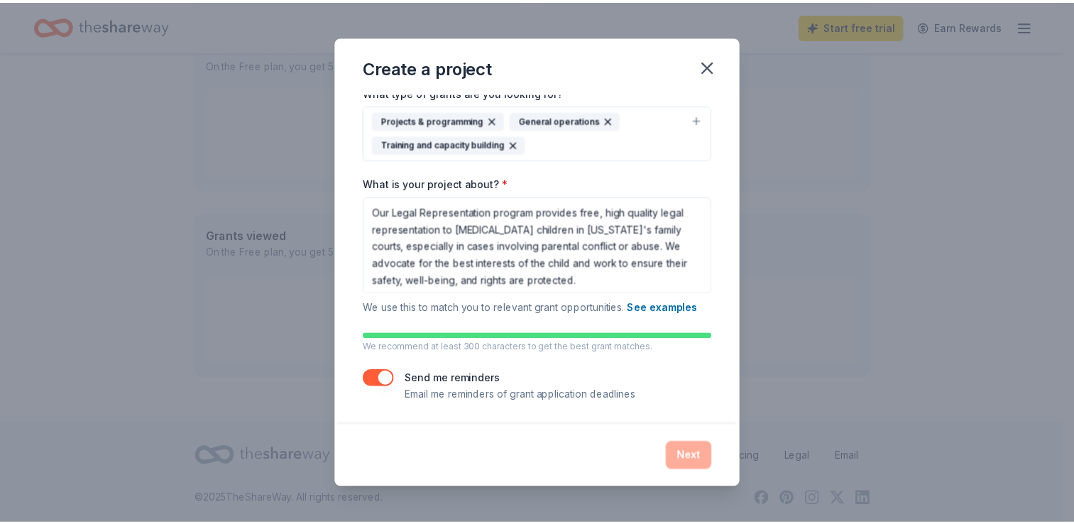
scroll to position [0, 0]
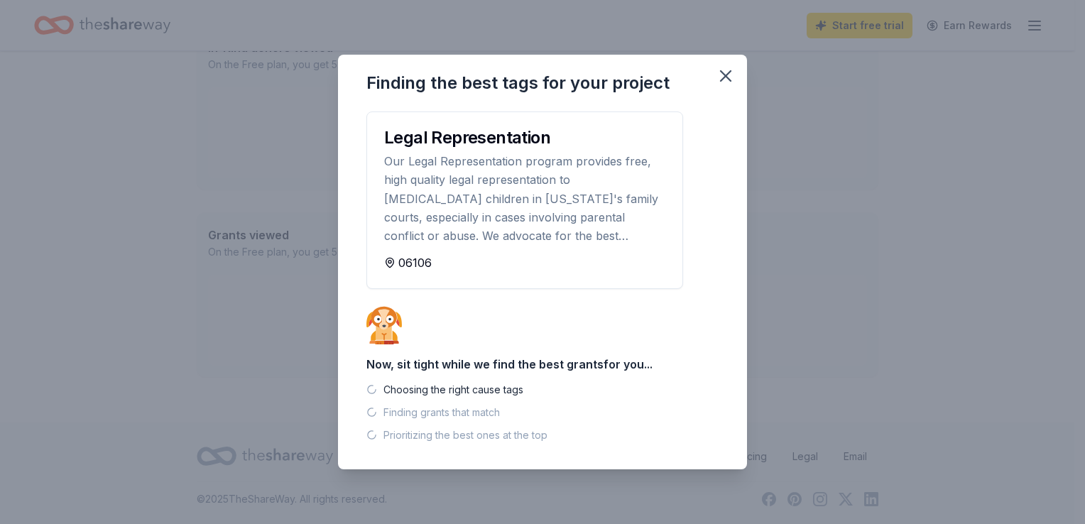
click at [576, 234] on div "Our Legal Representation program provides free, high quality legal representati…" at bounding box center [524, 199] width 281 height 94
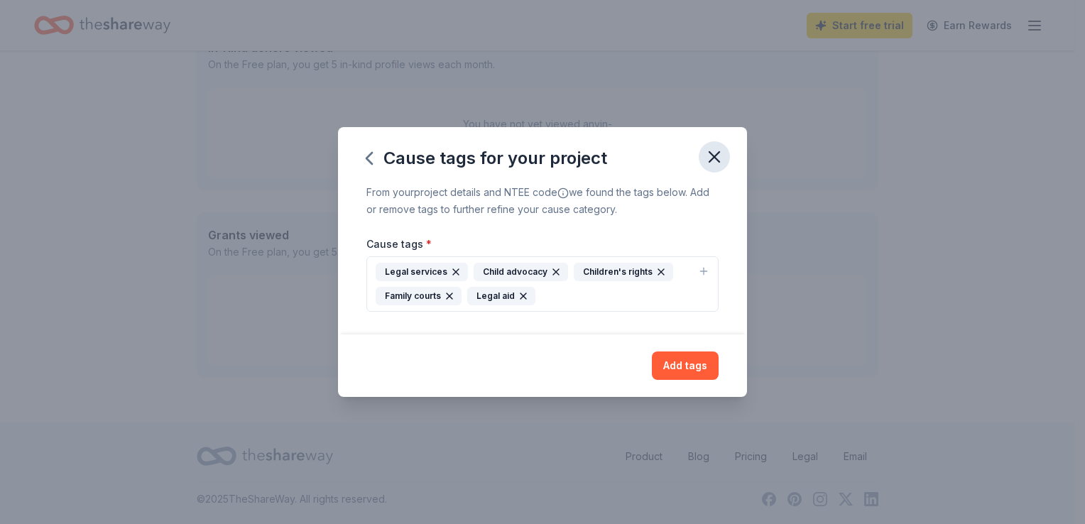
click at [715, 159] on icon "button" at bounding box center [714, 157] width 20 height 20
click at [696, 374] on button "Add tags" at bounding box center [685, 366] width 67 height 28
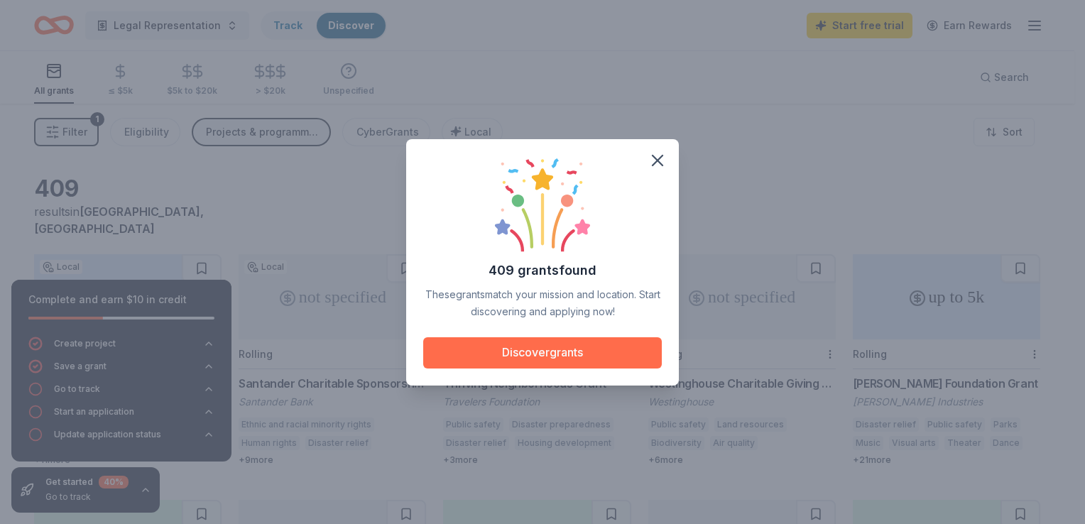
click at [555, 339] on button "Discover grants" at bounding box center [542, 352] width 239 height 31
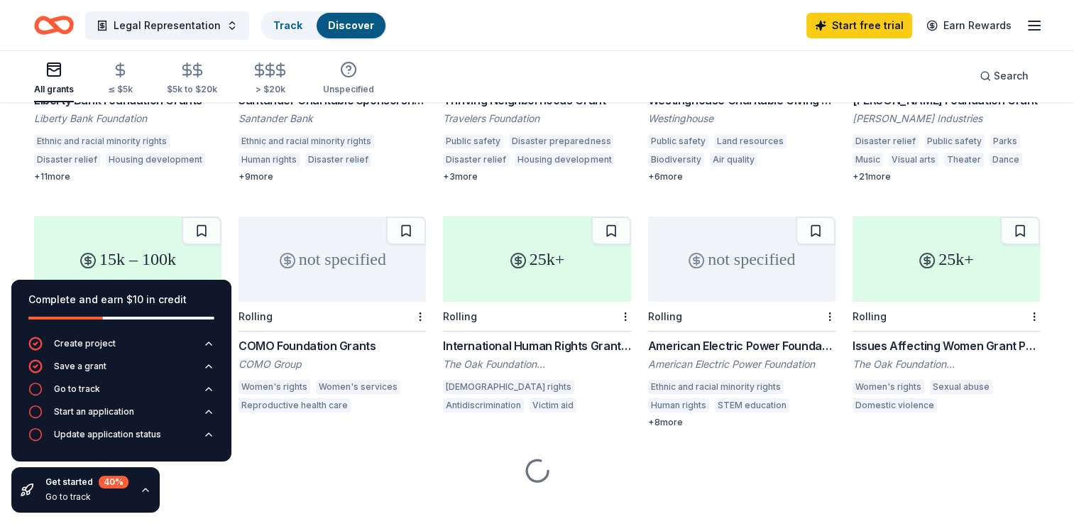
scroll to position [284, 0]
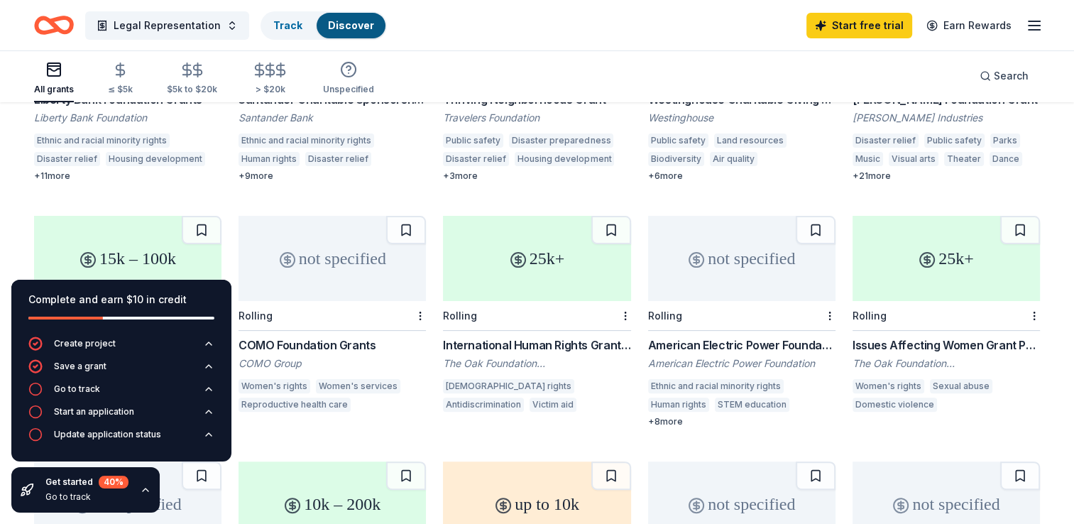
click at [141, 489] on icon "button" at bounding box center [145, 489] width 11 height 11
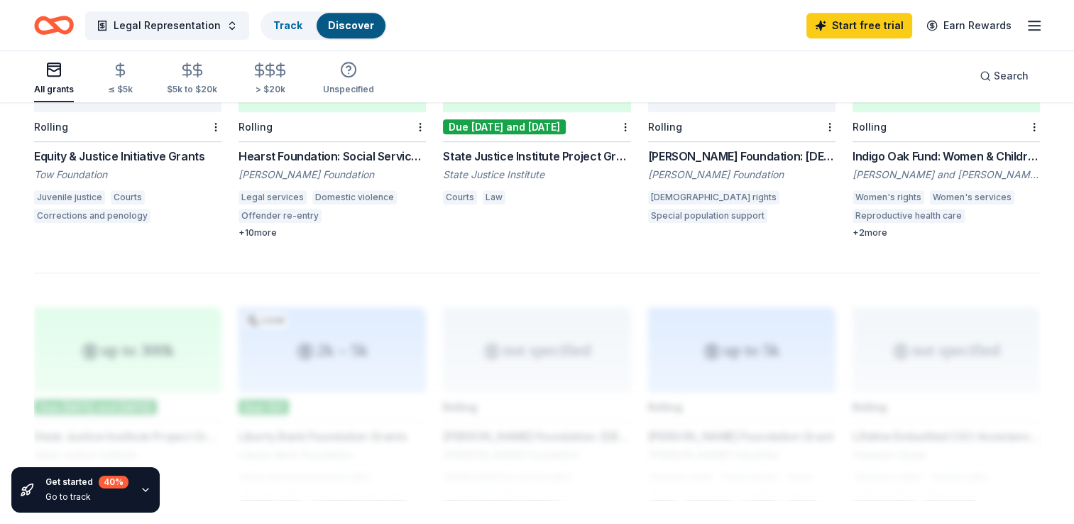
scroll to position [944, 0]
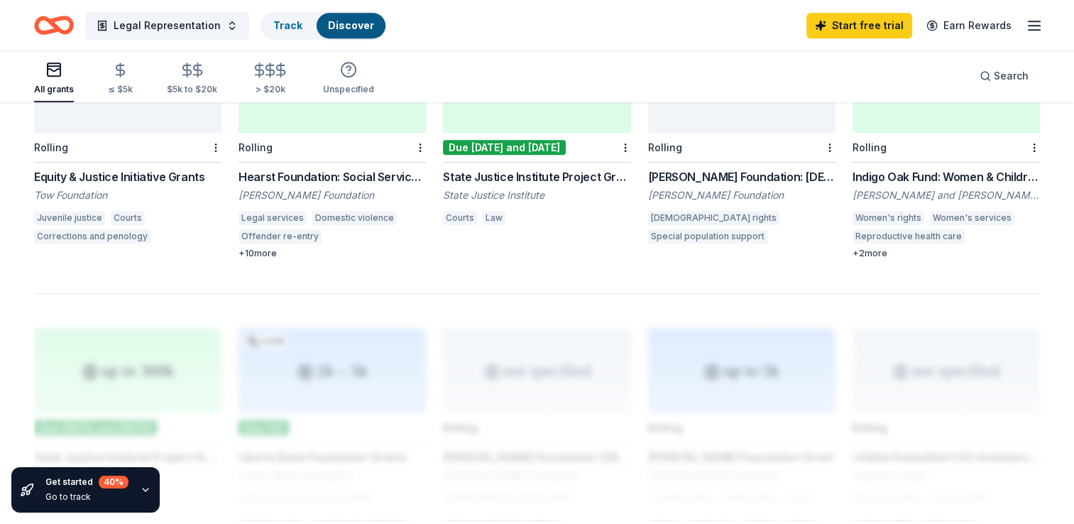
click at [934, 248] on div "+ 2 more" at bounding box center [946, 253] width 187 height 11
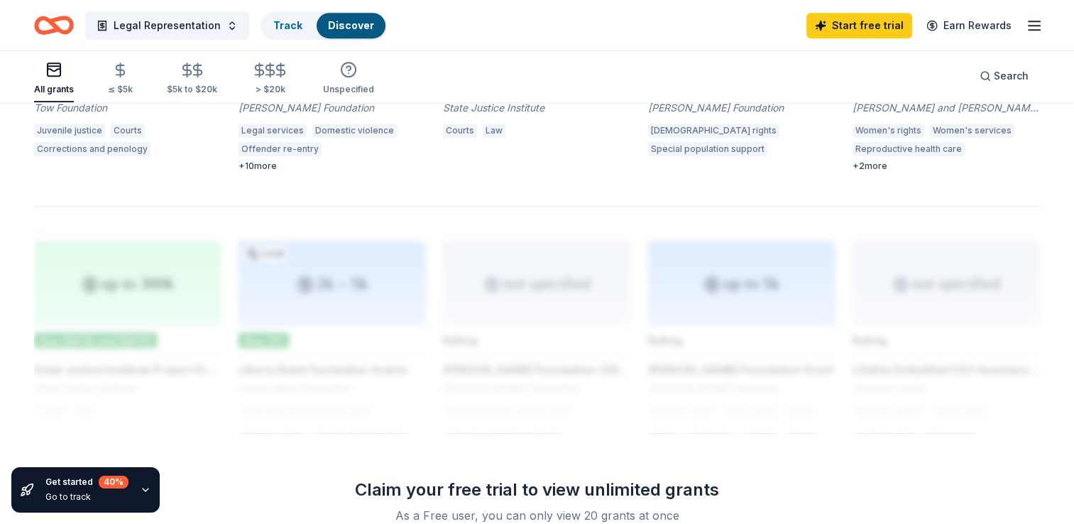
scroll to position [1207, 0]
